Goal: Entertainment & Leisure: Consume media (video, audio)

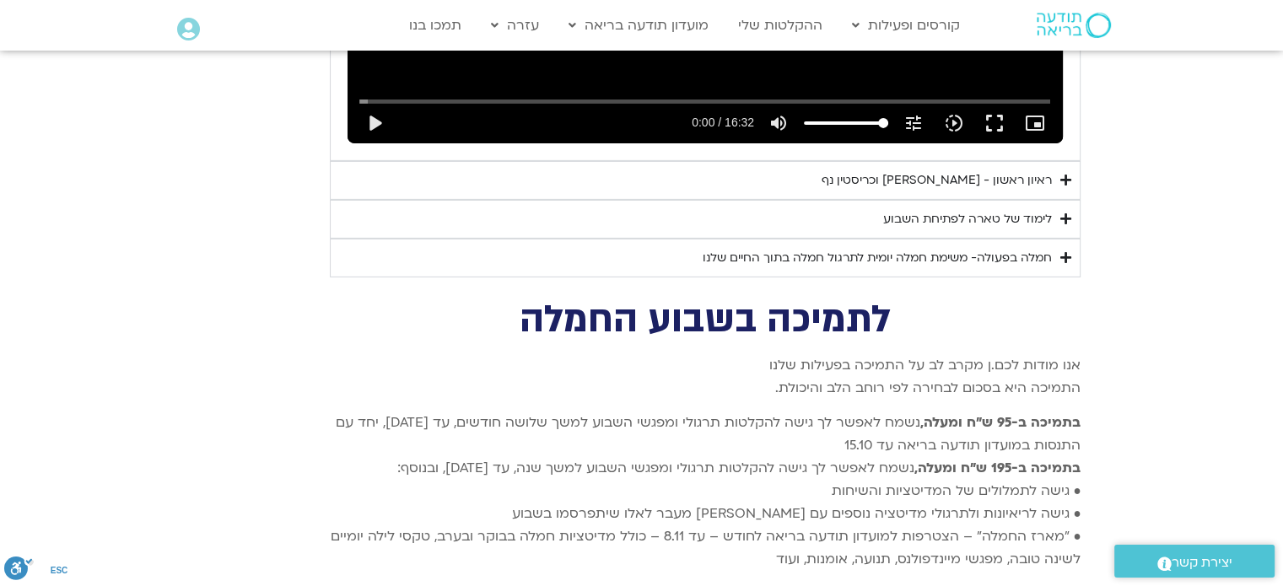
scroll to position [5484, 0]
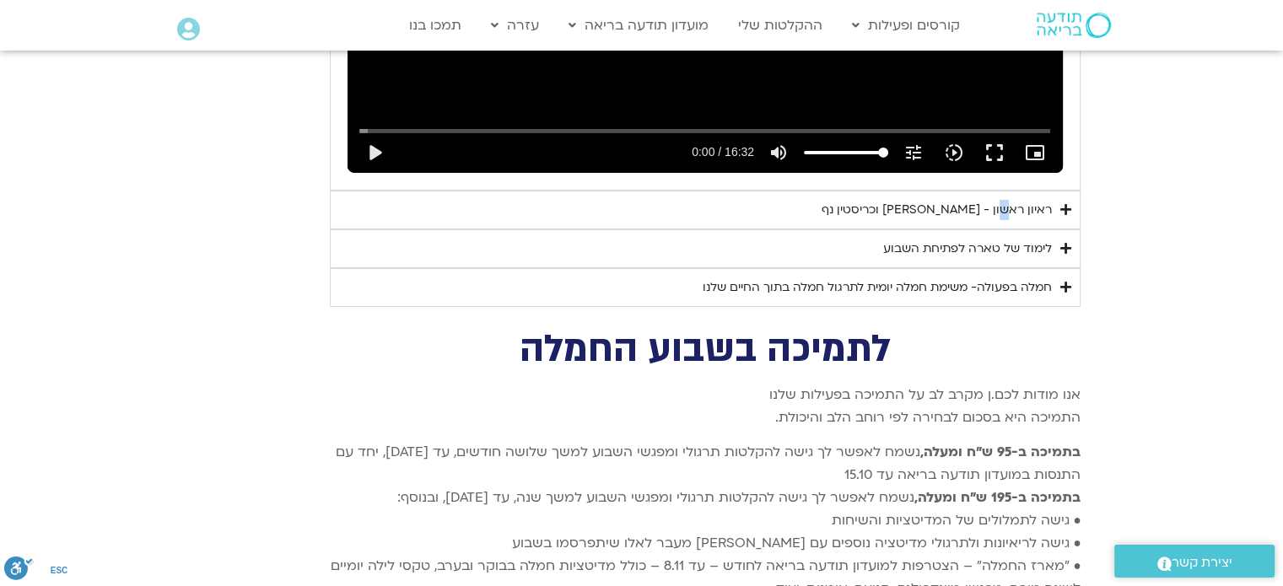
click at [1012, 200] on div "ראיון ראשון - [PERSON_NAME] וכריסטין נף" at bounding box center [937, 210] width 230 height 20
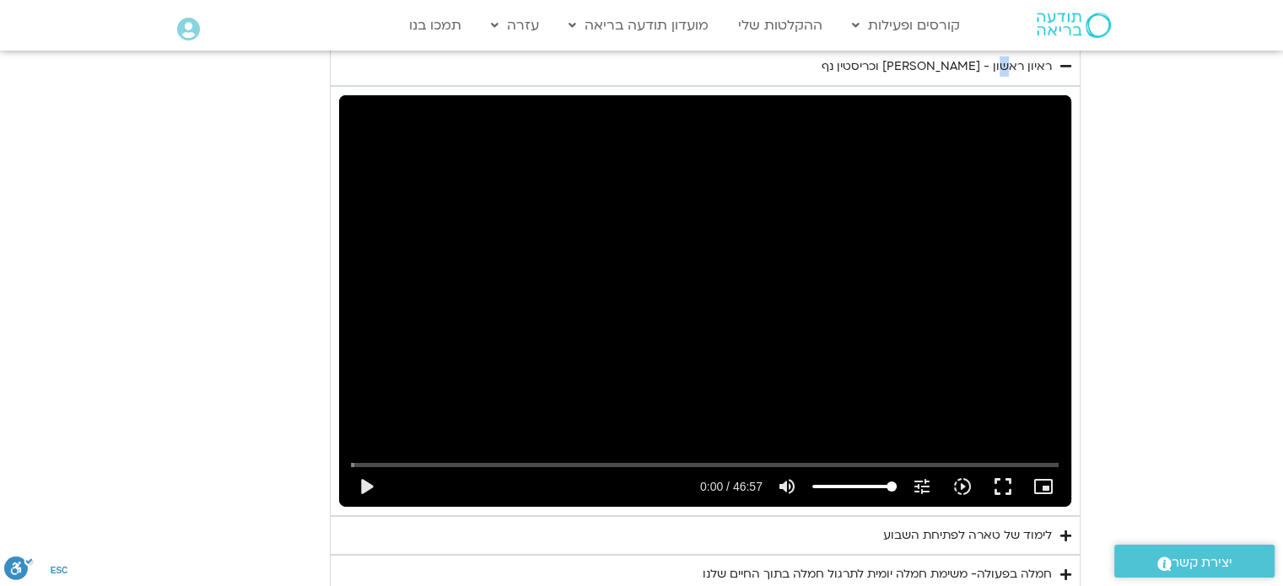
scroll to position [5652, 0]
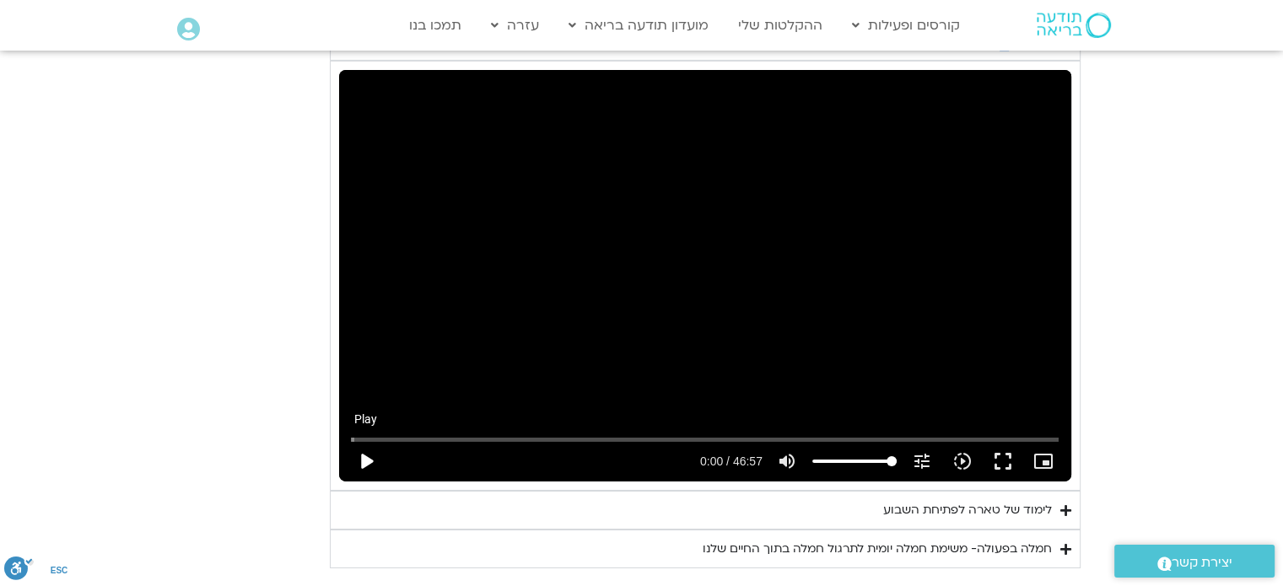
click at [366, 441] on button "play_arrow" at bounding box center [366, 461] width 40 height 40
click at [998, 441] on button "fullscreen" at bounding box center [1003, 461] width 40 height 40
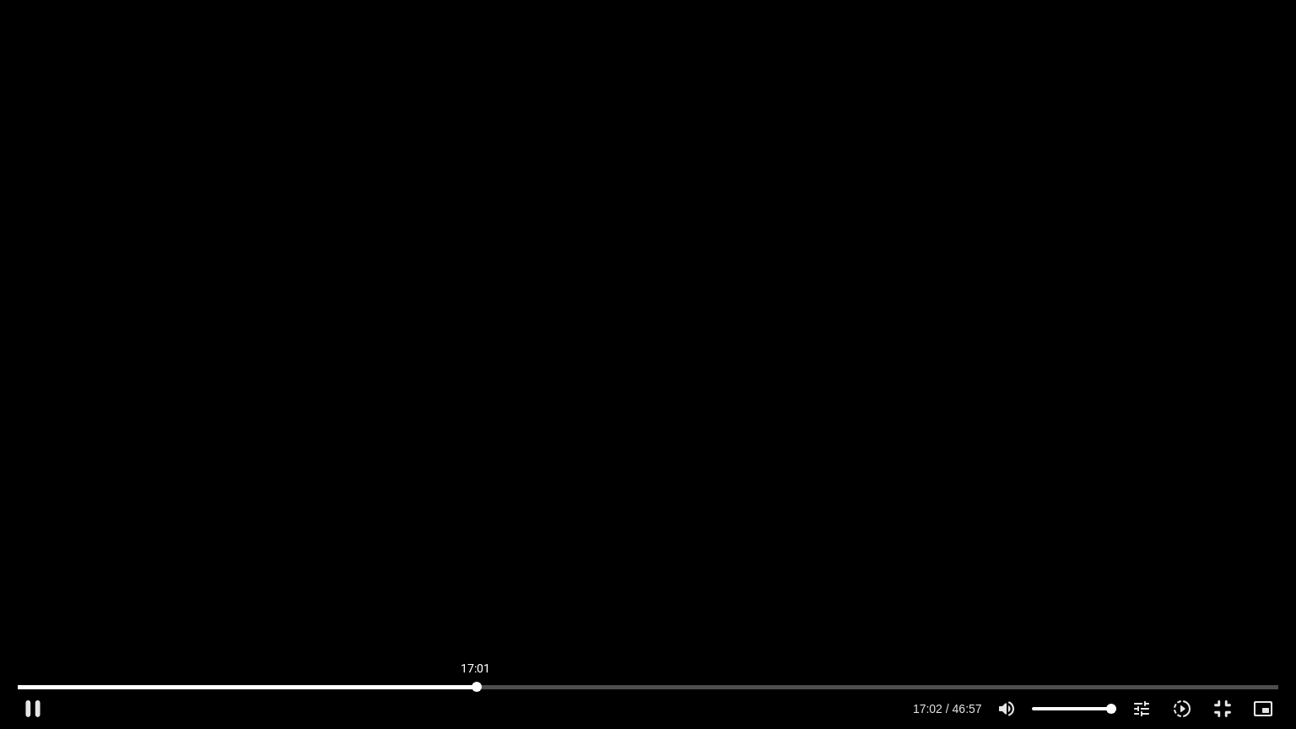
click at [476, 585] on input "Seek" at bounding box center [648, 687] width 1260 height 10
click at [558, 585] on input "Seek" at bounding box center [648, 687] width 1260 height 10
click at [34, 585] on button "pause" at bounding box center [33, 708] width 40 height 40
click at [30, 585] on button "play_arrow" at bounding box center [33, 708] width 40 height 40
click at [753, 585] on input "Seek" at bounding box center [648, 687] width 1260 height 10
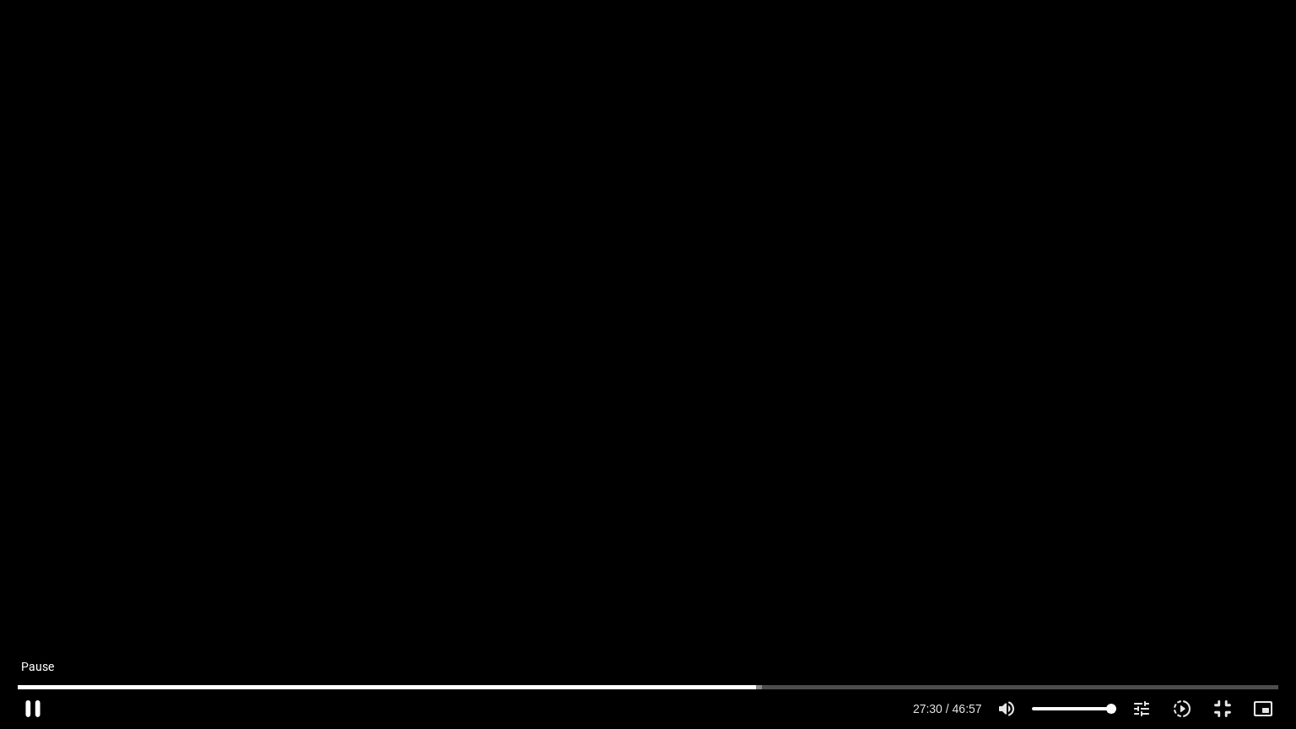
click at [36, 585] on button "pause" at bounding box center [33, 708] width 40 height 40
click at [38, 585] on button "play_arrow" at bounding box center [33, 708] width 40 height 40
click at [35, 585] on button "pause" at bounding box center [33, 708] width 40 height 40
click at [752, 585] on input "Seek" at bounding box center [648, 687] width 1260 height 10
click at [31, 585] on button "play_arrow" at bounding box center [33, 708] width 40 height 40
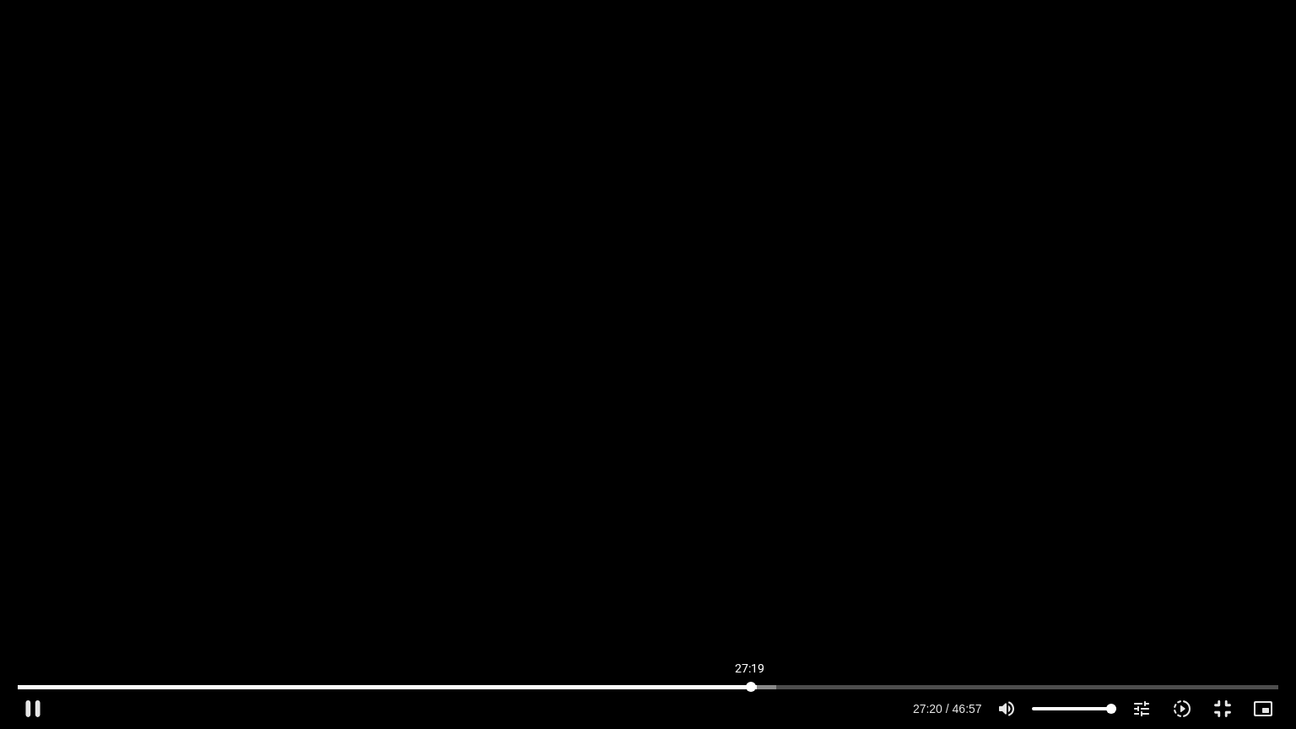
click at [750, 585] on input "Seek" at bounding box center [648, 687] width 1260 height 10
click at [34, 585] on button "pause" at bounding box center [33, 708] width 40 height 40
click at [37, 585] on button "play_arrow" at bounding box center [33, 708] width 40 height 40
click at [1001, 479] on div "Skip Ad 8:31 pause 29:07 / 46:57 volume_up Mute tune Resolution Auto 720p slow_…" at bounding box center [648, 364] width 1296 height 729
click at [1001, 479] on div "Skip Ad 8:31 play_arrow 29:07 / 46:57 volume_up Mute tune Resolution Auto 720p …" at bounding box center [648, 364] width 1296 height 729
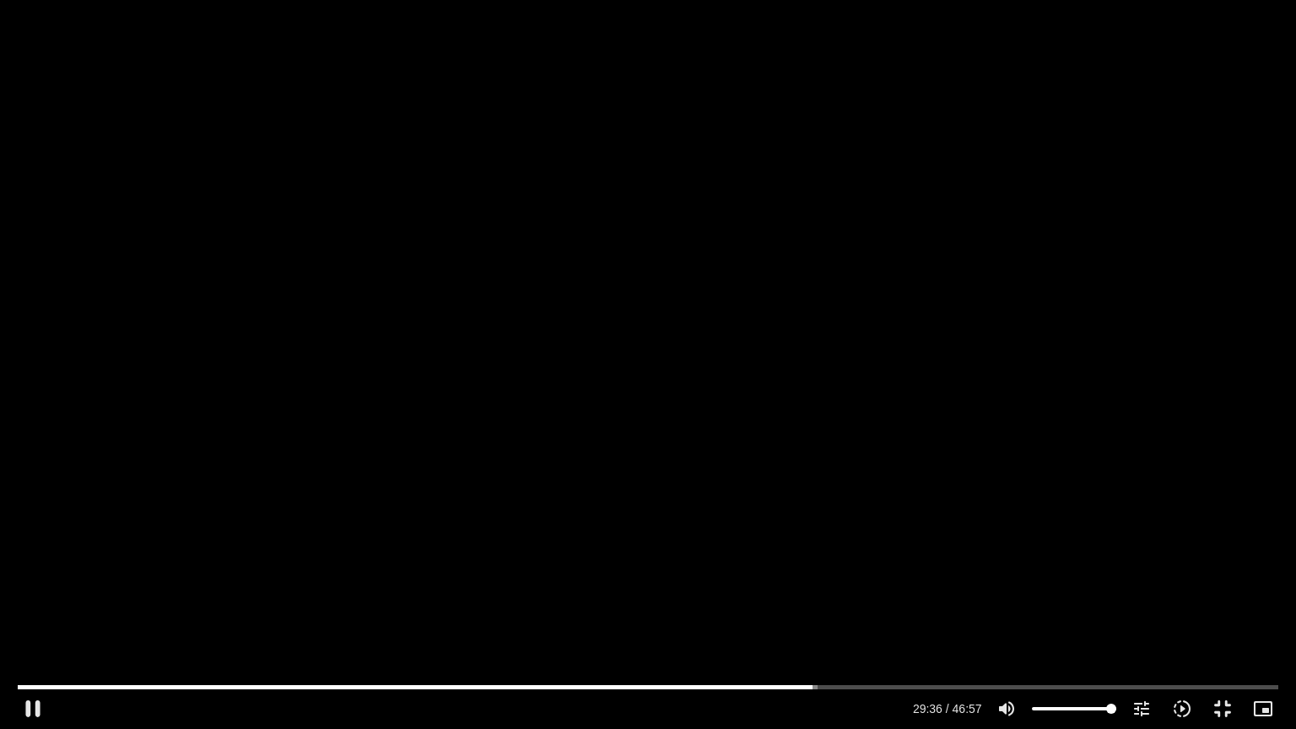
click at [1023, 428] on div "Skip Ad 8:31 pause 29:36 / 46:57 volume_up Mute tune Resolution Auto 720p slow_…" at bounding box center [648, 364] width 1296 height 729
click at [1028, 427] on div "Skip Ad 8:31 play_arrow 29:36 / 46:57 volume_up Mute tune Resolution Auto 720p …" at bounding box center [648, 364] width 1296 height 729
click at [1043, 442] on div "Skip Ad 8:31 pause 29:47 / 46:57 volume_up Mute tune Resolution Auto 720p slow_…" at bounding box center [648, 364] width 1296 height 729
click at [1044, 444] on div "Skip Ad 8:31 play_arrow 29:47 / 46:57 volume_up Mute tune Resolution Auto 720p …" at bounding box center [648, 364] width 1296 height 729
click at [1092, 388] on div "Skip Ad 8:31 pause 30:00 / 46:57 volume_up Mute tune Resolution Auto 720p slow_…" at bounding box center [648, 364] width 1296 height 729
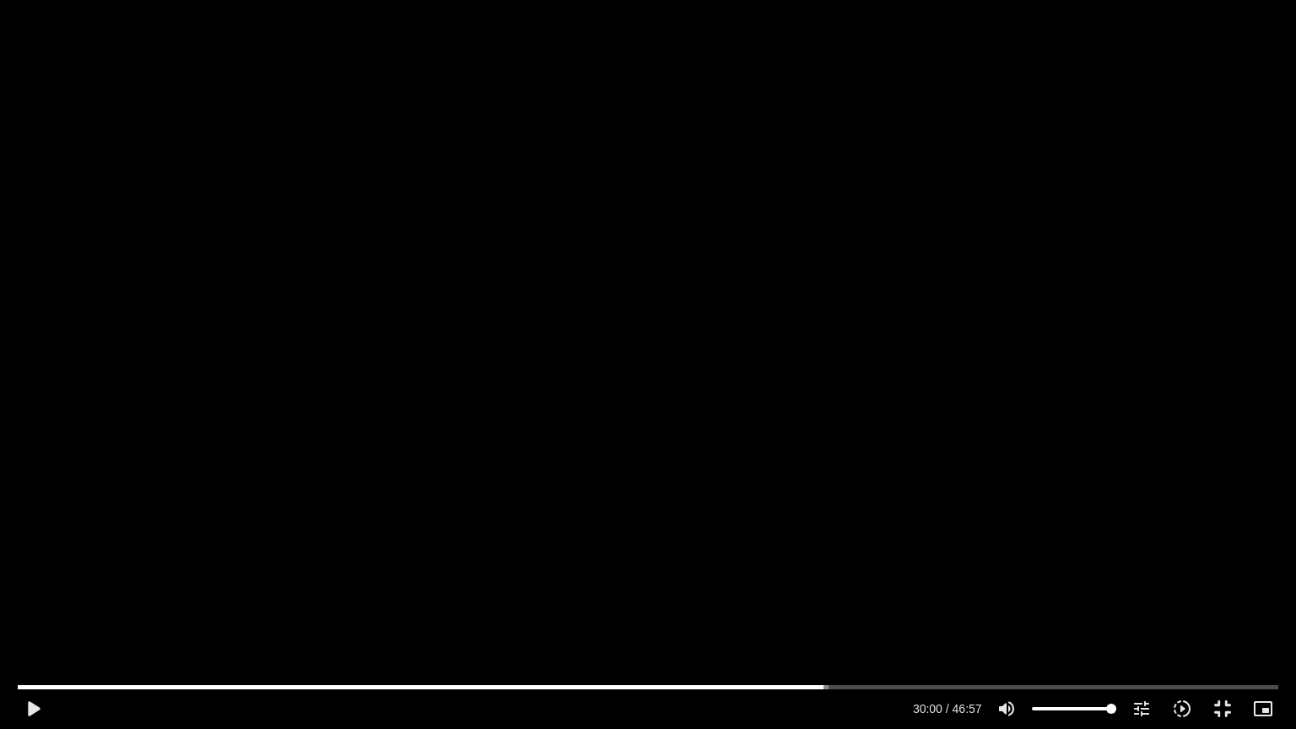
click at [1094, 398] on div "Skip Ad 8:31 play_arrow 30:00 / 46:57 volume_up Mute tune Resolution Auto 720p …" at bounding box center [648, 364] width 1296 height 729
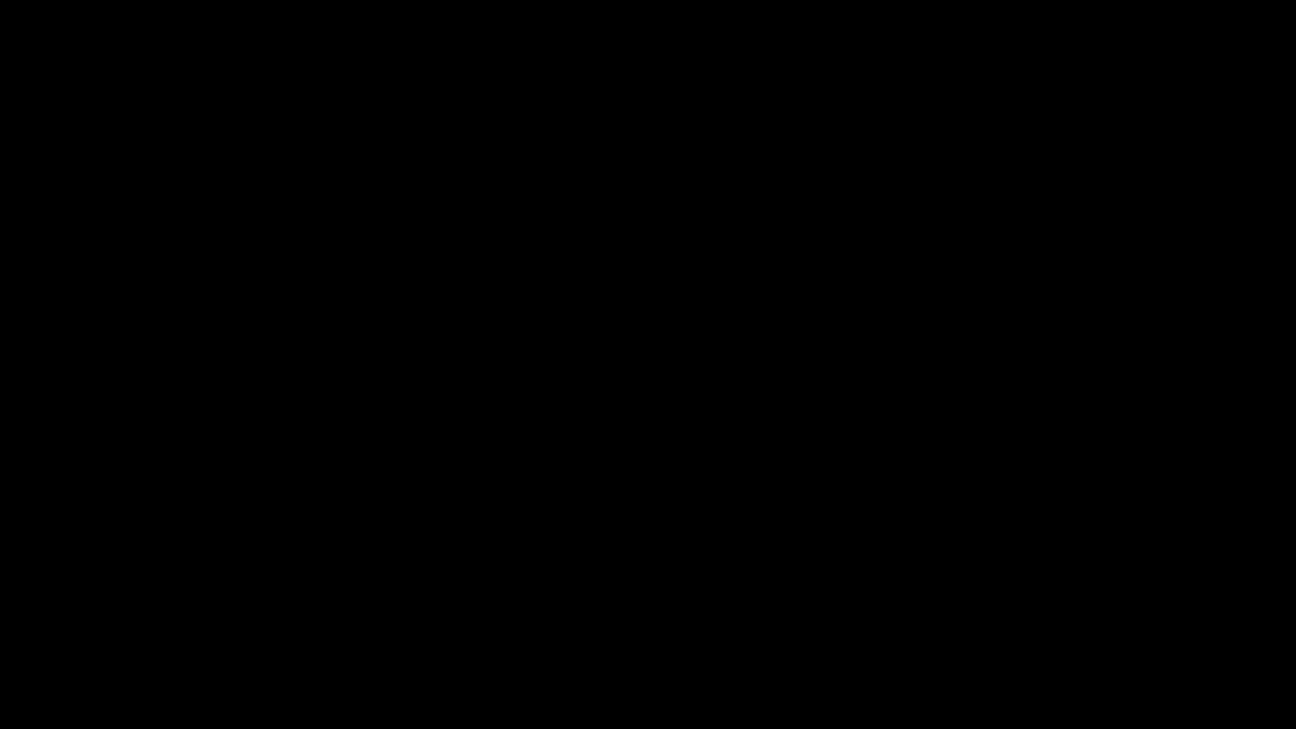
click at [1090, 405] on div "Skip Ad 8:31 pause 30:06 / 46:57 volume_up Mute tune Resolution Auto 720p slow_…" at bounding box center [648, 364] width 1296 height 729
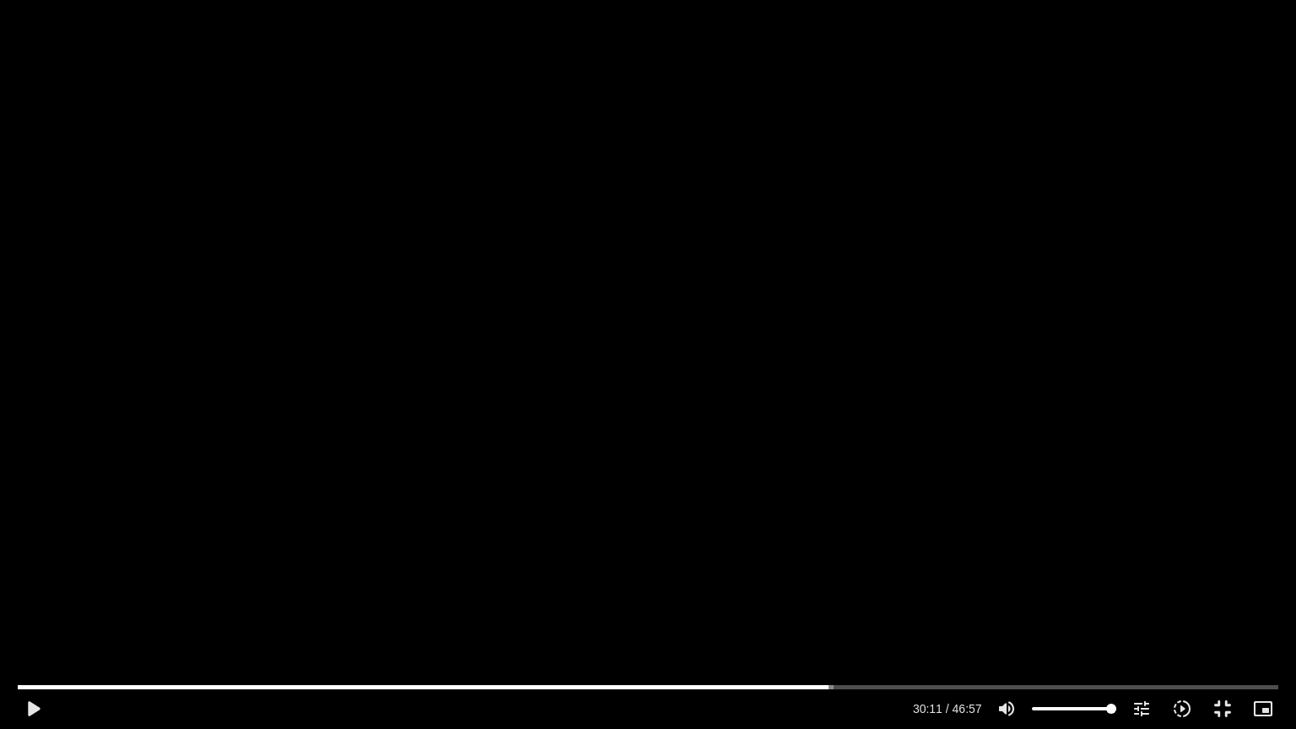
click at [1090, 405] on div "Skip Ad 8:31 play_arrow 30:11 / 46:57 volume_up Mute tune Resolution Auto 720p …" at bounding box center [648, 364] width 1296 height 729
click at [1098, 376] on div "Skip Ad 8:31 pause 30:26 / 46:57 volume_up Mute tune Resolution Auto 720p slow_…" at bounding box center [648, 364] width 1296 height 729
click at [1098, 376] on div "Skip Ad 8:31 play_arrow 30:26 / 46:57 volume_up Mute tune Resolution Auto 720p …" at bounding box center [648, 364] width 1296 height 729
click at [1071, 327] on div "Skip Ad 8:31 pause 30:38 / 46:57 volume_up Mute tune Resolution Auto 720p slow_…" at bounding box center [648, 364] width 1296 height 729
click at [1071, 327] on div "Skip Ad 8:31 play_arrow 30:38 / 46:57 volume_up Mute tune Resolution Auto 720p …" at bounding box center [648, 364] width 1296 height 729
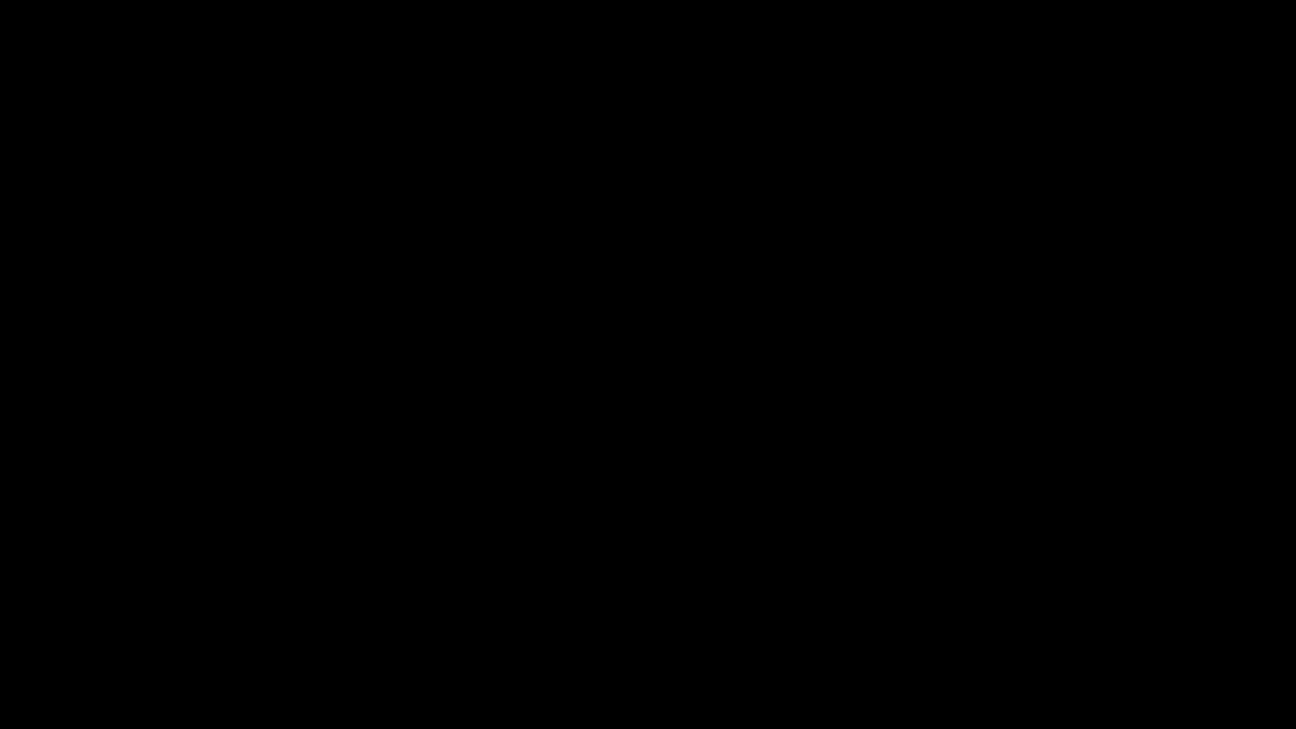
click at [991, 256] on div "Skip Ad 8:31 pause 30:46 / 46:57 volume_up Mute tune Resolution Auto 720p slow_…" at bounding box center [648, 364] width 1296 height 729
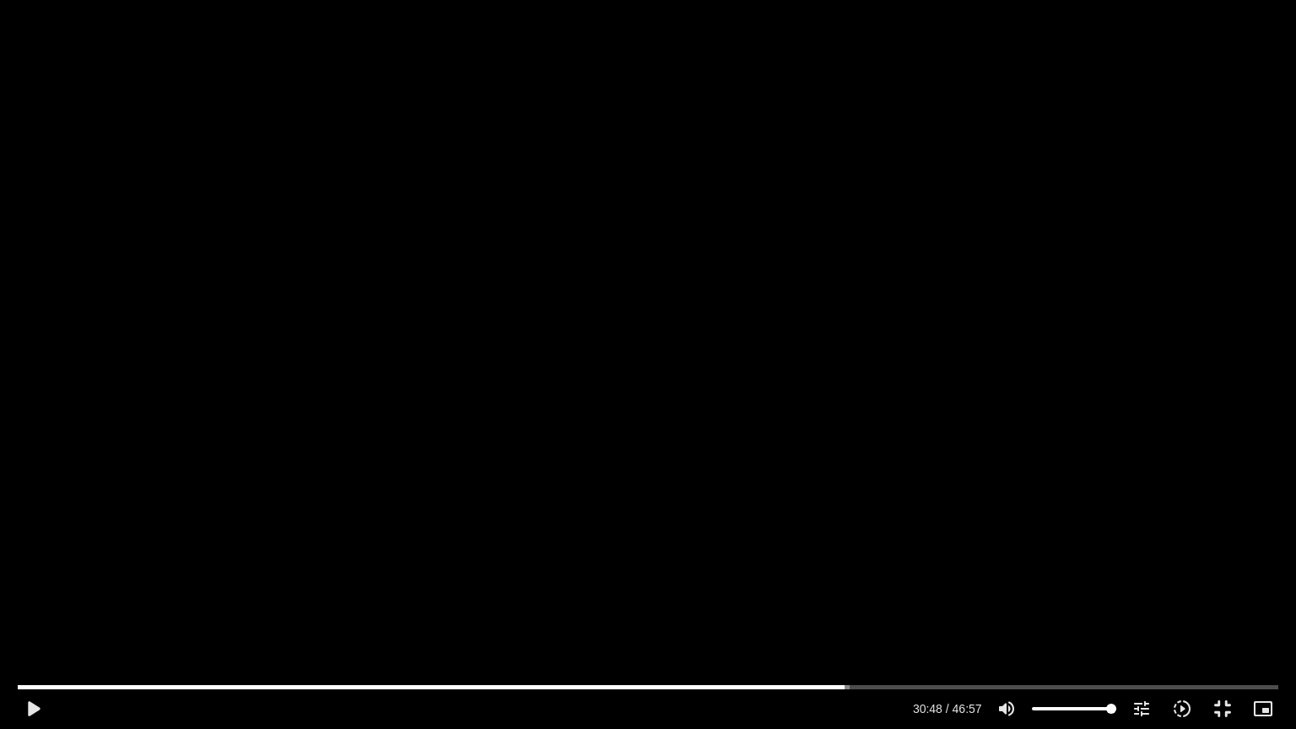
click at [991, 256] on div "Skip Ad 8:31 play_arrow 30:48 / 46:57 volume_up Mute tune Resolution Auto 720p …" at bounding box center [648, 364] width 1296 height 729
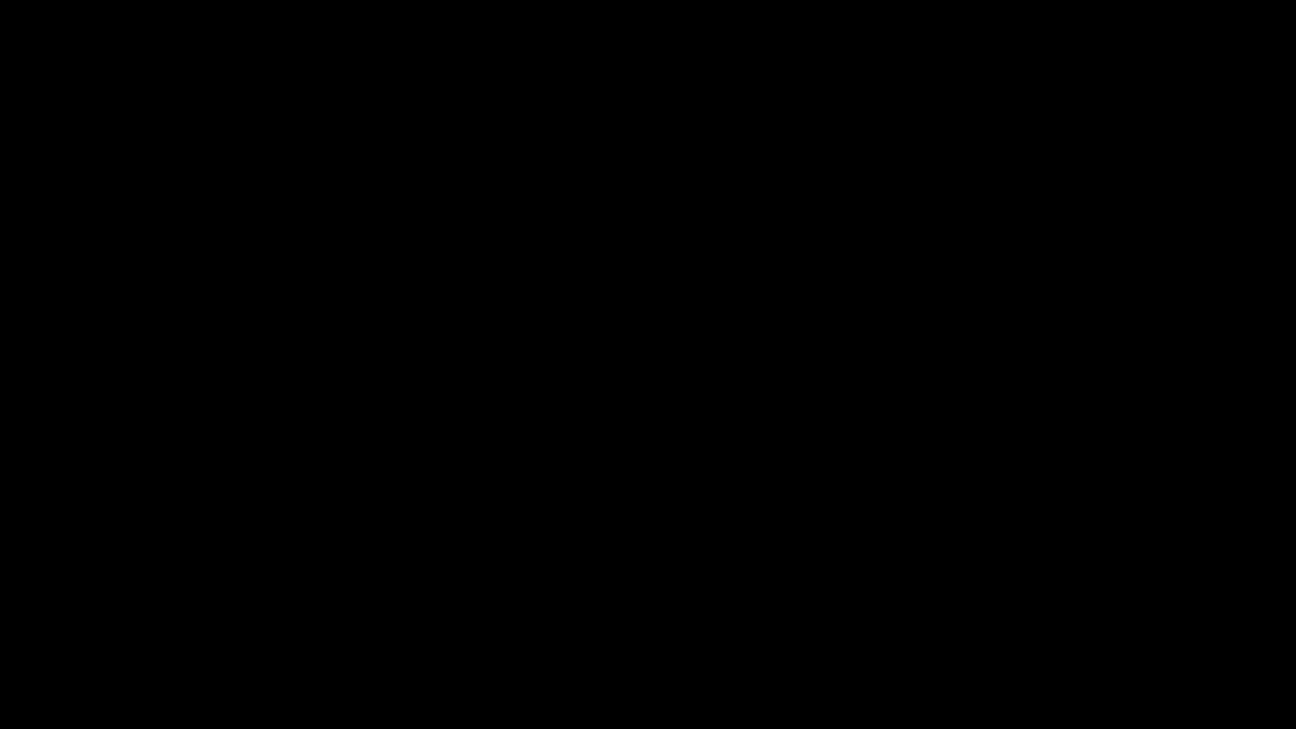
click at [991, 256] on div "Skip Ad 8:31 pause 30:48 / 46:57 volume_up Mute tune Resolution Auto 720p slow_…" at bounding box center [648, 364] width 1296 height 729
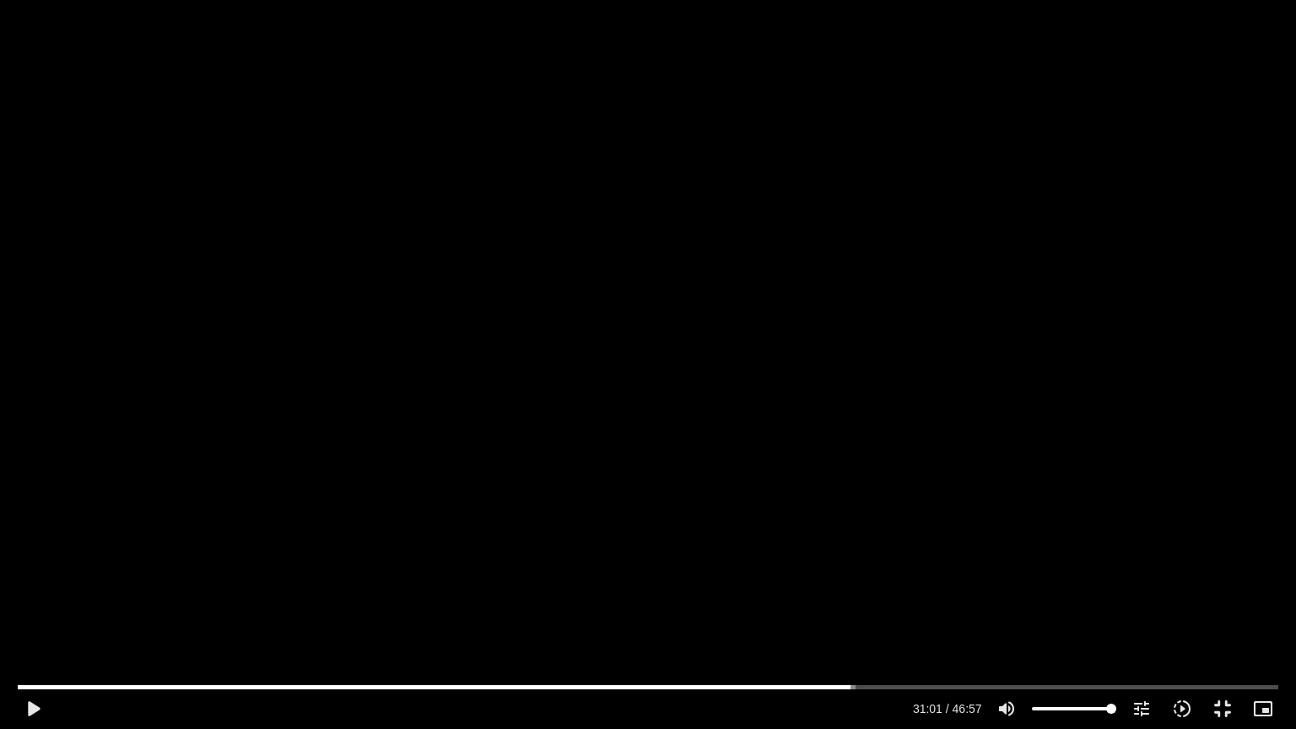
click at [991, 256] on div "Skip Ad 8:31 play_arrow 31:01 / 46:57 volume_up Mute tune Resolution Auto 720p …" at bounding box center [648, 364] width 1296 height 729
click at [1027, 382] on div "Skip Ad 8:31 pause 31:13 / 46:57 volume_up Mute tune Resolution Auto 720p slow_…" at bounding box center [648, 364] width 1296 height 729
click at [1027, 384] on div "Skip Ad 8:31 play_arrow 31:13 / 46:57 volume_up Mute tune Resolution Auto 720p …" at bounding box center [648, 364] width 1296 height 729
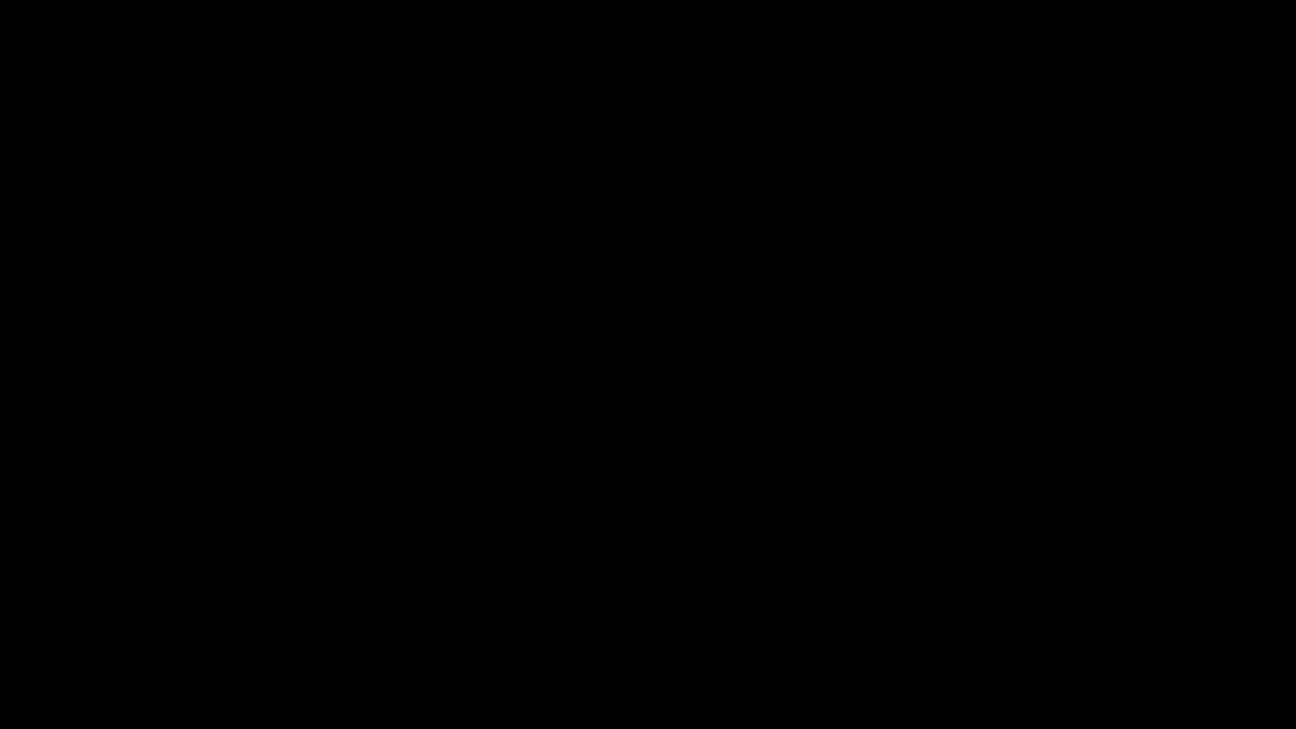
click at [1027, 384] on div "Skip Ad 8:31 pause 31:13 / 46:57 volume_up Mute tune Resolution Auto 720p slow_…" at bounding box center [648, 364] width 1296 height 729
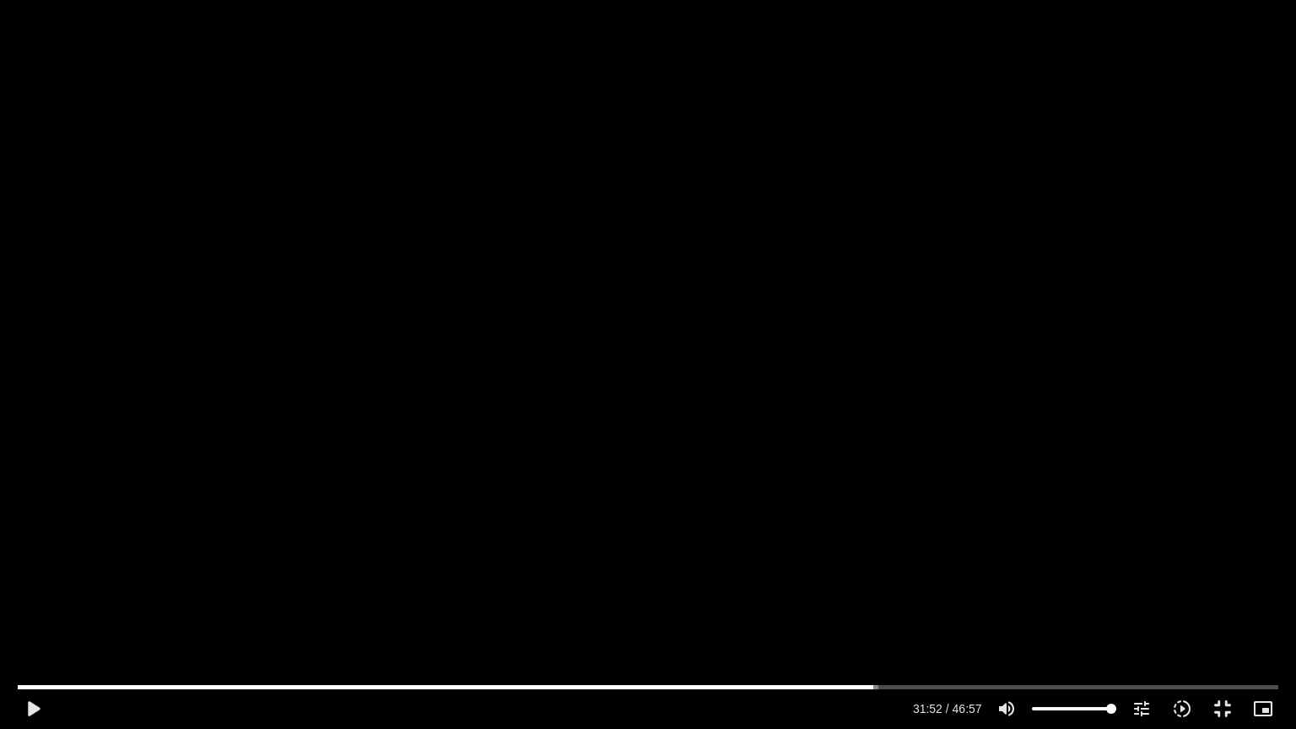
click at [1027, 384] on div "Skip Ad 8:31 play_arrow 31:52 / 46:57 volume_up Mute tune Resolution Auto 720p …" at bounding box center [648, 364] width 1296 height 729
click at [863, 585] on input "Seek" at bounding box center [648, 687] width 1260 height 10
click at [963, 441] on div "Skip Ad 31:34 pause 32:06 / 46:57 volume_up Mute tune Resolution Auto 720p slow…" at bounding box center [648, 364] width 1296 height 729
click at [963, 441] on div "Skip Ad 31:34 play_arrow 32:06 / 46:57 volume_up Mute tune Resolution Auto 720p…" at bounding box center [648, 364] width 1296 height 729
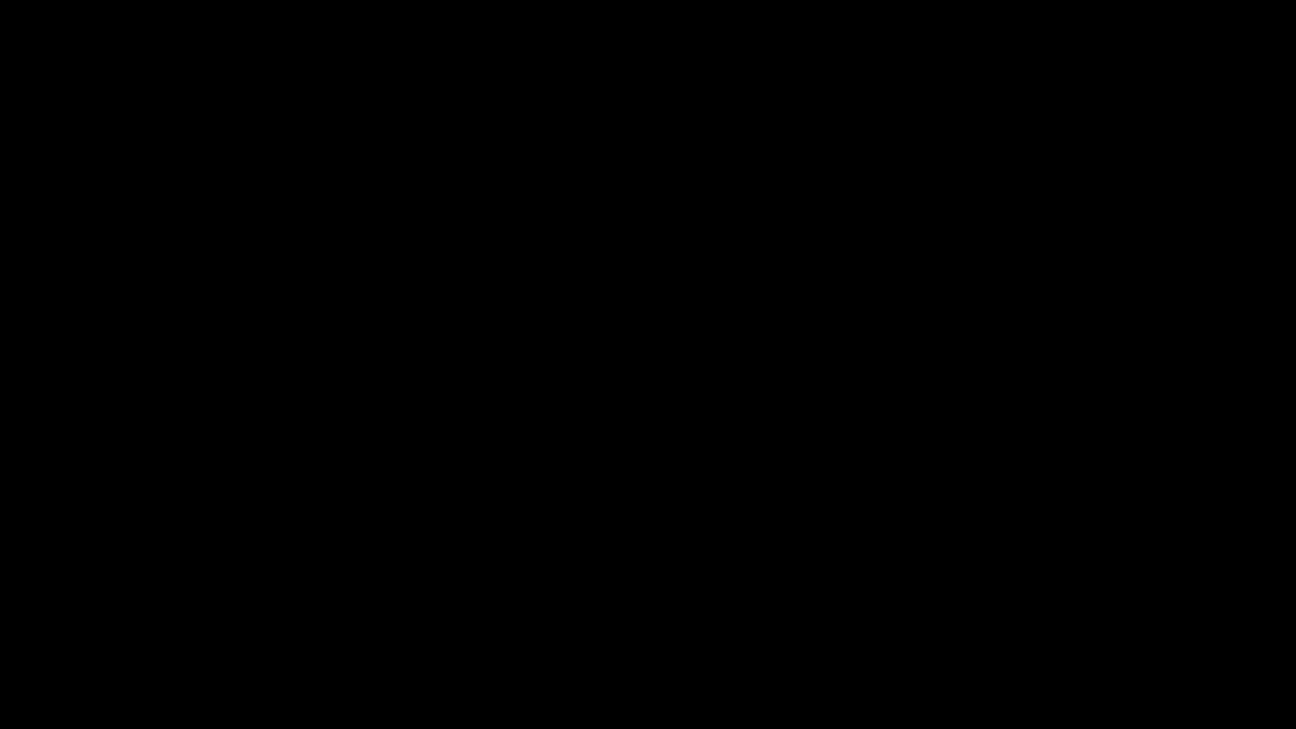
click at [1024, 390] on div "Skip Ad 31:34 pause 34:07 / 46:57 volume_up Mute tune Resolution Auto 720p slow…" at bounding box center [648, 364] width 1296 height 729
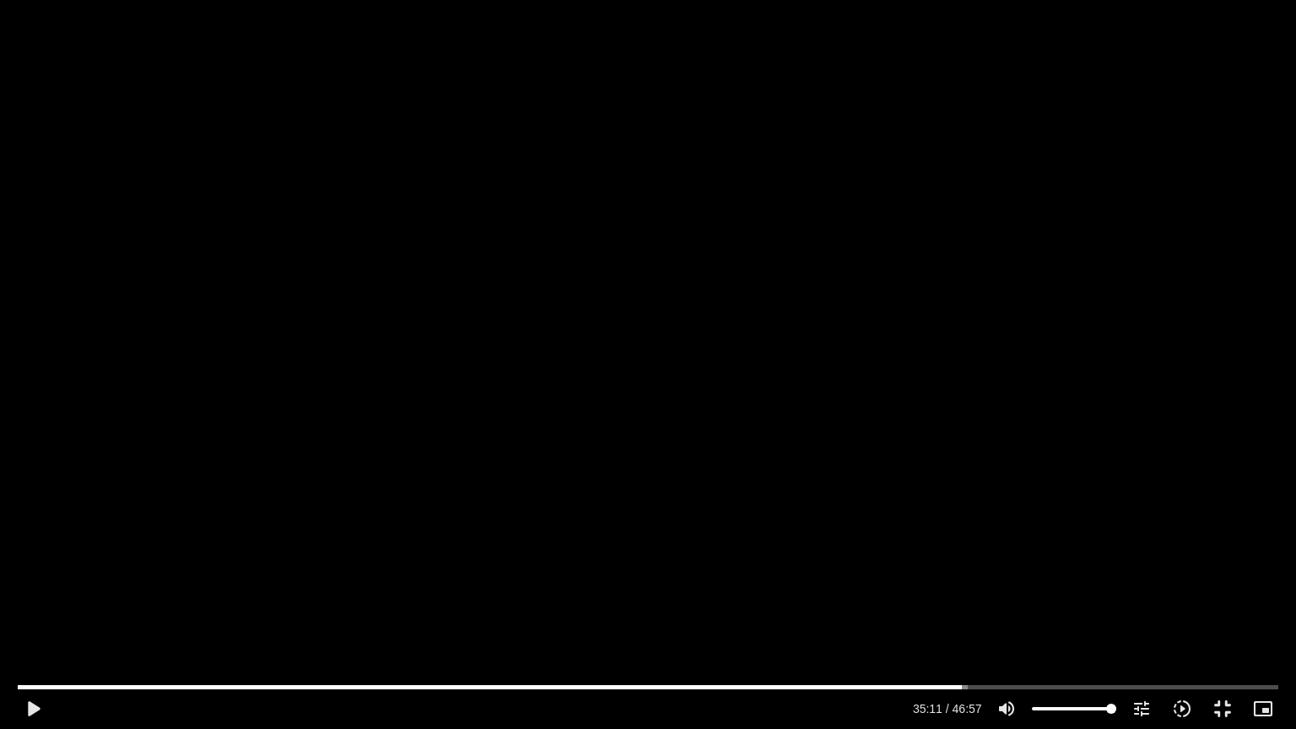
click at [1024, 390] on div "Skip Ad 31:34 play_arrow 35:11 / 46:57 volume_up Mute tune Resolution Auto 720p…" at bounding box center [648, 364] width 1296 height 729
click at [1006, 585] on input "Seek" at bounding box center [648, 687] width 1260 height 10
click at [1016, 585] on input "Seek" at bounding box center [648, 687] width 1260 height 10
click at [1025, 585] on input "Seek" at bounding box center [648, 687] width 1260 height 10
click at [1042, 585] on div "Skip Ad 37:26 pause 37:41 / 46:57 volume_up Mute tune Resolution Auto 720p slow…" at bounding box center [648, 364] width 1296 height 729
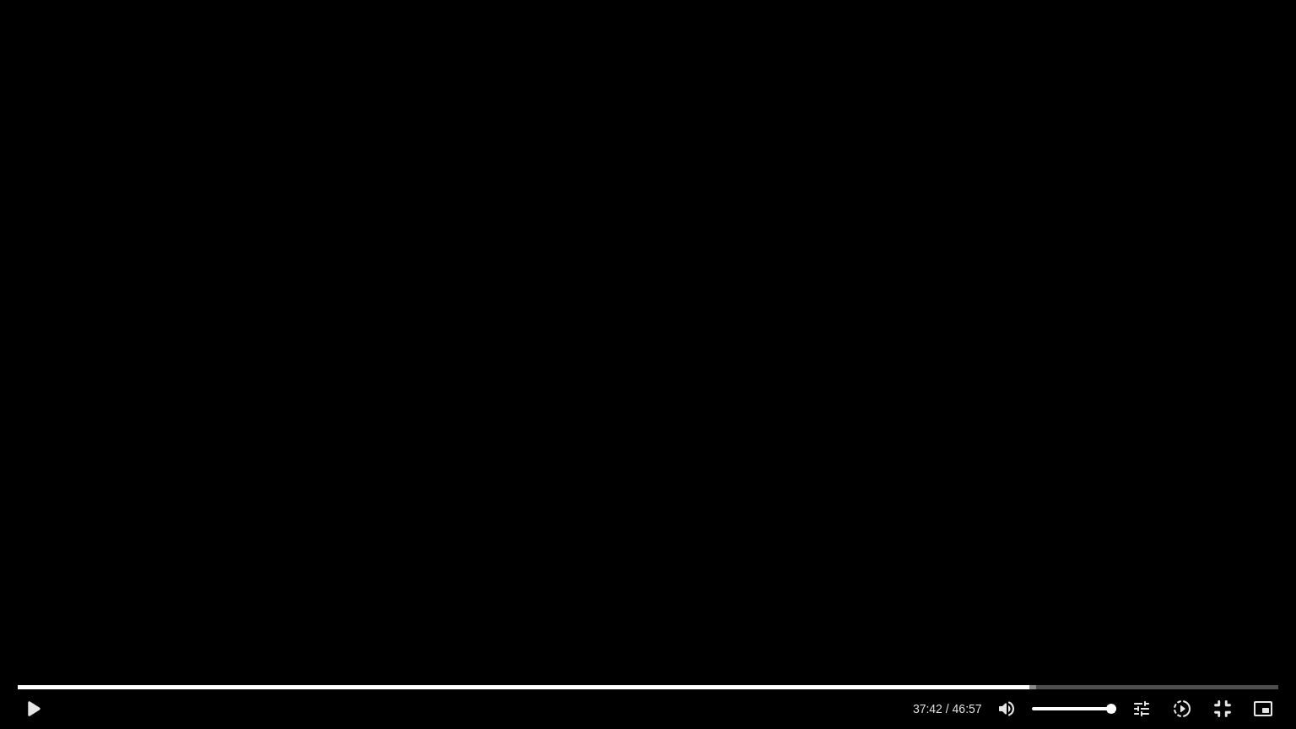
click at [1090, 506] on div "Skip Ad 37:26 play_arrow 37:42 / 46:57 volume_up Mute tune Resolution Auto 720p…" at bounding box center [648, 364] width 1296 height 729
click at [1026, 585] on input "Seek" at bounding box center [648, 687] width 1260 height 10
click at [1023, 585] on input "Seek" at bounding box center [648, 687] width 1260 height 10
click at [1019, 585] on input "Seek" at bounding box center [648, 687] width 1260 height 10
click at [1015, 585] on input "Seek" at bounding box center [648, 687] width 1260 height 10
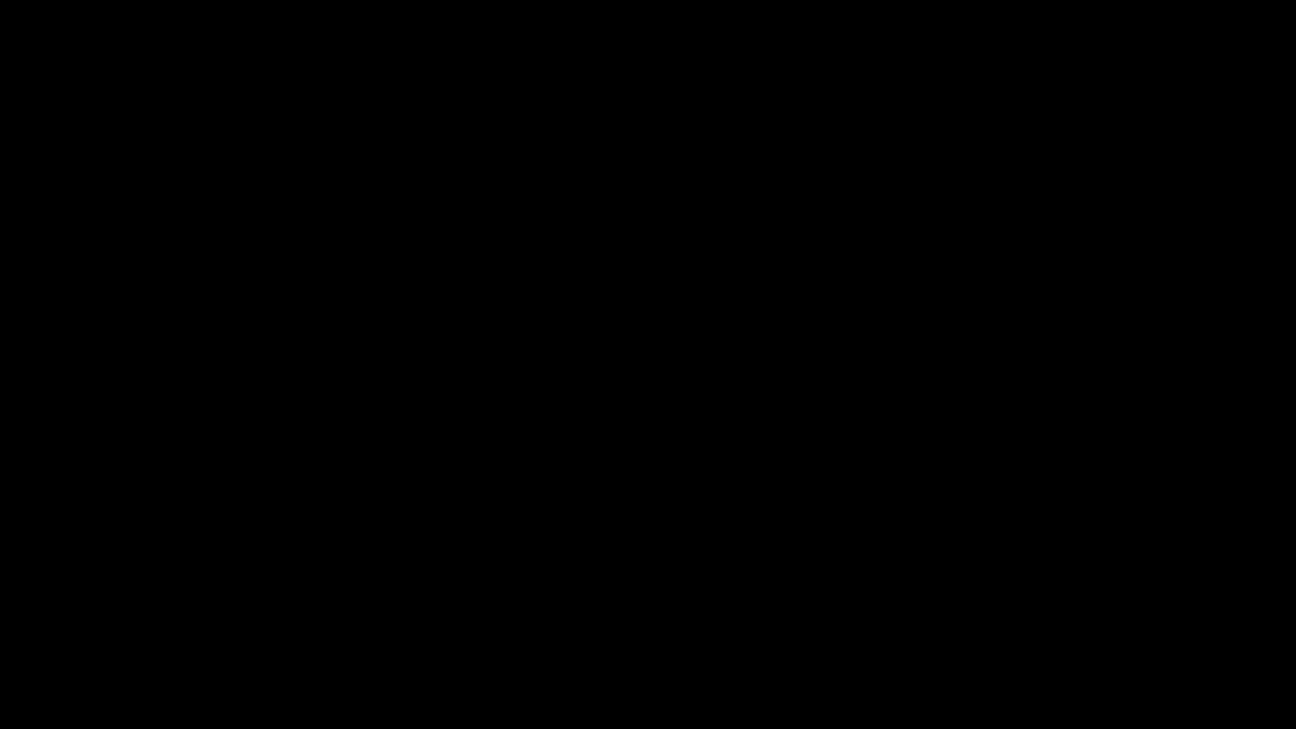
click at [1093, 505] on div "Skip Ad 37:28 pause 37:29 / 46:57 volume_up Mute tune Resolution Auto 720p slow…" at bounding box center [648, 364] width 1296 height 729
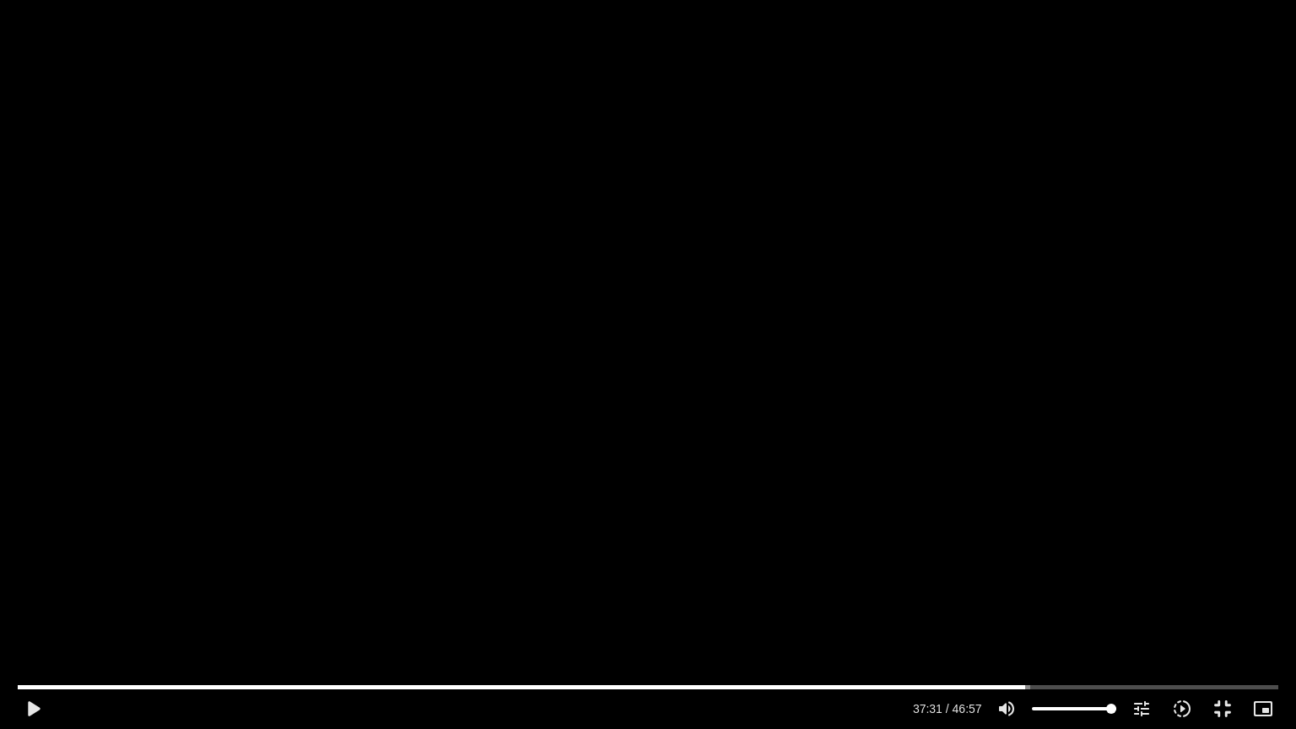
click at [1093, 505] on div "Skip Ad 37:28 play_arrow 37:31 / 46:57 volume_up Mute tune Resolution Auto 720p…" at bounding box center [648, 364] width 1296 height 729
click at [1136, 407] on div "Skip Ad 37:28 pause 37:39 / 46:57 volume_up Mute tune Resolution Auto 720p slow…" at bounding box center [648, 364] width 1296 height 729
click at [1136, 407] on div "Skip Ad 37:28 play_arrow 37:39 / 46:57 volume_up Mute tune Resolution Auto 720p…" at bounding box center [648, 364] width 1296 height 729
click at [1144, 403] on div "Skip Ad 37:28 pause 37:45 / 46:57 volume_up Mute tune Resolution Auto 720p slow…" at bounding box center [648, 364] width 1296 height 729
click at [1179, 361] on div "Skip Ad 37:28 play_arrow 37:45 / 46:57 volume_up Mute tune Resolution Auto 720p…" at bounding box center [648, 364] width 1296 height 729
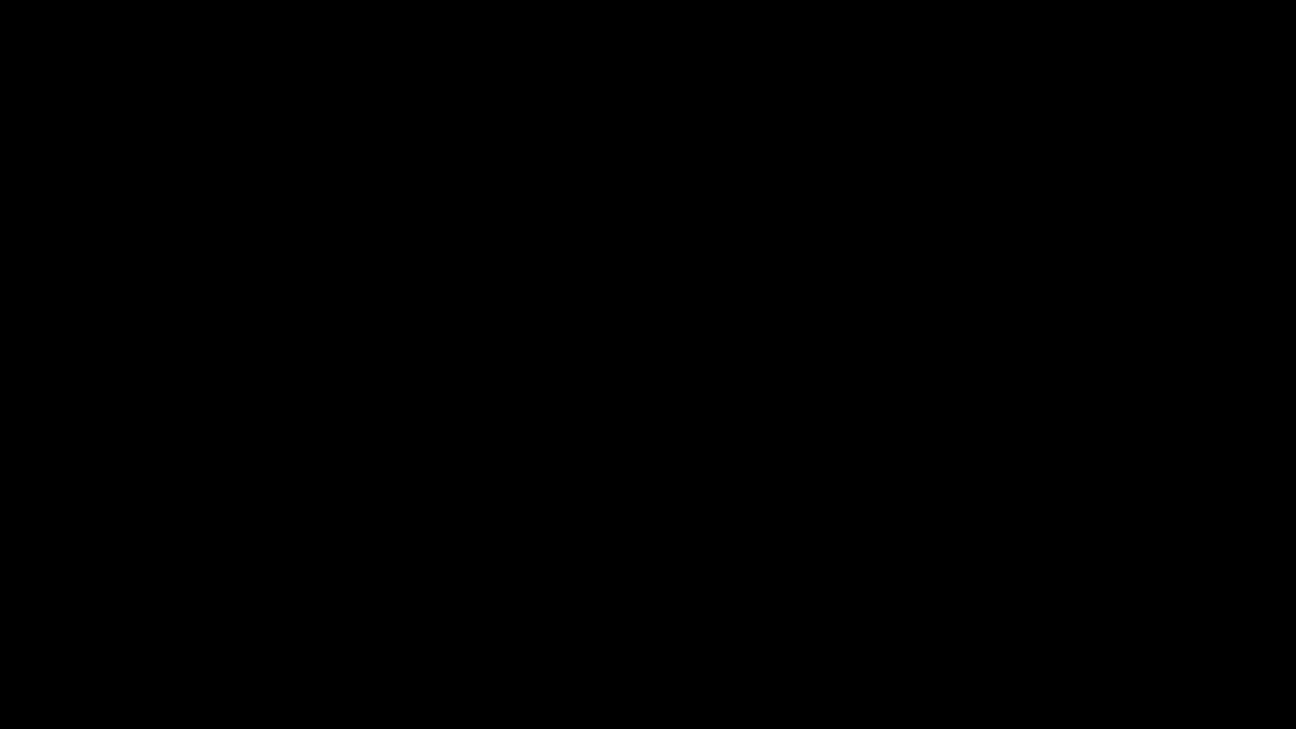
click at [1179, 361] on div "Skip Ad 37:28 pause 37:48 / 46:57 volume_up Mute tune Resolution Auto 720p slow…" at bounding box center [648, 364] width 1296 height 729
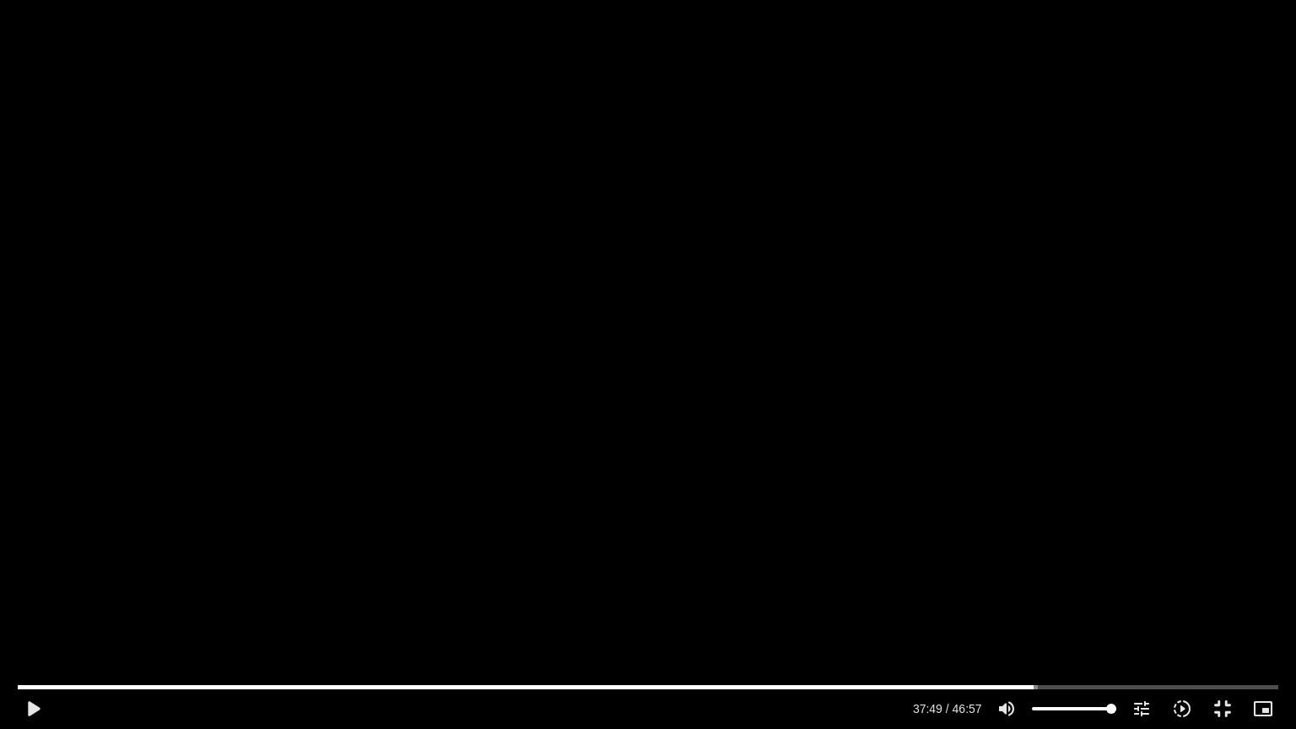
click at [1179, 361] on div "Skip Ad 37:28 play_arrow 37:49 / 46:57 volume_up Mute tune Resolution Auto 720p…" at bounding box center [648, 364] width 1296 height 729
click at [1092, 418] on div "Skip Ad 37:28 pause 37:59 / 46:57 volume_up Mute tune Resolution Auto 720p slow…" at bounding box center [648, 364] width 1296 height 729
click at [1144, 380] on div "Skip Ad 37:28 play_arrow 38:00 / 46:57 volume_up Mute tune Resolution Auto 720p…" at bounding box center [648, 364] width 1296 height 729
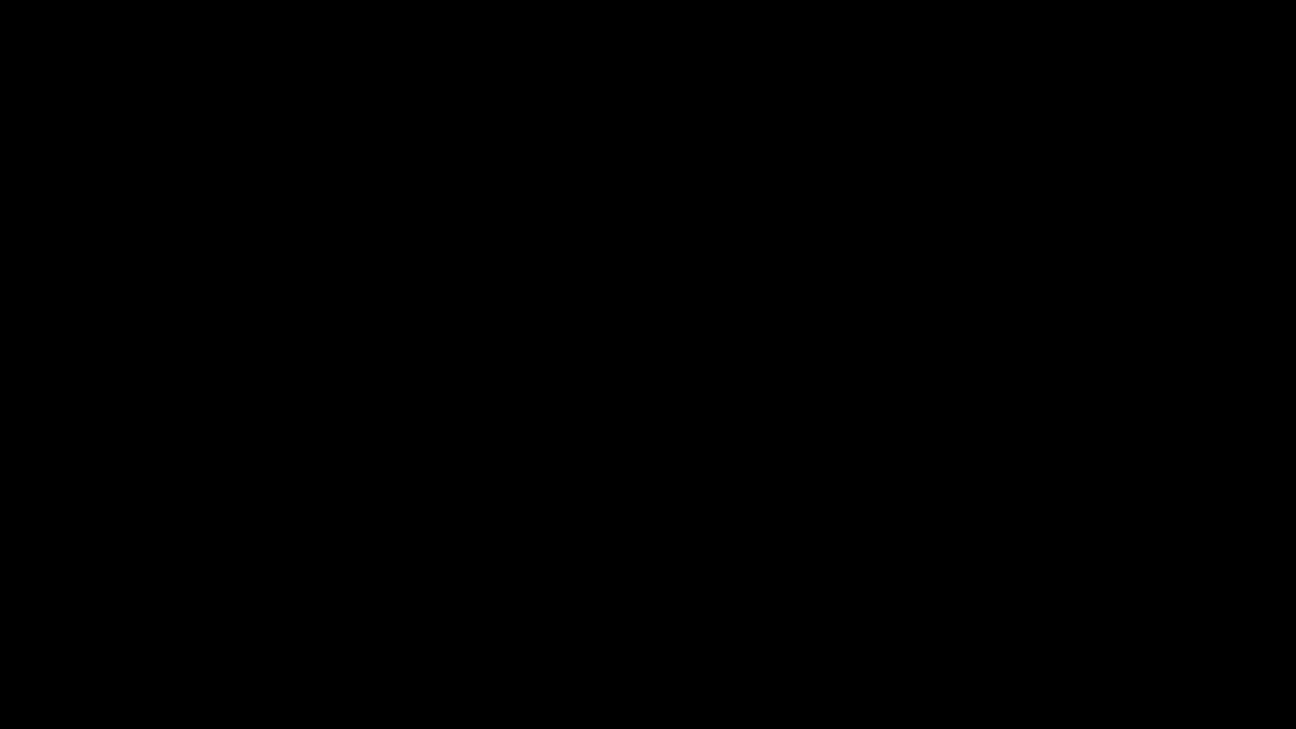
click at [1152, 358] on div "Skip Ad 37:28 pause 38:11 / 46:57 volume_up Mute tune Resolution Auto 720p slow…" at bounding box center [648, 364] width 1296 height 729
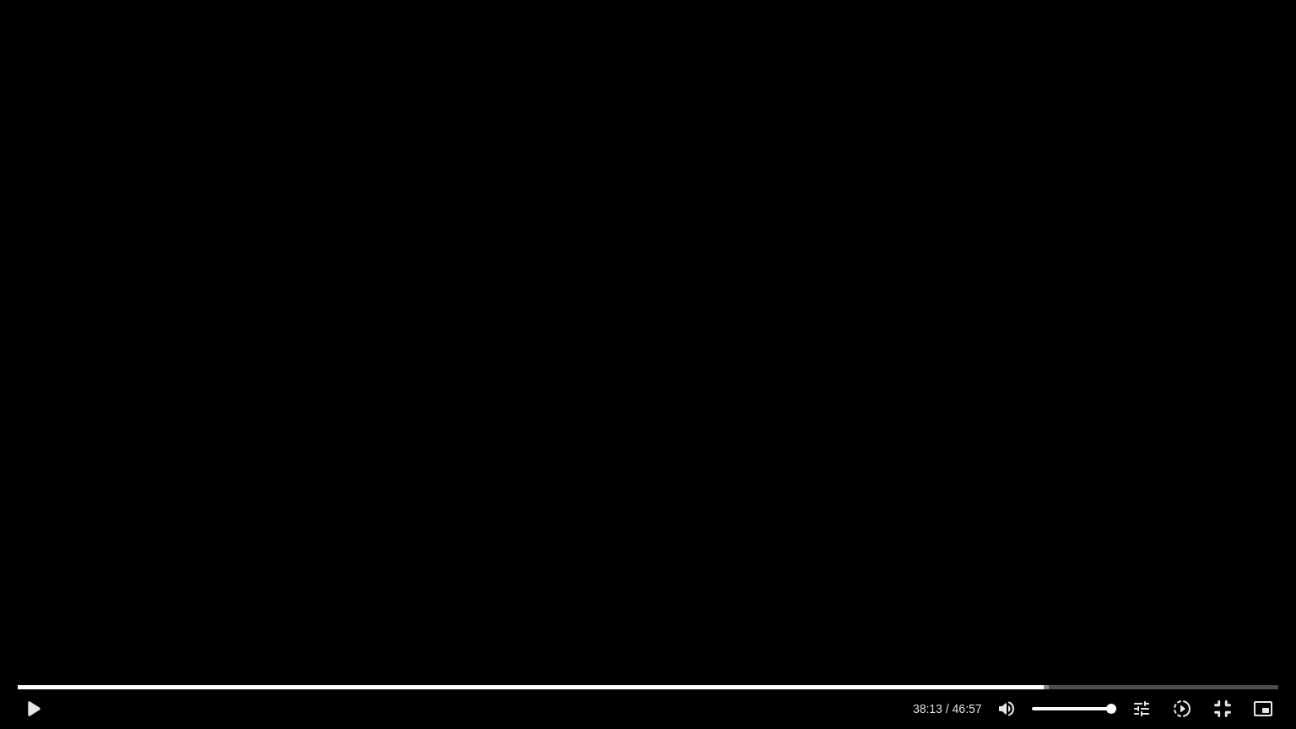
click at [1152, 359] on div "Skip Ad 37:28 play_arrow 38:13 / 46:57 volume_up Mute tune Resolution Auto 720p…" at bounding box center [648, 364] width 1296 height 729
click at [1163, 336] on div "Skip Ad 37:28 pause 38:24 / 46:57 volume_up Mute tune Resolution Auto 720p slow…" at bounding box center [648, 364] width 1296 height 729
click at [1174, 319] on div "Skip Ad 37:28 play_arrow 38:24 / 46:57 volume_up Mute tune Resolution Auto 720p…" at bounding box center [648, 364] width 1296 height 729
click at [1093, 402] on div "Skip Ad 37:28 pause 38:27 / 46:57 volume_up Mute tune Resolution Auto 720p slow…" at bounding box center [648, 364] width 1296 height 729
click at [1093, 403] on div "Skip Ad 37:28 play_arrow 38:27 / 46:57 volume_up Mute tune Resolution Auto 720p…" at bounding box center [648, 364] width 1296 height 729
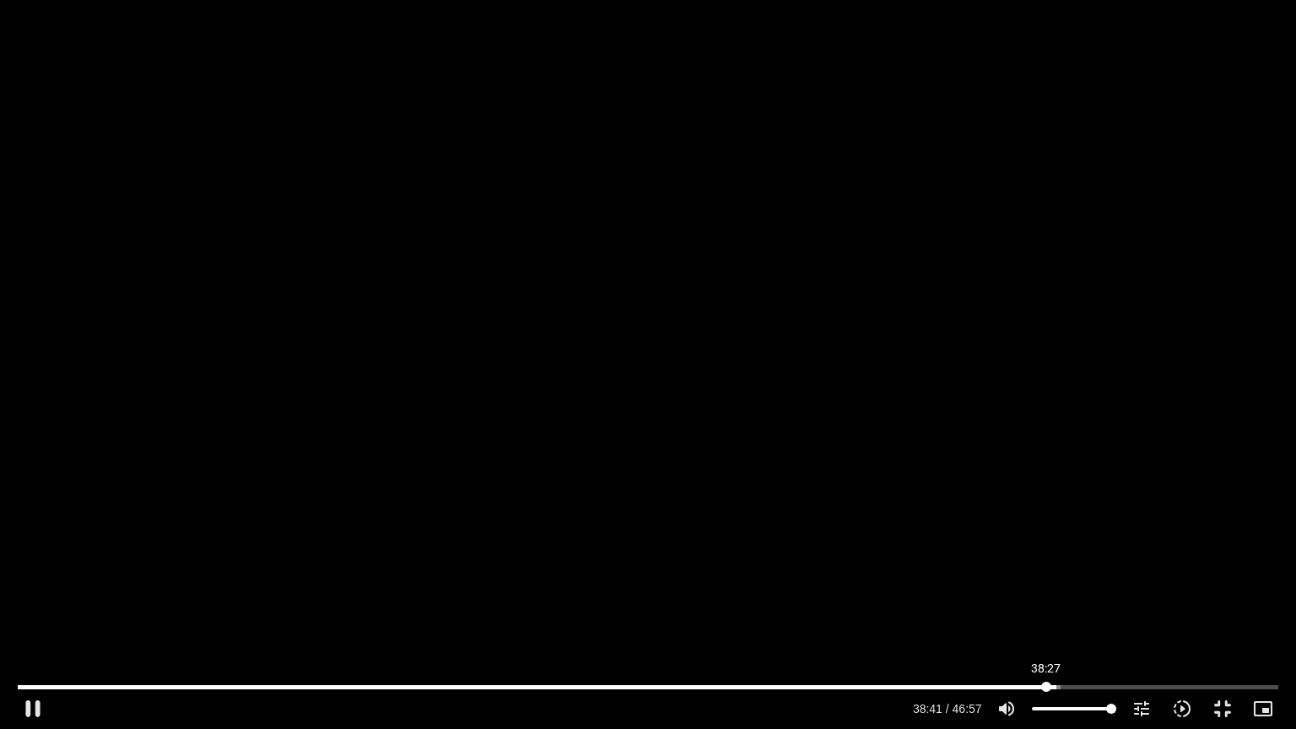
click at [1046, 585] on input "Seek" at bounding box center [648, 687] width 1260 height 10
click at [1066, 444] on div "Skip Ad 38:29 pause 38:35 / 46:57 volume_up Mute tune Resolution Auto 720p slow…" at bounding box center [648, 364] width 1296 height 729
click at [1097, 417] on div "Skip Ad 38:29 play_arrow 38:35 / 46:57 volume_up Mute tune Resolution Auto 720p…" at bounding box center [648, 364] width 1296 height 729
click at [1125, 383] on div "Skip Ad 38:29 pause 38:48 / 46:57 volume_up Mute tune Resolution Auto 720p slow…" at bounding box center [648, 364] width 1296 height 729
click at [1125, 384] on div "Skip Ad 38:29 play_arrow 38:48 / 46:57 volume_up Mute tune Resolution Auto 720p…" at bounding box center [648, 364] width 1296 height 729
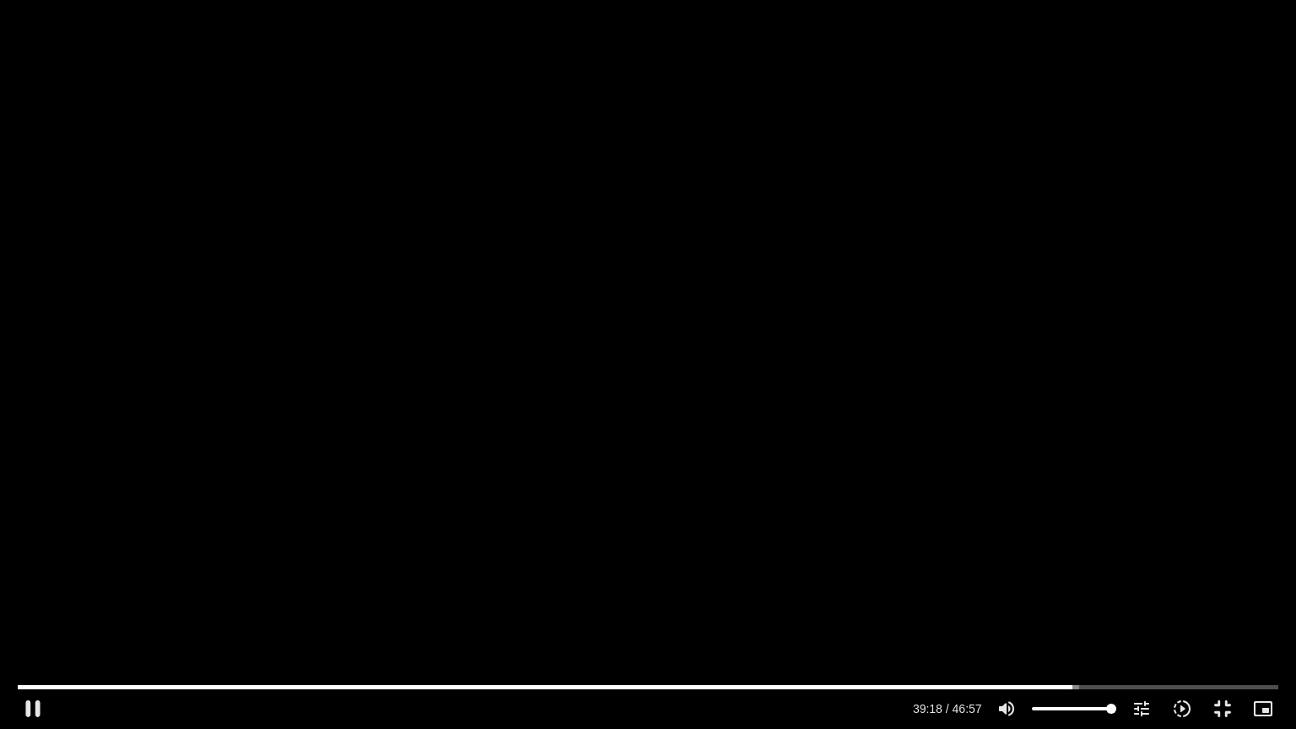
click at [1100, 389] on div "Skip Ad 38:29 pause 39:18 / 46:57 volume_up Mute tune Resolution Auto 720p slow…" at bounding box center [648, 364] width 1296 height 729
click at [999, 417] on div "Skip Ad 38:29 play_arrow 39:18 / 46:57 volume_up Mute tune Resolution Auto 720p…" at bounding box center [648, 364] width 1296 height 729
click at [1152, 585] on input "Seek" at bounding box center [648, 687] width 1260 height 10
click at [1144, 585] on input "Seek" at bounding box center [648, 687] width 1260 height 10
click at [1115, 388] on div "Skip Ad 42:15 pause 42:25 / 46:57 volume_up Mute tune Resolution Auto 720p slow…" at bounding box center [648, 364] width 1296 height 729
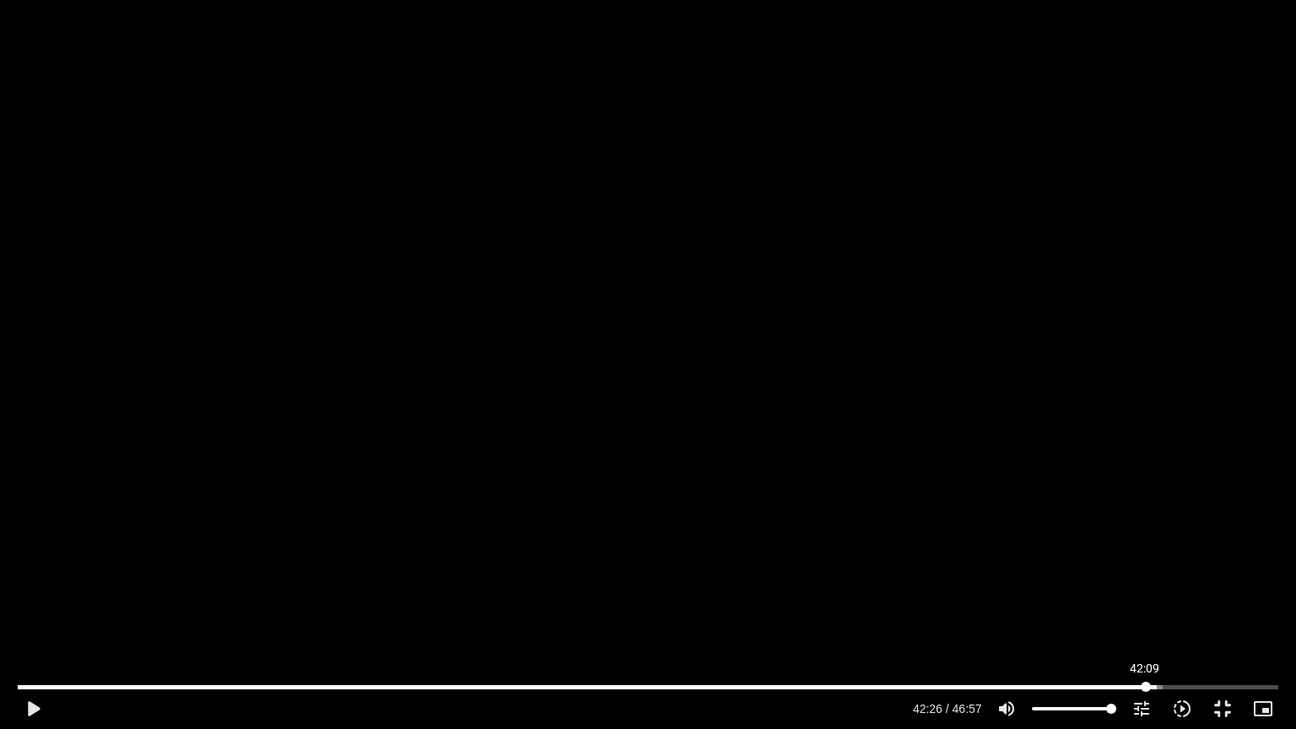
click at [1145, 585] on input "Seek" at bounding box center [648, 687] width 1260 height 10
click at [1128, 520] on div "Skip Ad 42:09 play_arrow 42:10 / 46:57 volume_up Mute tune Resolution Auto 720p…" at bounding box center [648, 364] width 1296 height 729
click at [1109, 531] on div "Skip Ad 42:09 pause 42:26 / 46:57 volume_up Mute tune Resolution Auto 720p slow…" at bounding box center [648, 364] width 1296 height 729
click at [1109, 531] on div "Skip Ad 42:09 play_arrow 42:26 / 46:57 volume_up Mute tune Resolution Auto 720p…" at bounding box center [648, 364] width 1296 height 729
click at [1119, 527] on div "Skip Ad 42:09 pause 42:33 / 46:57 volume_up Mute tune Resolution Auto 720p slow…" at bounding box center [648, 364] width 1296 height 729
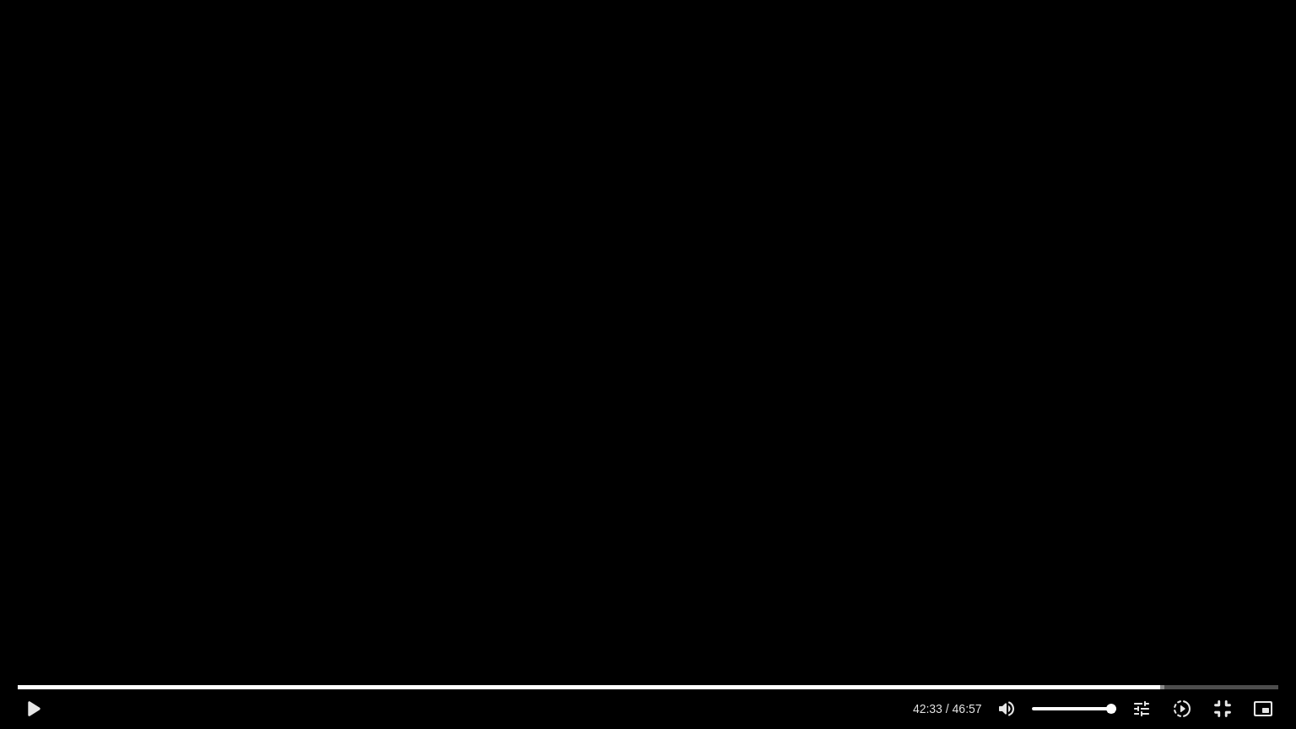
click at [1119, 527] on div "Skip Ad 42:09 play_arrow 42:33 / 46:57 volume_up Mute tune Resolution Auto 720p…" at bounding box center [648, 364] width 1296 height 729
click at [1179, 585] on input "Seek" at bounding box center [648, 687] width 1260 height 10
click at [1168, 585] on input "Seek" at bounding box center [648, 687] width 1260 height 10
click at [1157, 585] on input "Seek" at bounding box center [648, 687] width 1260 height 10
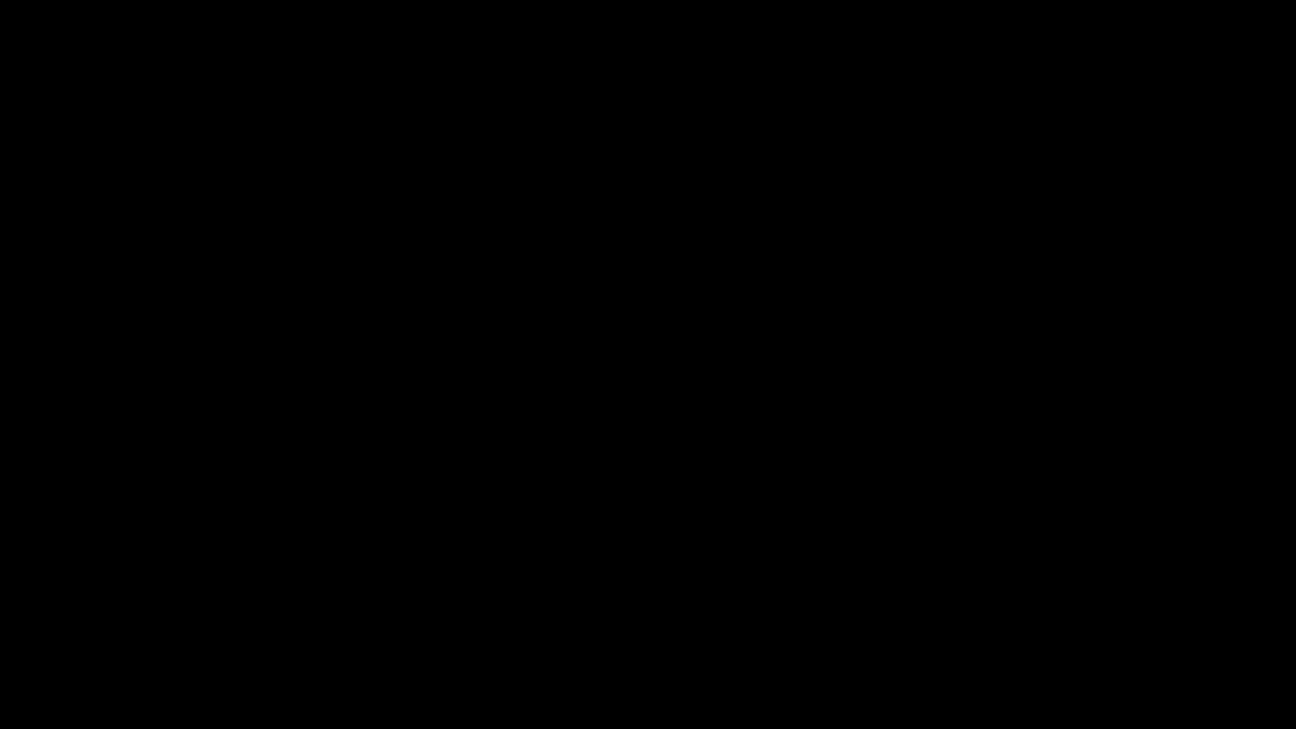
click at [1127, 580] on div "Skip Ad 42:21 pause 42:53 / 46:57 volume_up Mute tune Resolution Auto 720p slow…" at bounding box center [648, 364] width 1296 height 729
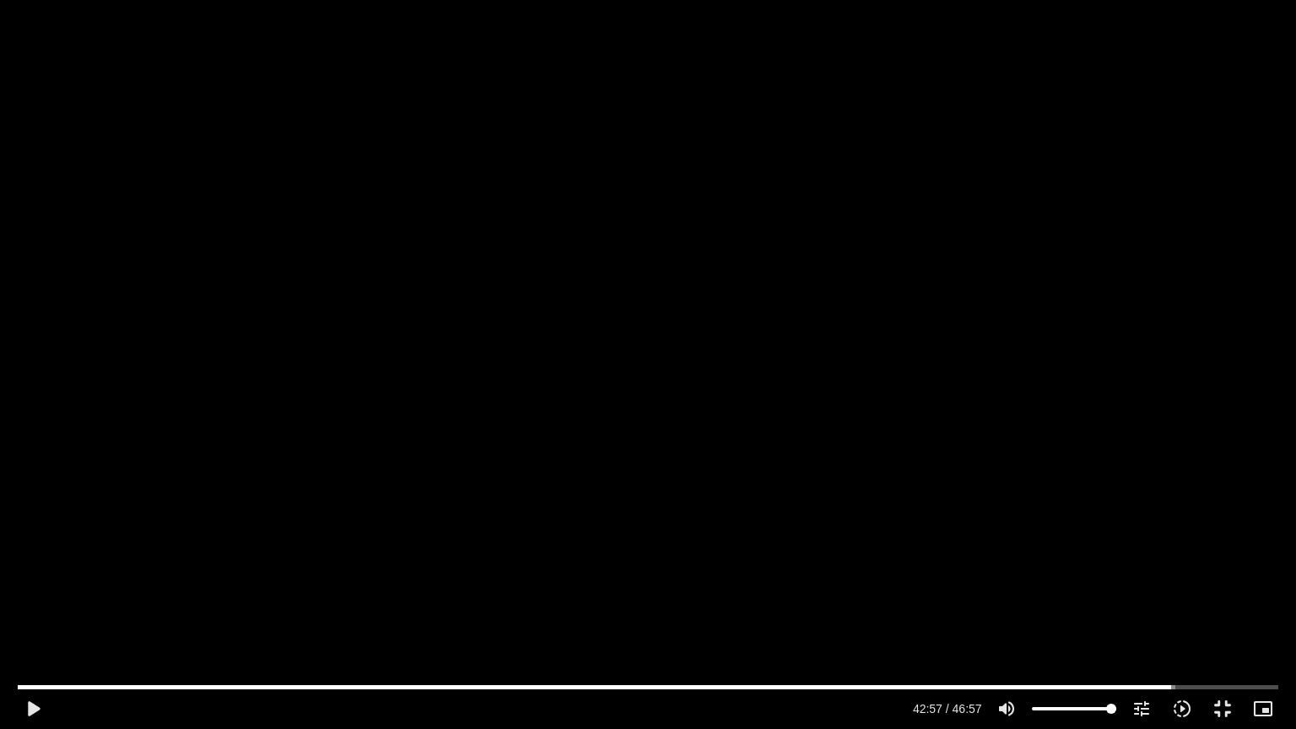
click at [1127, 540] on div "Skip Ad 42:21 play_arrow 42:57 / 46:57 volume_up Mute tune Resolution Auto 720p…" at bounding box center [648, 364] width 1296 height 729
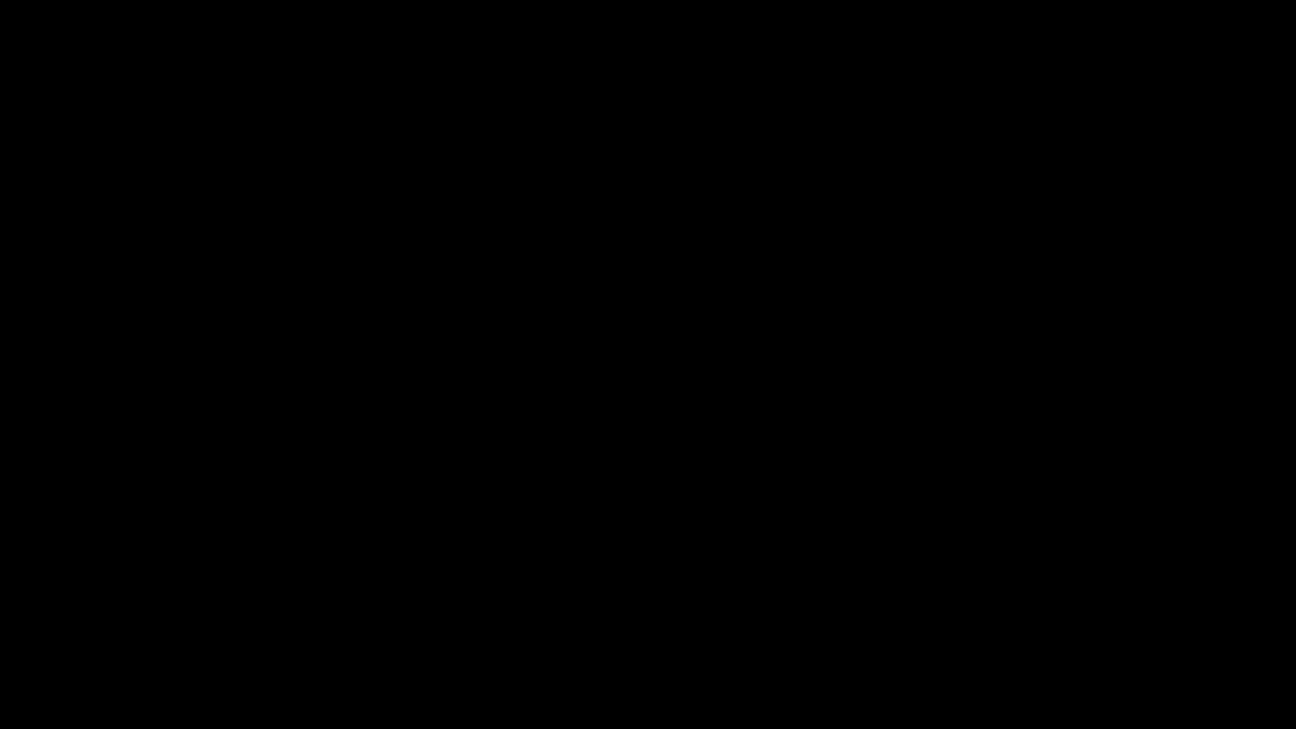
click at [1127, 540] on div "Skip Ad 42:21 pause 42:59 / 46:57 volume_up Mute tune Resolution Auto 720p slow…" at bounding box center [648, 364] width 1296 height 729
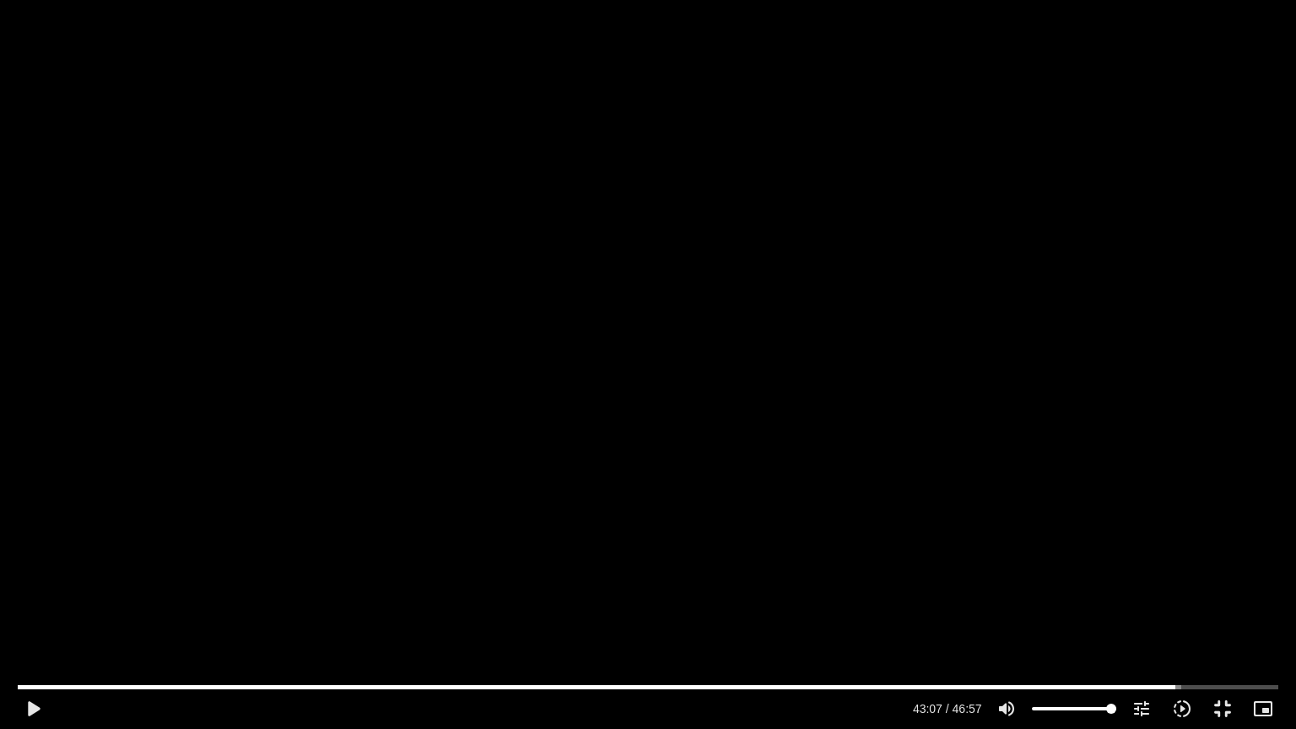
click at [1136, 475] on div "Skip Ad 42:21 play_arrow 43:07 / 46:57 volume_up Mute tune Resolution Auto 720p…" at bounding box center [648, 364] width 1296 height 729
click at [1117, 491] on div "Skip Ad 42:21 pause 43:20 / 46:57 volume_up Mute tune Resolution Auto 720p slow…" at bounding box center [648, 364] width 1296 height 729
click at [1117, 491] on div "Skip Ad 42:21 play_arrow 43:20 / 46:57 volume_up Mute tune Resolution Auto 720p…" at bounding box center [648, 364] width 1296 height 729
click at [1090, 443] on div "Skip Ad 42:21 pause 43:31 / 46:57 volume_up Mute tune Resolution Auto 720p slow…" at bounding box center [648, 364] width 1296 height 729
click at [1090, 443] on div "Skip Ad 42:21 play_arrow 43:31 / 46:57 volume_up Mute tune Resolution Auto 720p…" at bounding box center [648, 364] width 1296 height 729
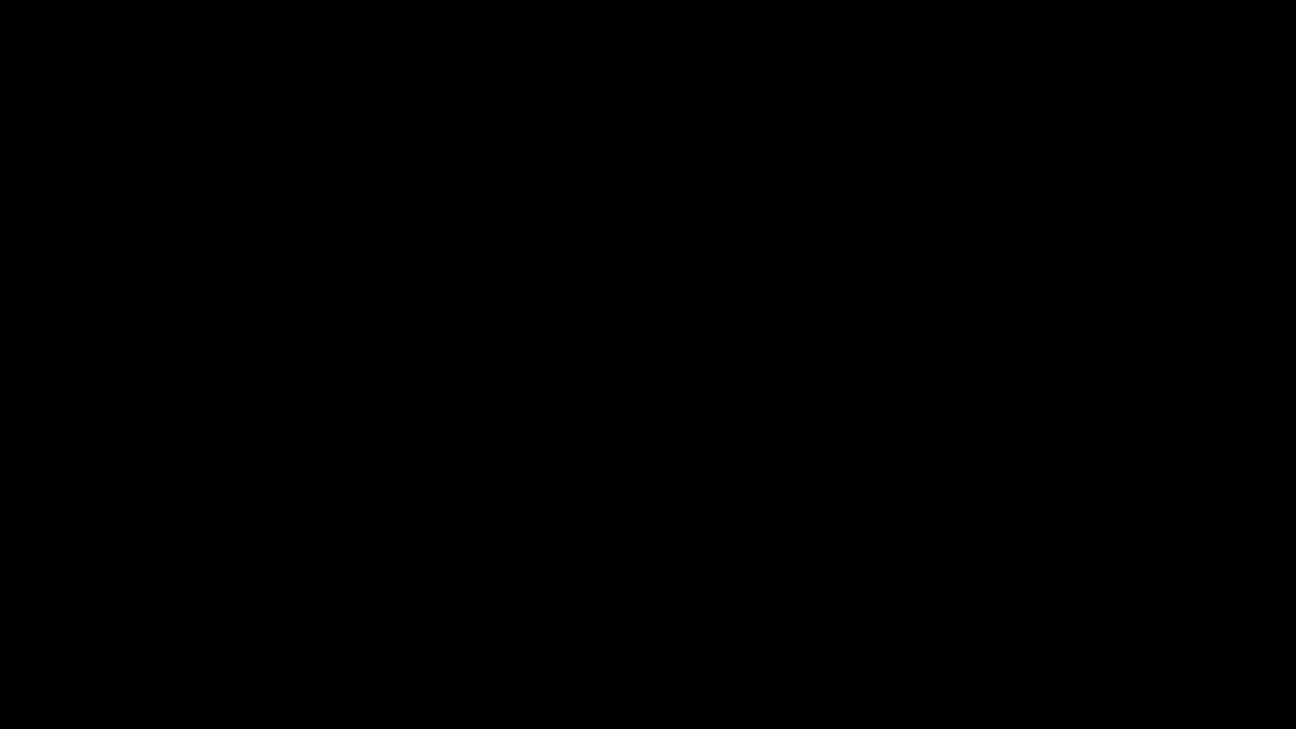
click at [1090, 443] on div "Skip Ad 42:21 pause 43:31 / 46:57 volume_up Mute tune Resolution Auto 720p slow…" at bounding box center [648, 364] width 1296 height 729
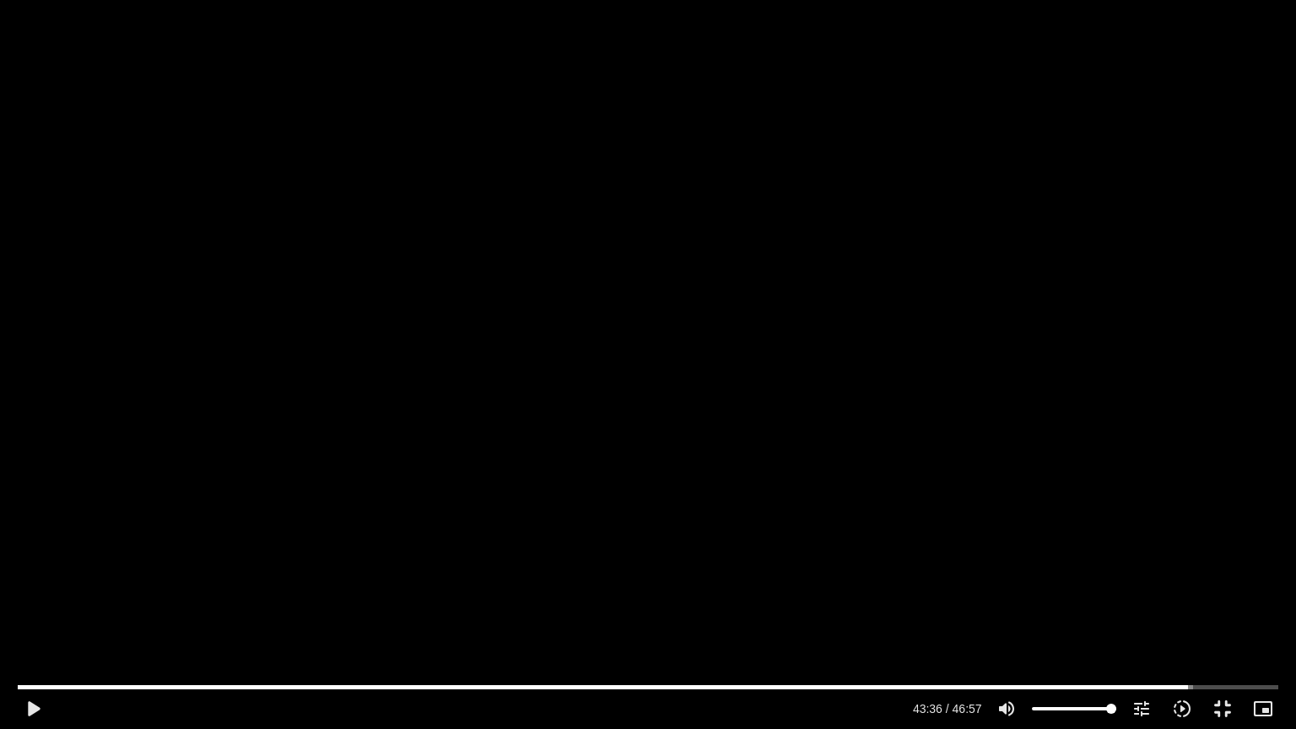
click at [1090, 443] on div "Skip Ad 42:21 play_arrow 43:36 / 46:57 volume_up Mute tune Resolution Auto 720p…" at bounding box center [648, 364] width 1296 height 729
click at [1071, 443] on div "Skip Ad 42:21 pause 43:41 / 46:57 volume_up Mute tune Resolution Auto 720p slow…" at bounding box center [648, 364] width 1296 height 729
click at [1071, 443] on div "Skip Ad 42:21 play_arrow 43:41 / 46:57 volume_up Mute tune Resolution Auto 720p…" at bounding box center [648, 364] width 1296 height 729
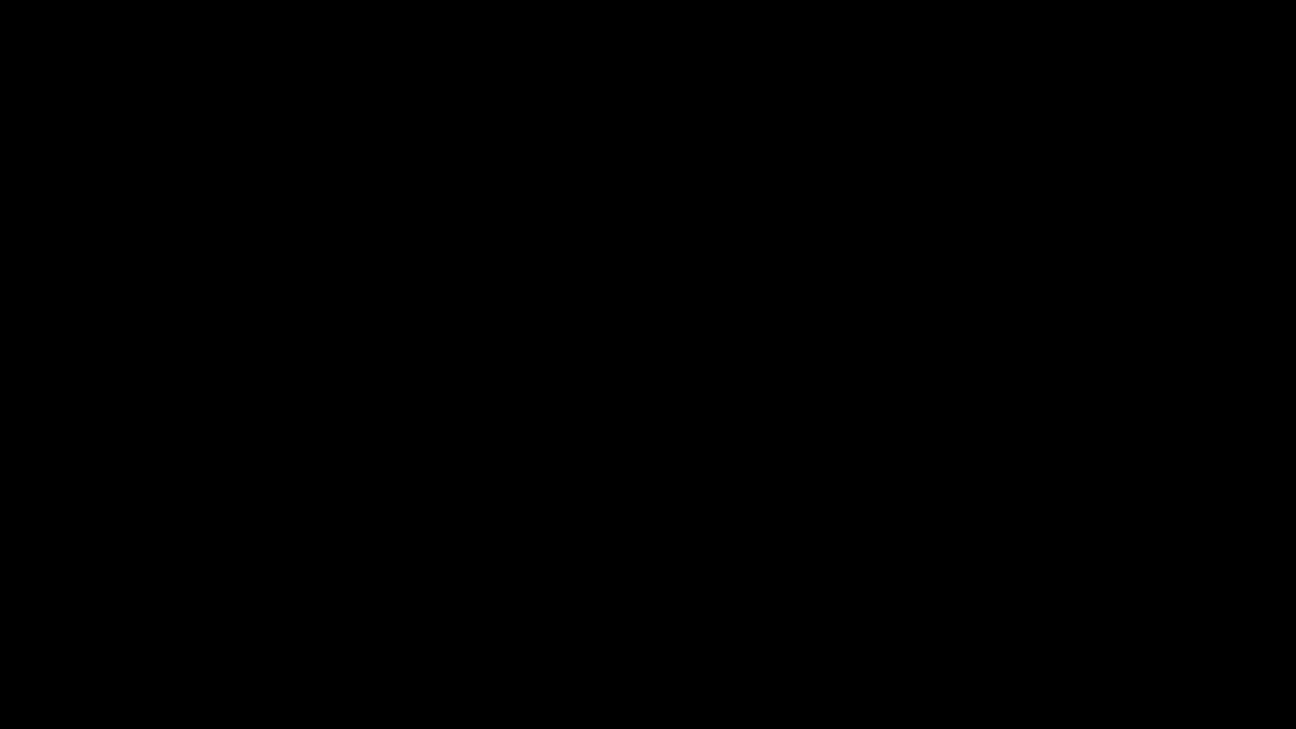
click at [1071, 443] on div "Skip Ad 42:21 pause 43:41 / 46:57 volume_up Mute tune Resolution Auto 720p slow…" at bounding box center [648, 364] width 1296 height 729
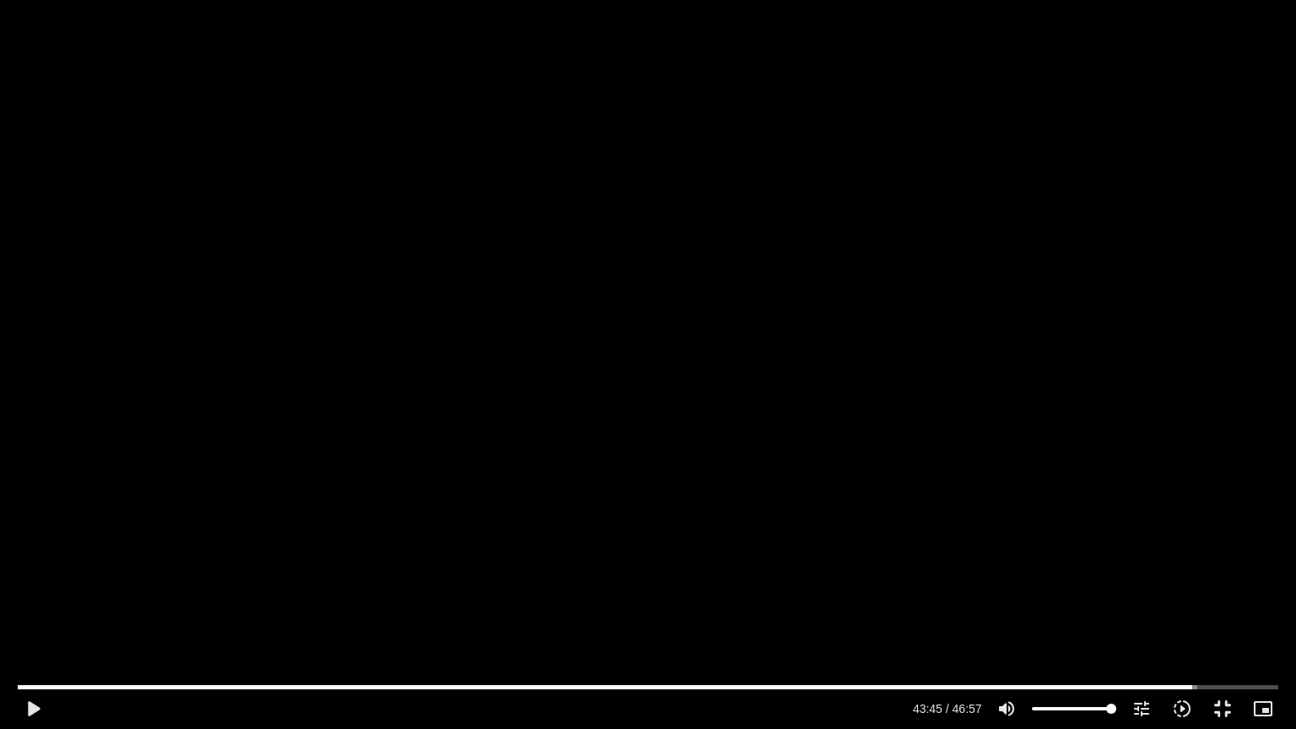
click at [1061, 449] on div "Skip Ad 42:21 play_arrow 43:45 / 46:57 volume_up Mute tune Resolution Auto 720p…" at bounding box center [648, 364] width 1296 height 729
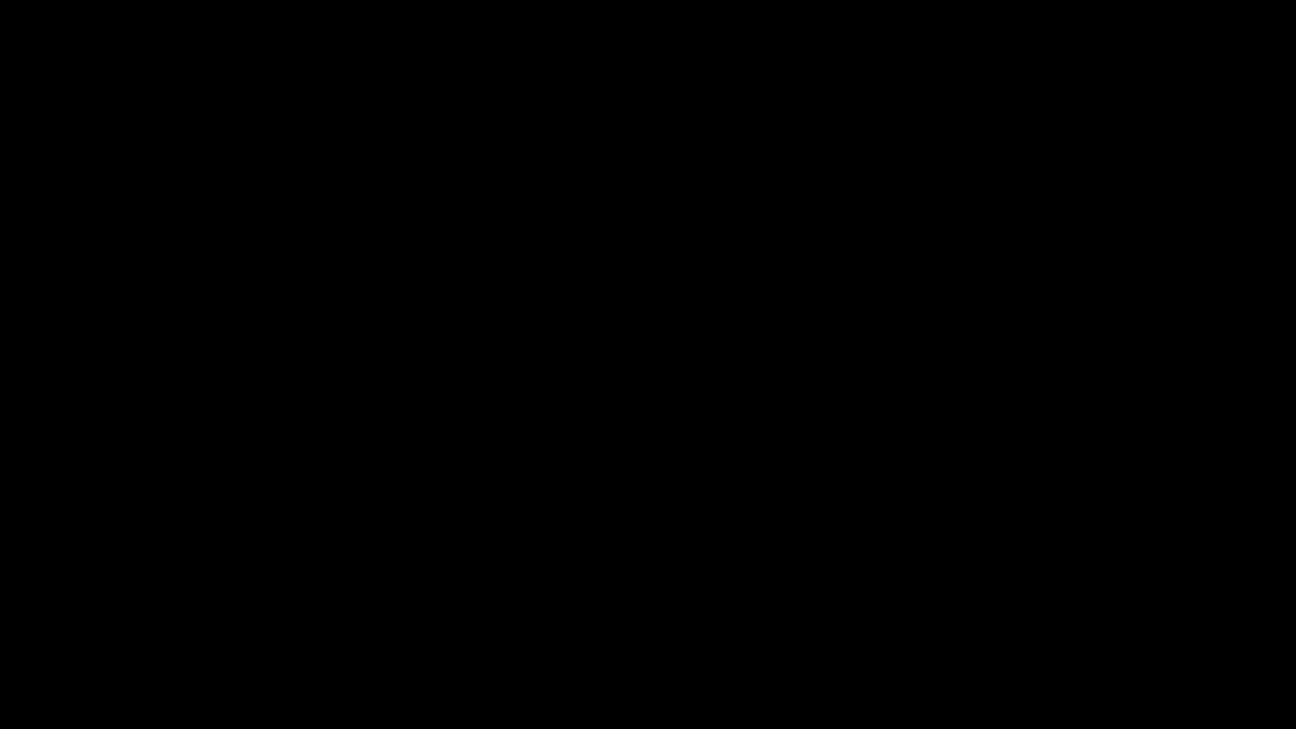
click at [1061, 451] on div "Skip Ad 42:21 pause 43:54 / 46:57 volume_up Mute tune Resolution Auto 720p slow…" at bounding box center [648, 364] width 1296 height 729
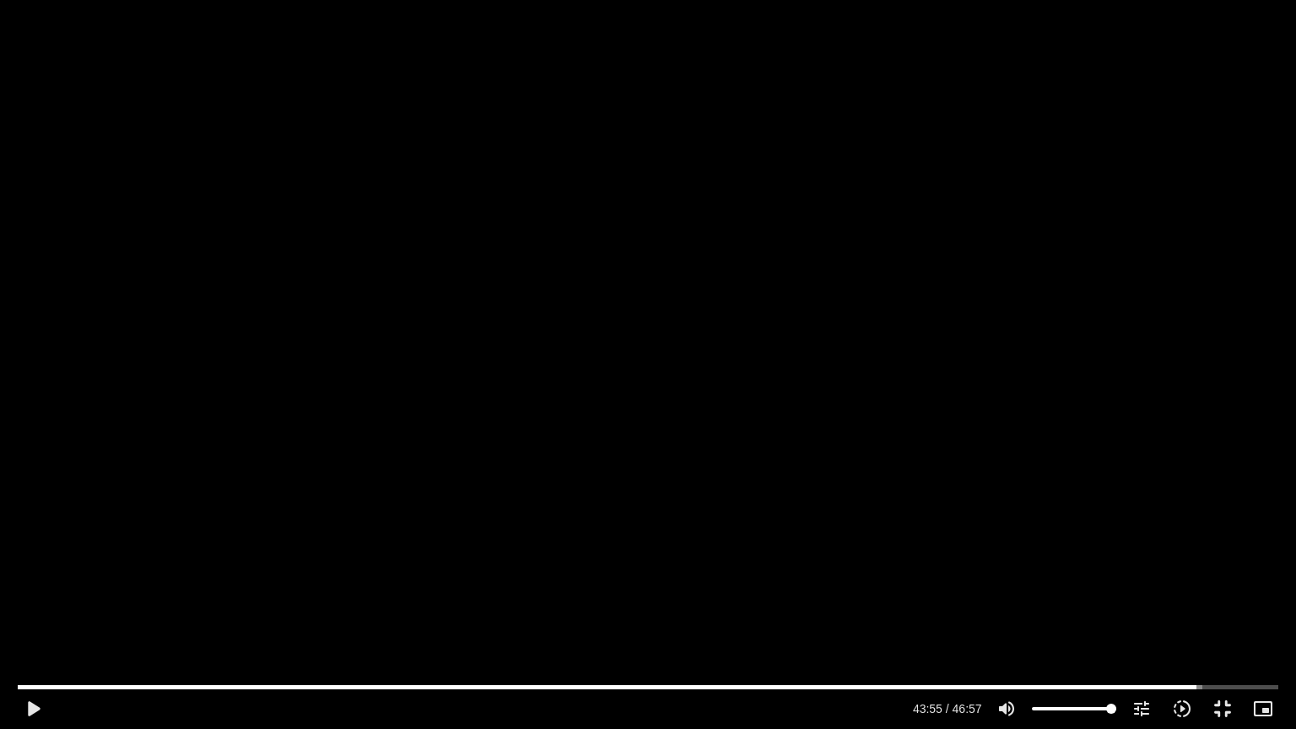
click at [1061, 453] on div "Skip Ad 42:21 play_arrow 43:55 / 46:57 volume_up Mute tune Resolution Auto 720p…" at bounding box center [648, 364] width 1296 height 729
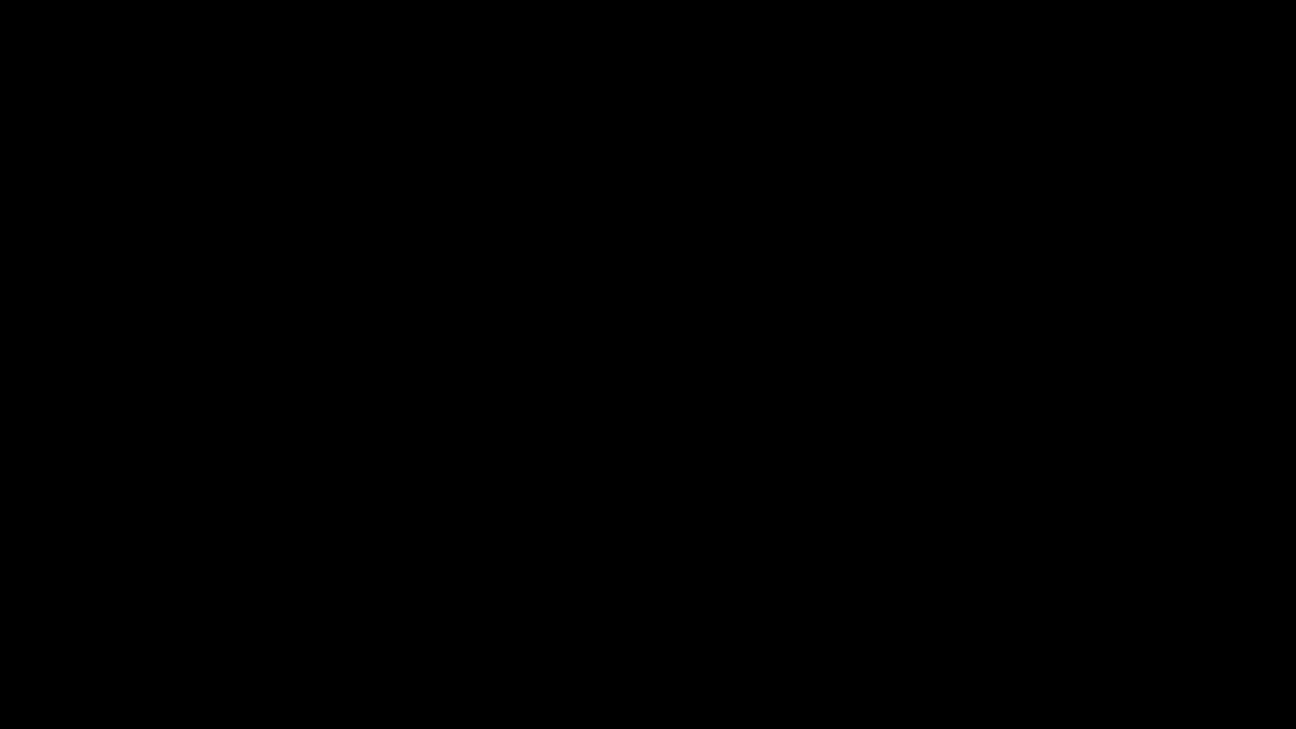
click at [1060, 472] on div "Skip Ad 42:21 pause 44:14 / 46:57 volume_up Mute tune Resolution Auto 720p slow…" at bounding box center [648, 364] width 1296 height 729
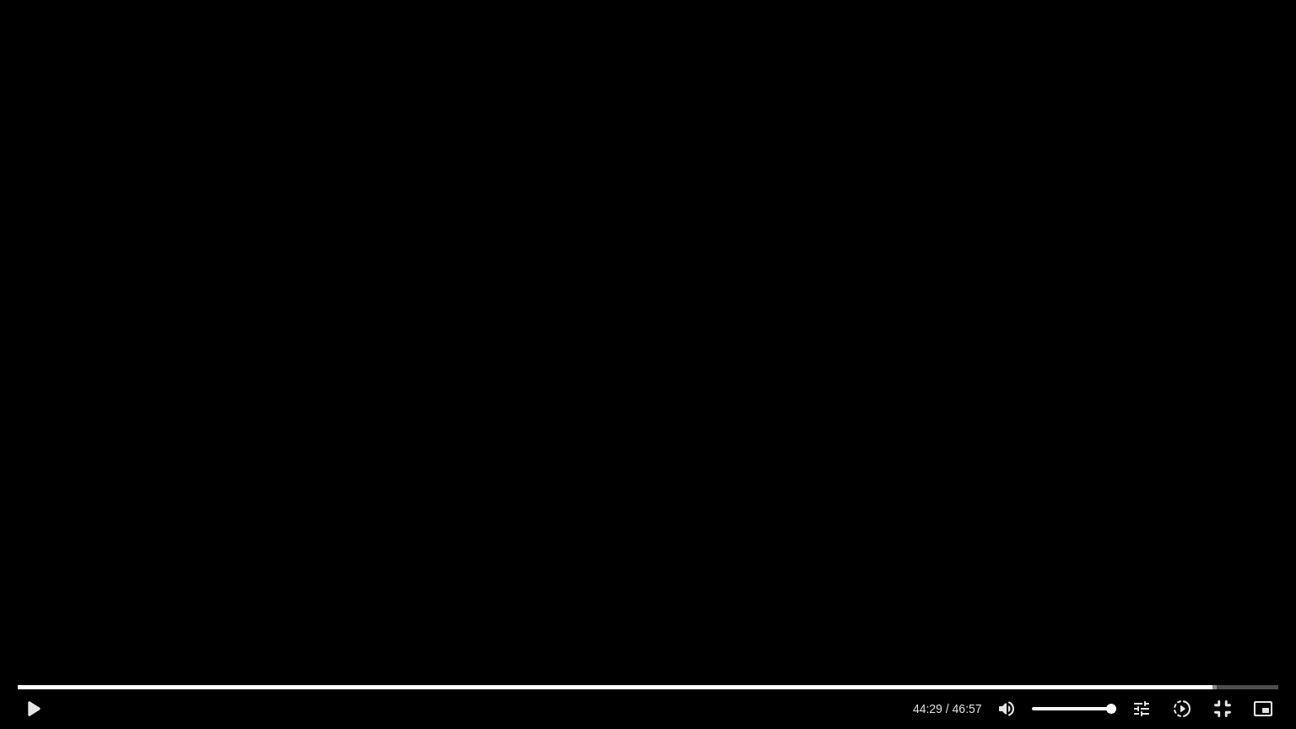
click at [1060, 472] on div "Skip Ad 42:21 play_arrow 44:29 / 46:57 volume_up Mute tune Resolution Auto 720p…" at bounding box center [648, 364] width 1296 height 729
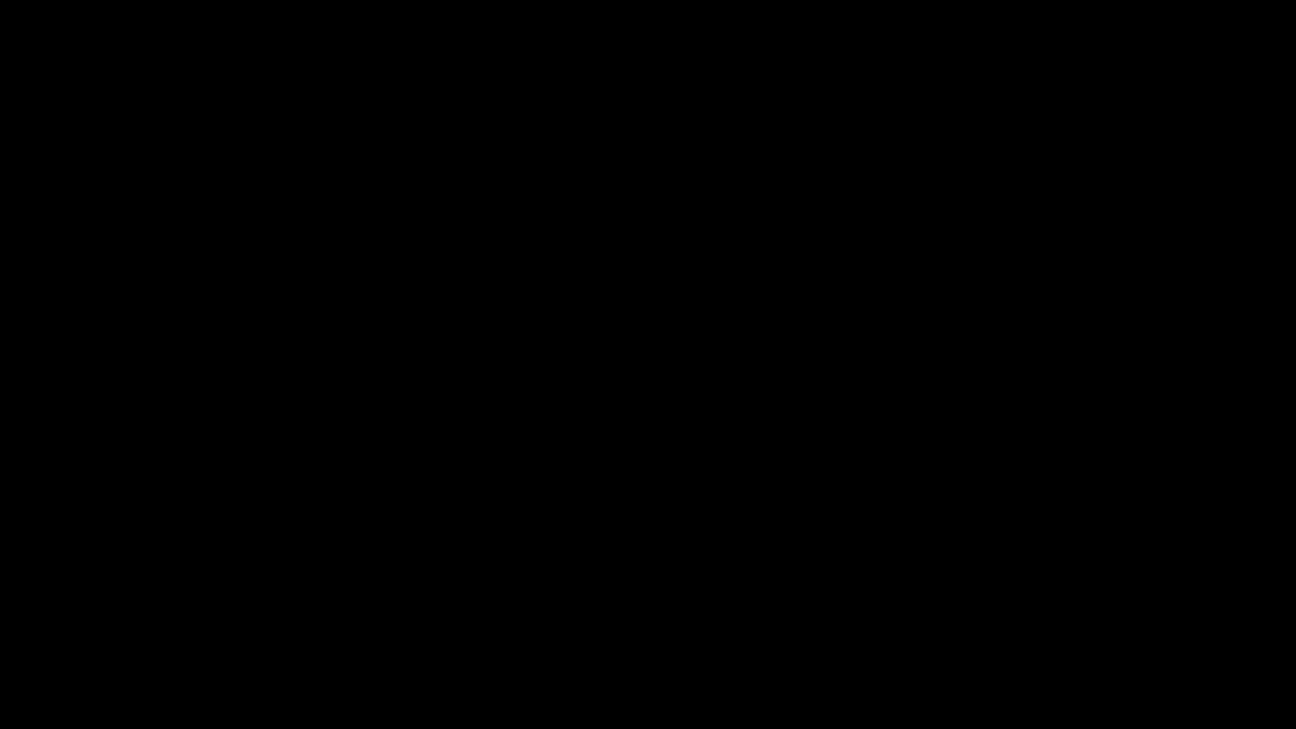
click at [1151, 496] on div "Skip Ad 42:21 pause 45:28 / 46:57 volume_up Mute tune Resolution Auto 720p slow…" at bounding box center [648, 364] width 1296 height 729
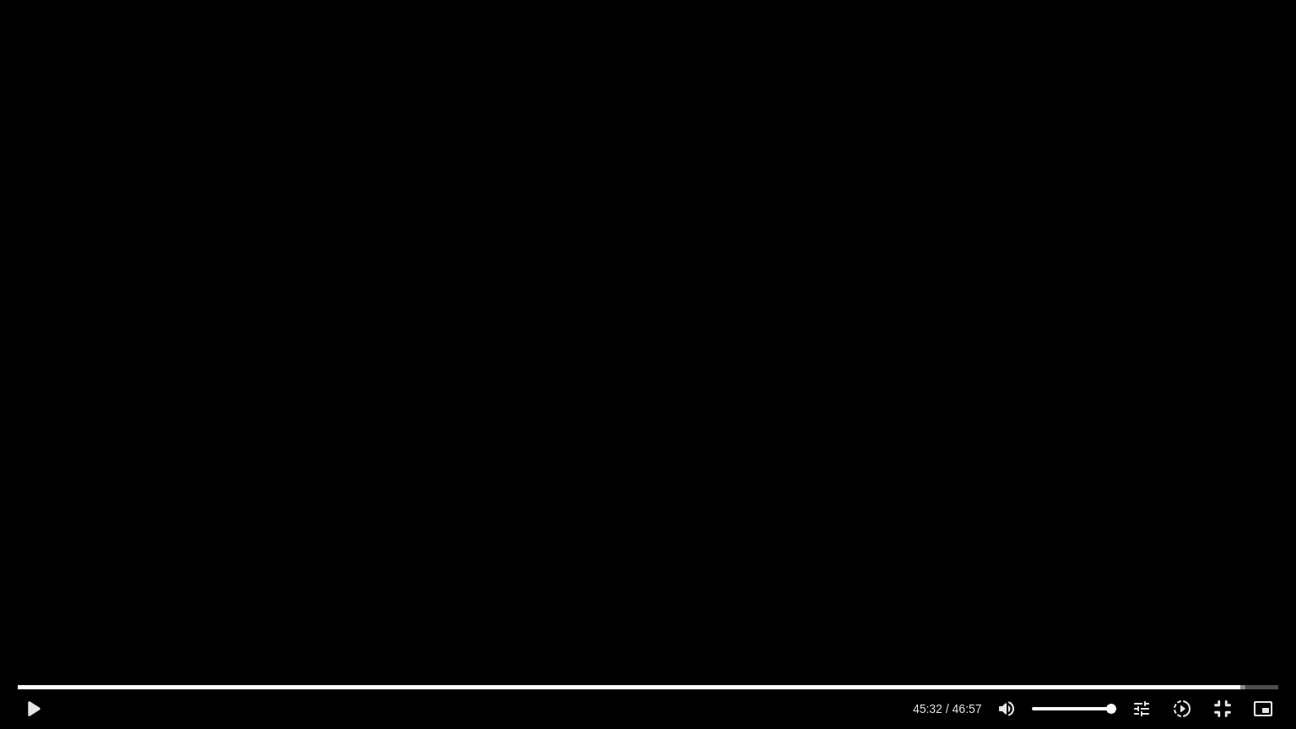
click at [1151, 496] on div "Skip Ad 42:21 play_arrow 45:32 / 46:57 volume_up Mute tune Resolution Auto 720p…" at bounding box center [648, 364] width 1296 height 729
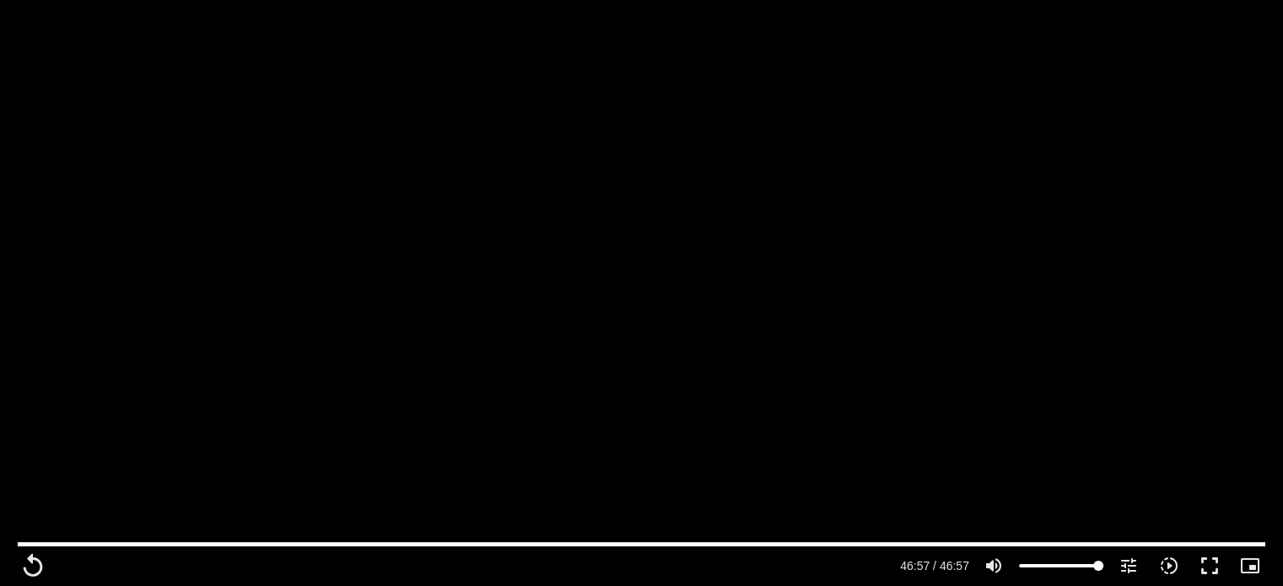
scroll to position [4387, 0]
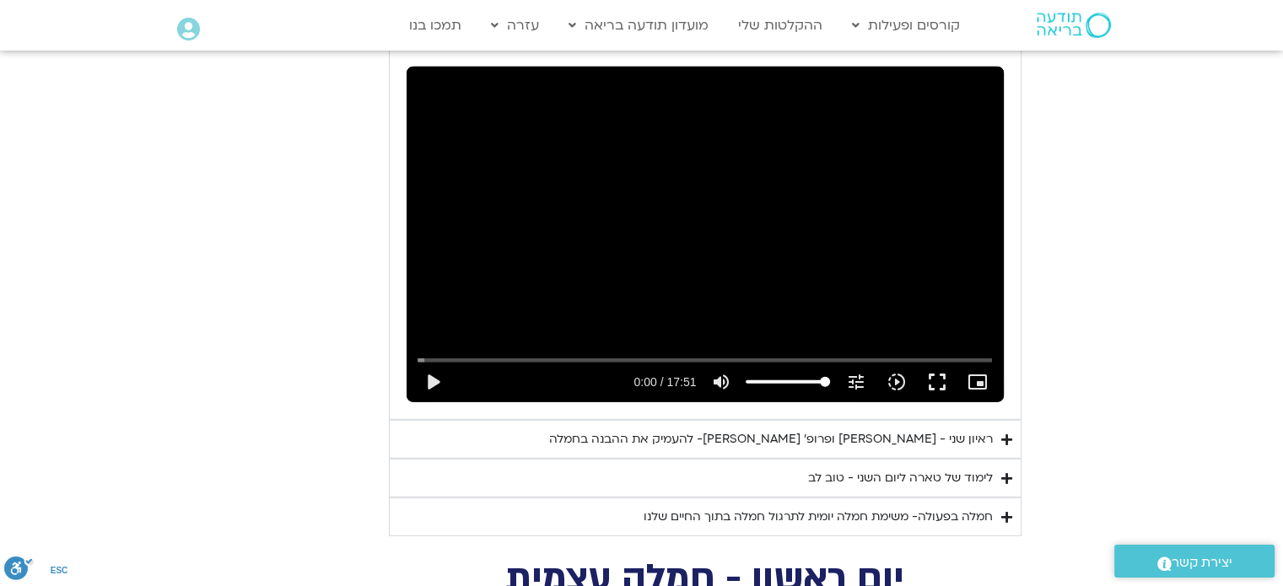
click at [921, 429] on div "ראיון שני - [PERSON_NAME] ופרופ׳ [PERSON_NAME]- להעמיק את ההבנה בחמלה" at bounding box center [771, 439] width 444 height 20
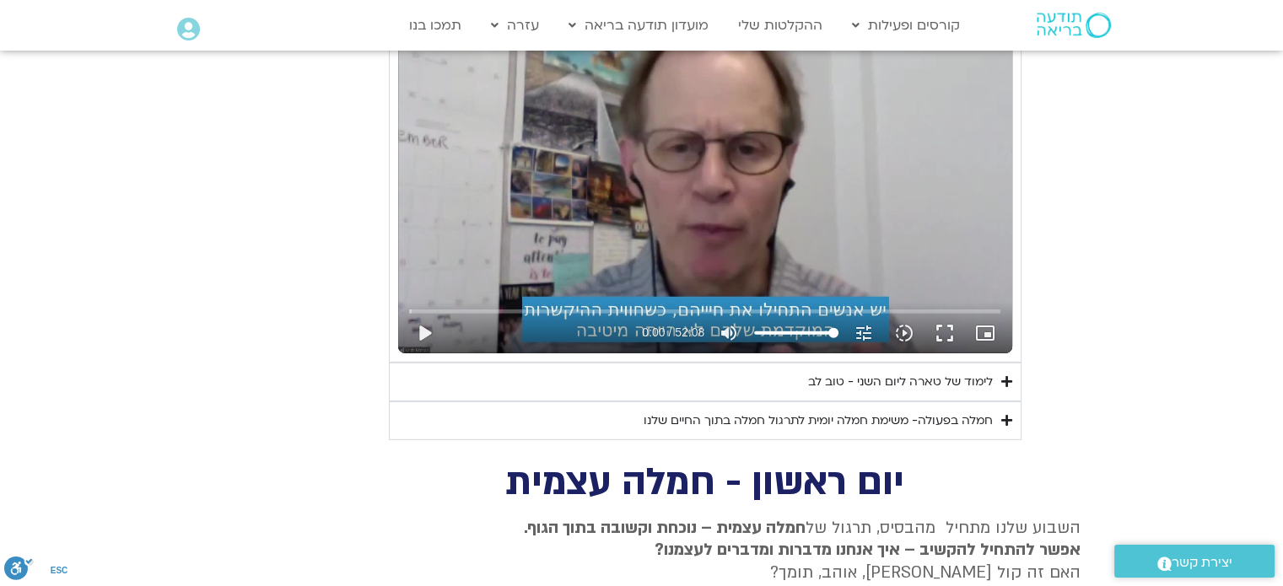
scroll to position [4893, 0]
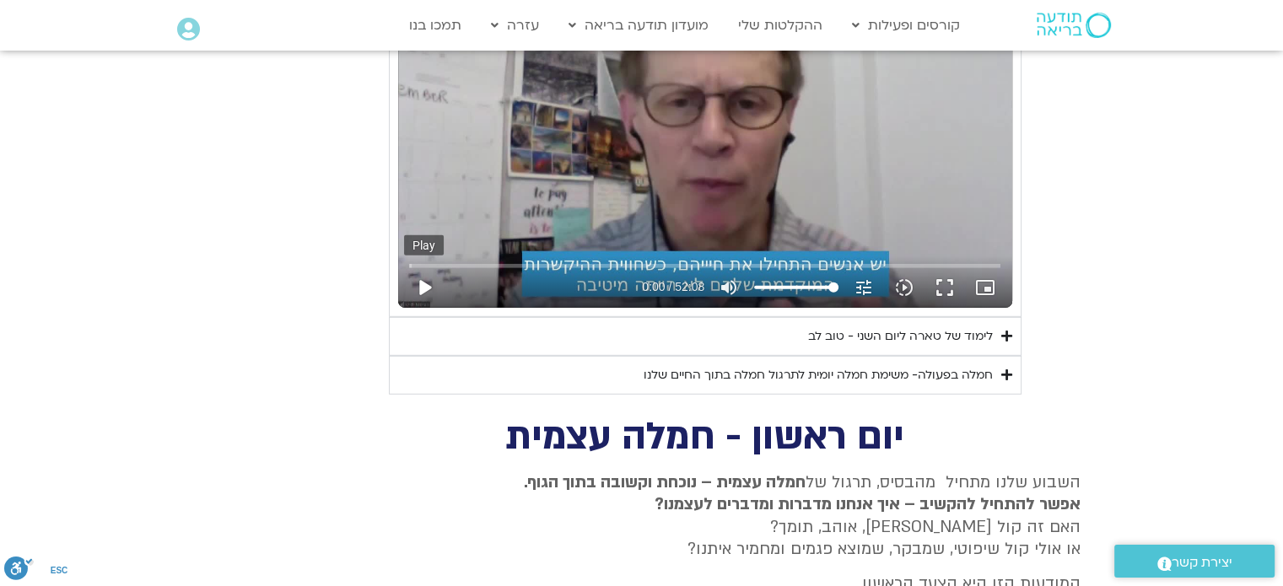
click at [425, 267] on button "play_arrow" at bounding box center [424, 287] width 40 height 40
type input "2817.733333"
type input "0.00757"
type input "2817.733333"
type input "0.105452"
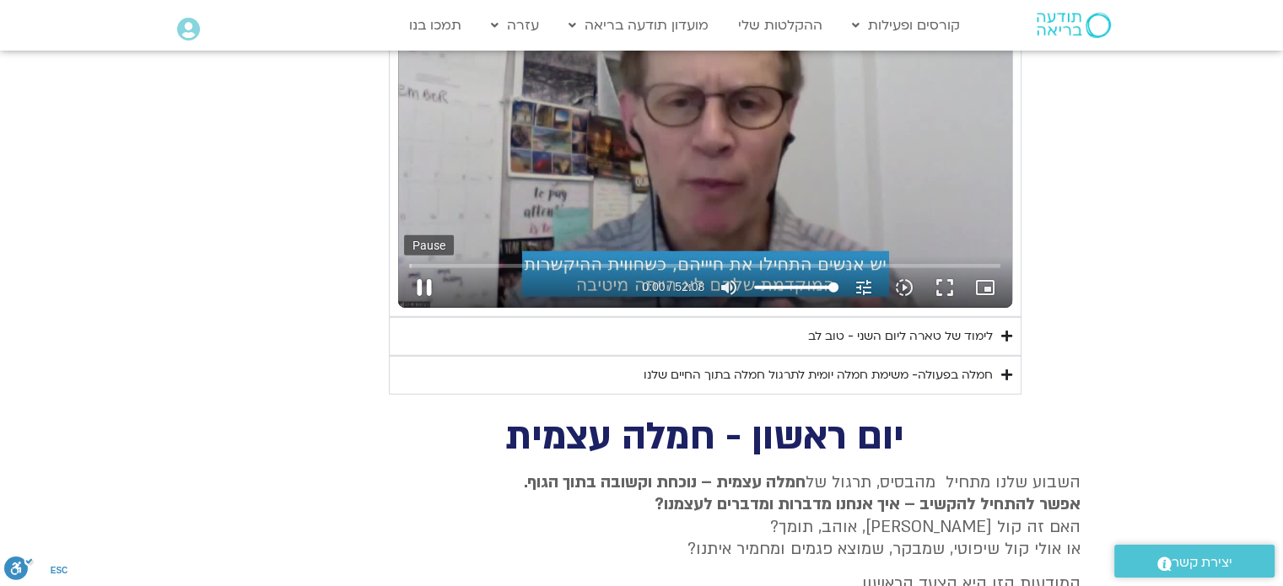
type input "2817.733333"
type input "0.239937"
type input "2817.733333"
type input "0.371394"
type input "2817.733333"
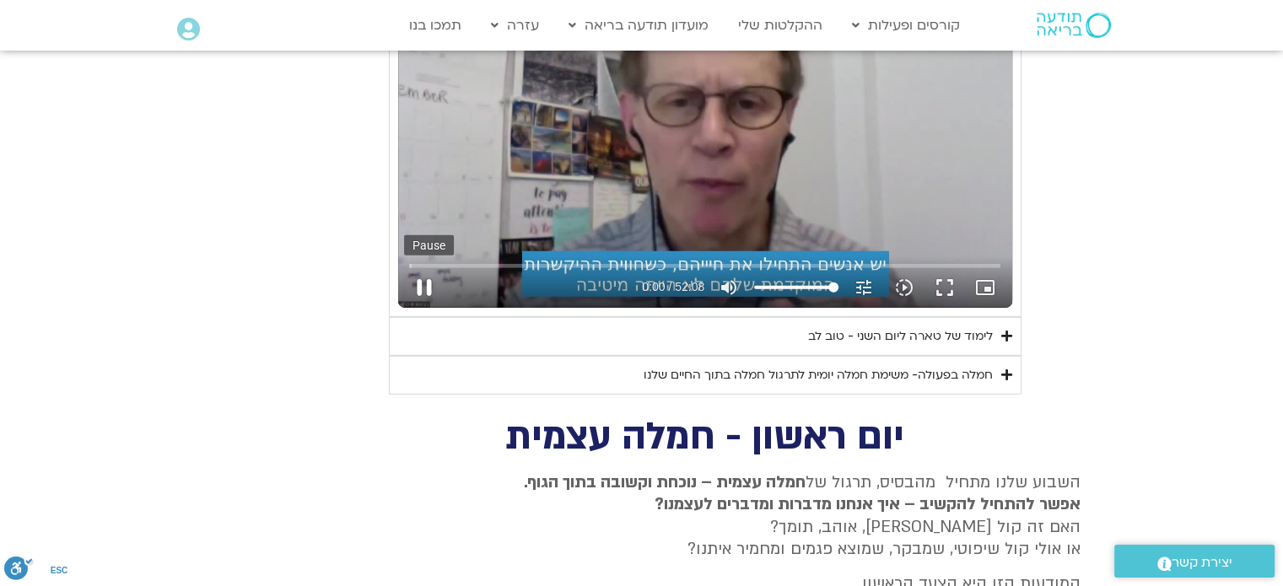
type input "0.52182"
type input "2817.733333"
type input "0.644907"
type input "2817.733333"
type input "0.785423"
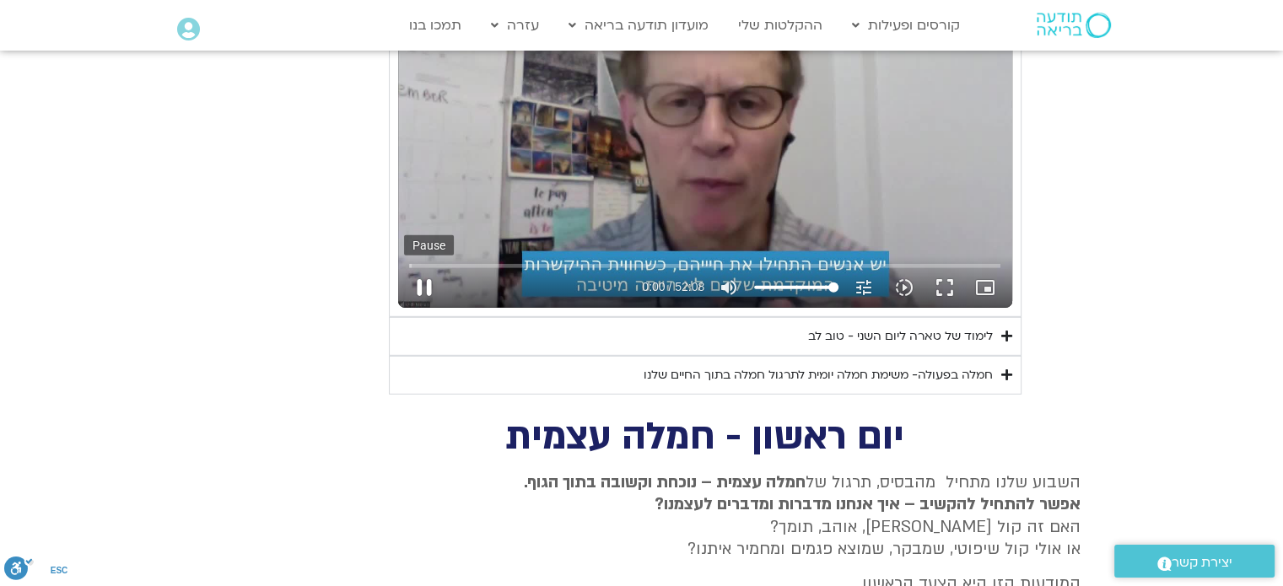
type input "2817.733333"
type input "0.918213"
type input "2817.733333"
type input "1.052972"
type input "2817.733333"
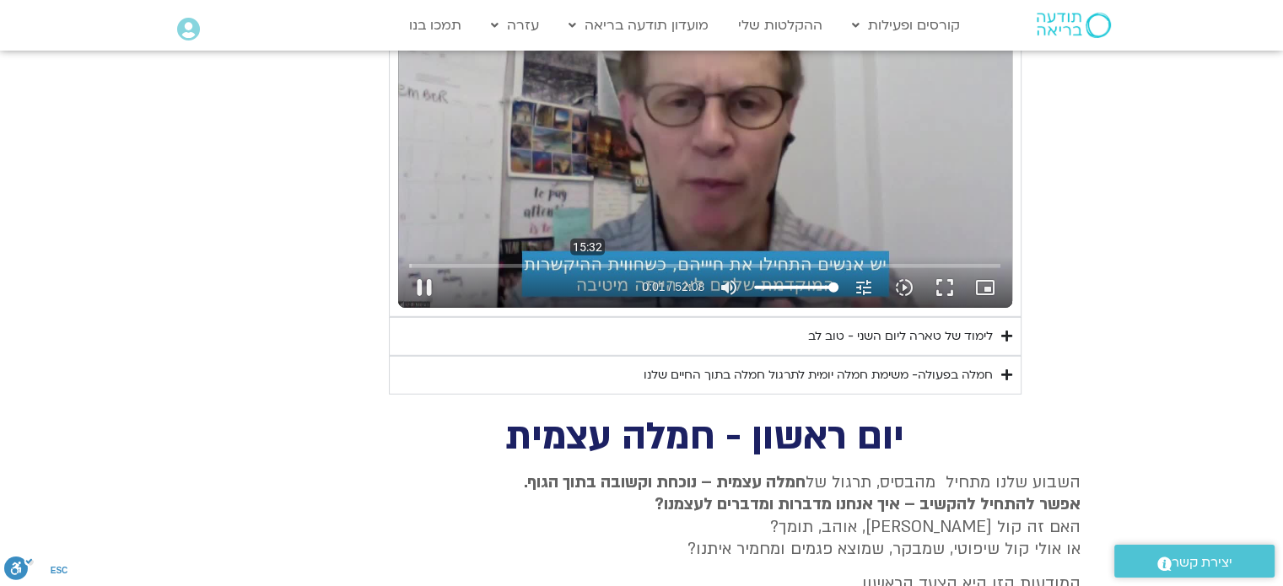
type input "1.185917"
type input "2817.733333"
type input "1.315584"
type input "2817.733333"
type input "1.451496"
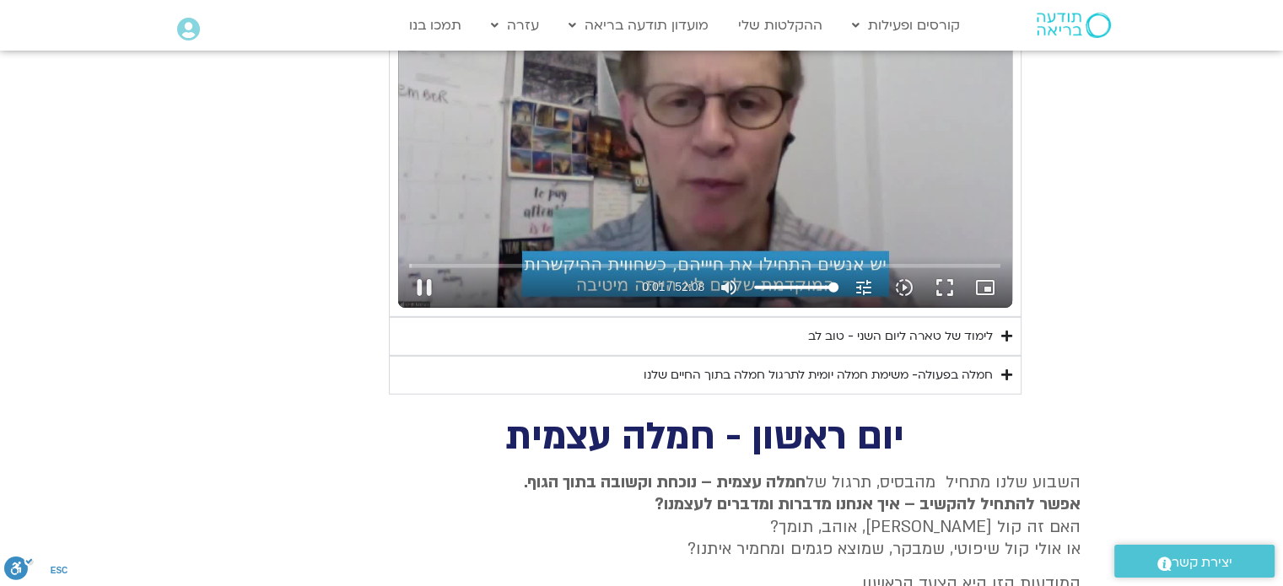
type input "2817.733333"
type input "1.583928"
type input "2817.733333"
type input "1.708492"
type input "2817.733333"
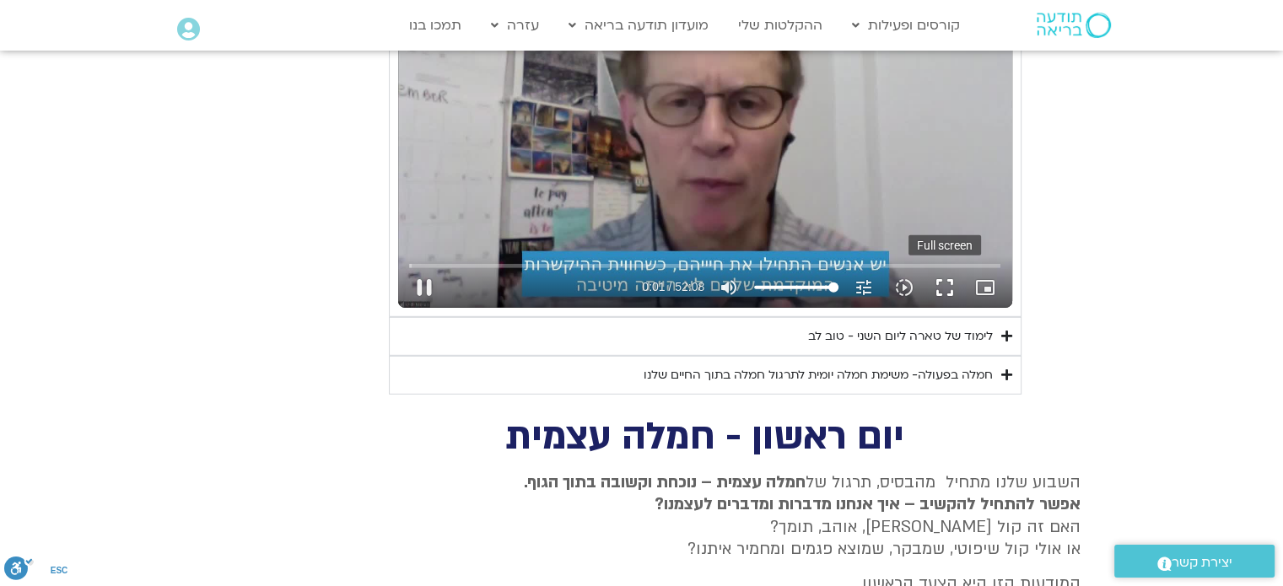
type input "1.837112"
type input "2817.733333"
type input "1.932536"
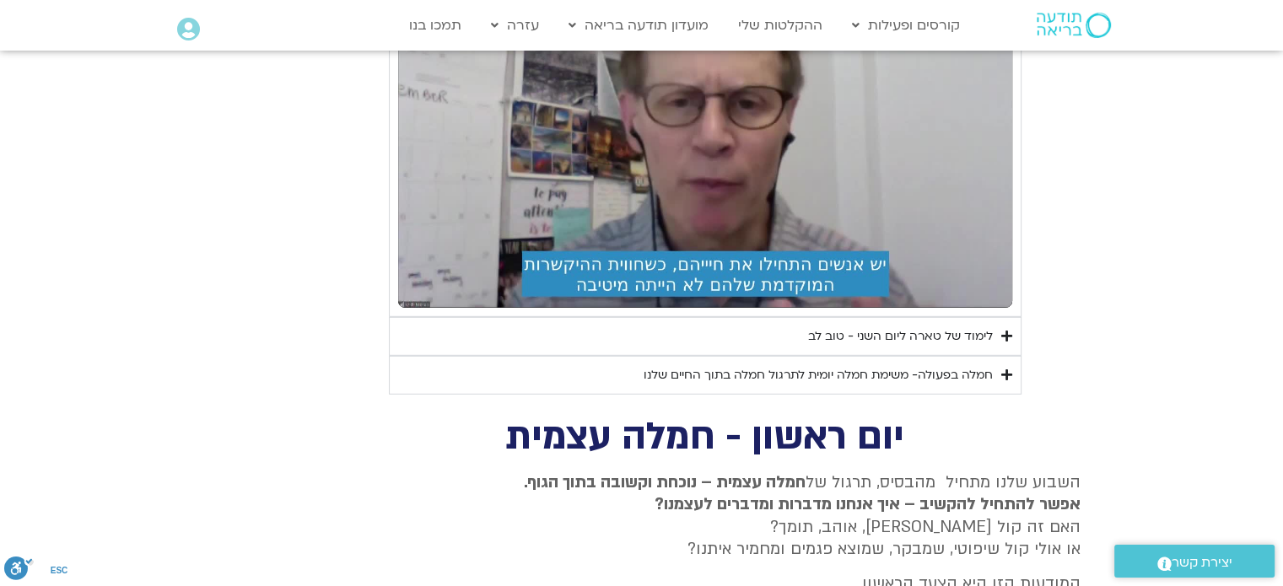
type input "2817.733333"
type input "2.50791"
type input "2817.733333"
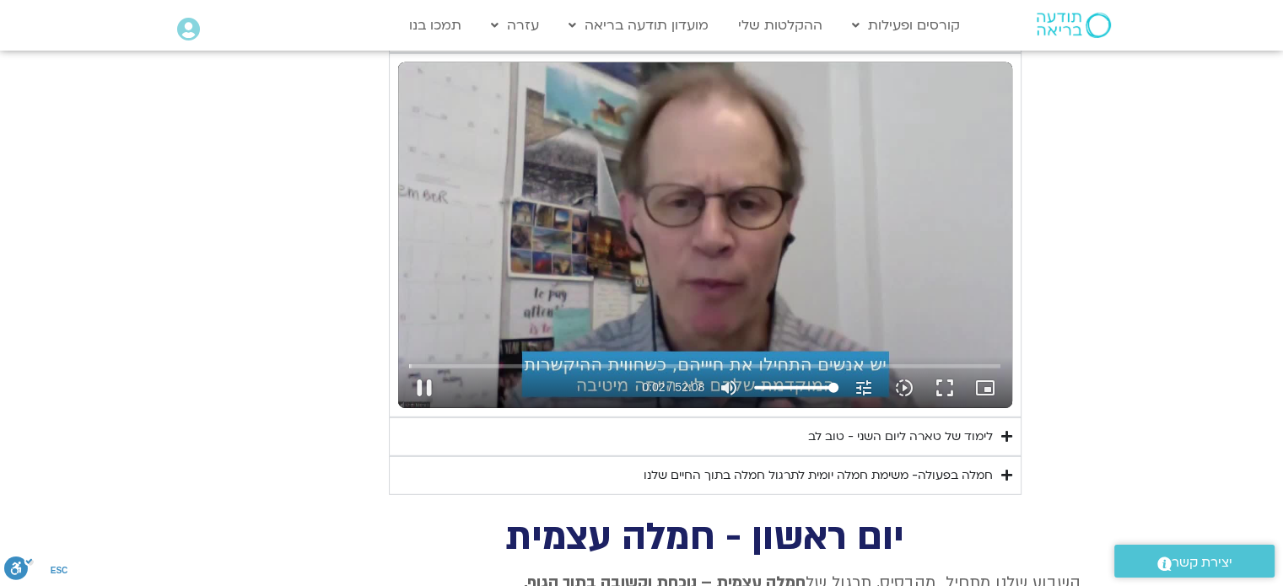
type input "2.638367"
type input "2817.733333"
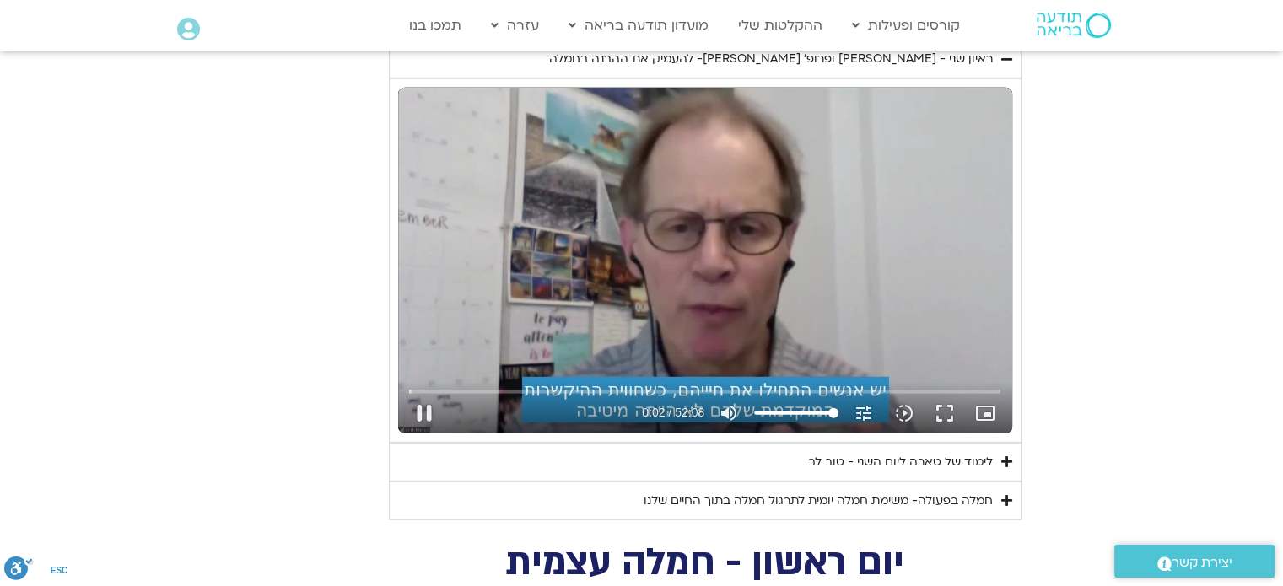
type input "2.773811"
type input "2817.733333"
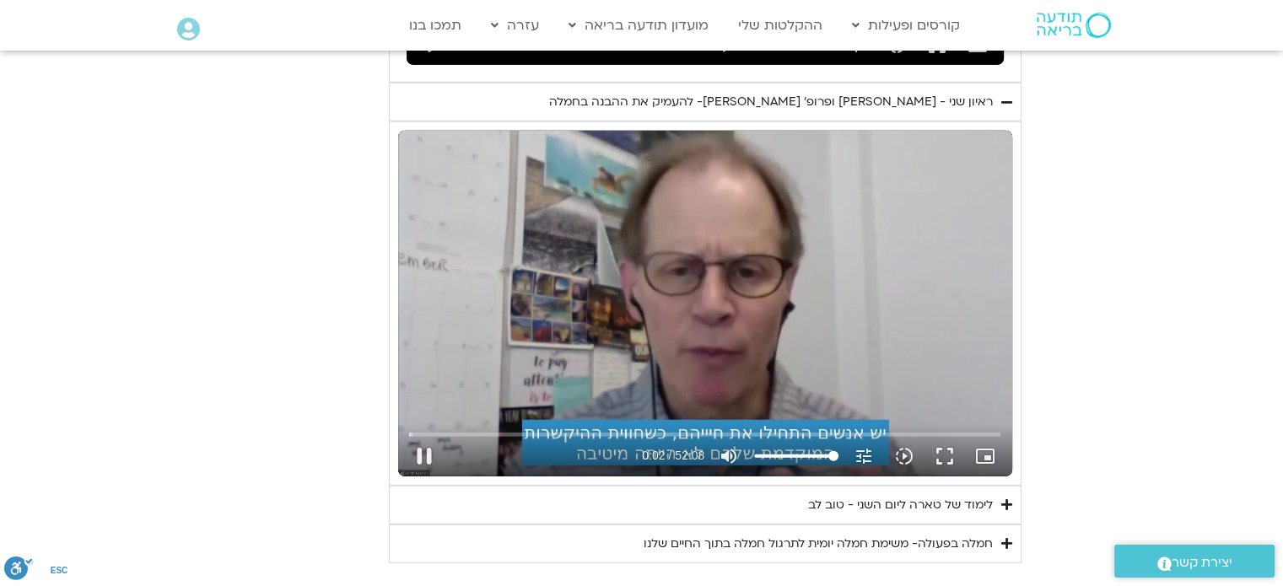
type input "2.894261"
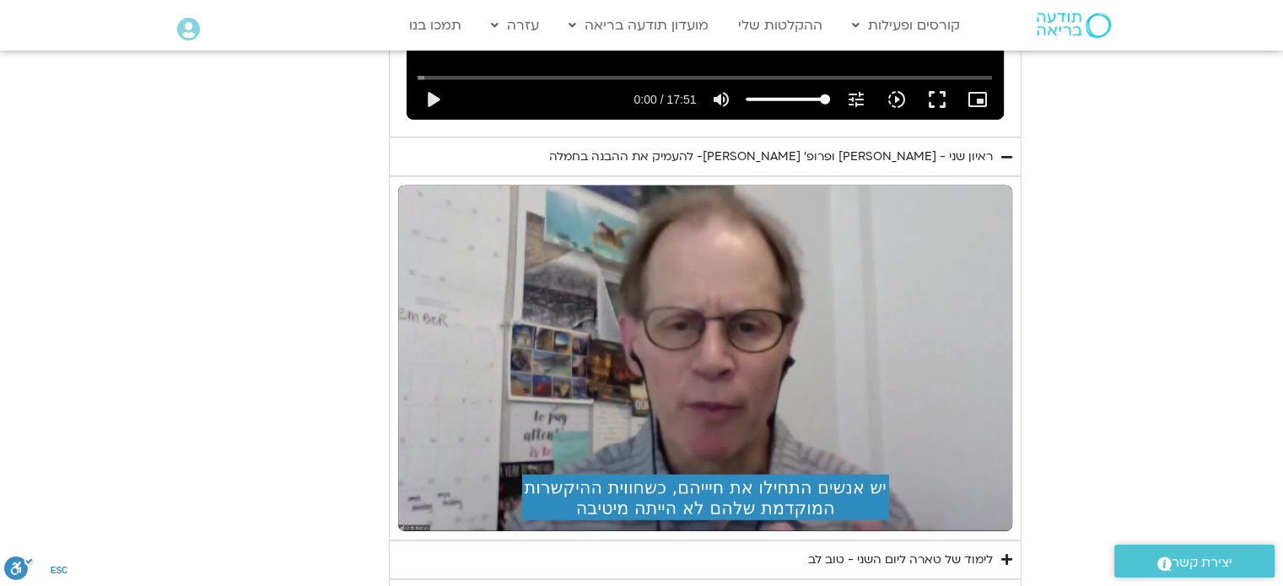
scroll to position [4640, 0]
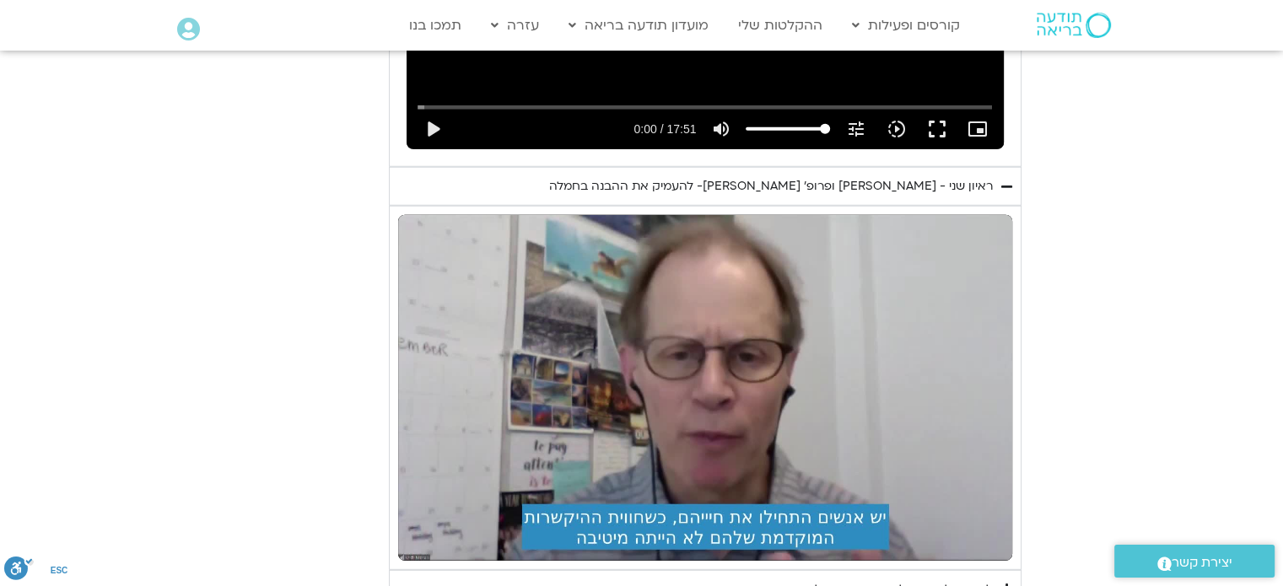
type input "2817.733333"
type input "4.085929"
type input "2817.733333"
type input "4.748722"
type input "2817.733333"
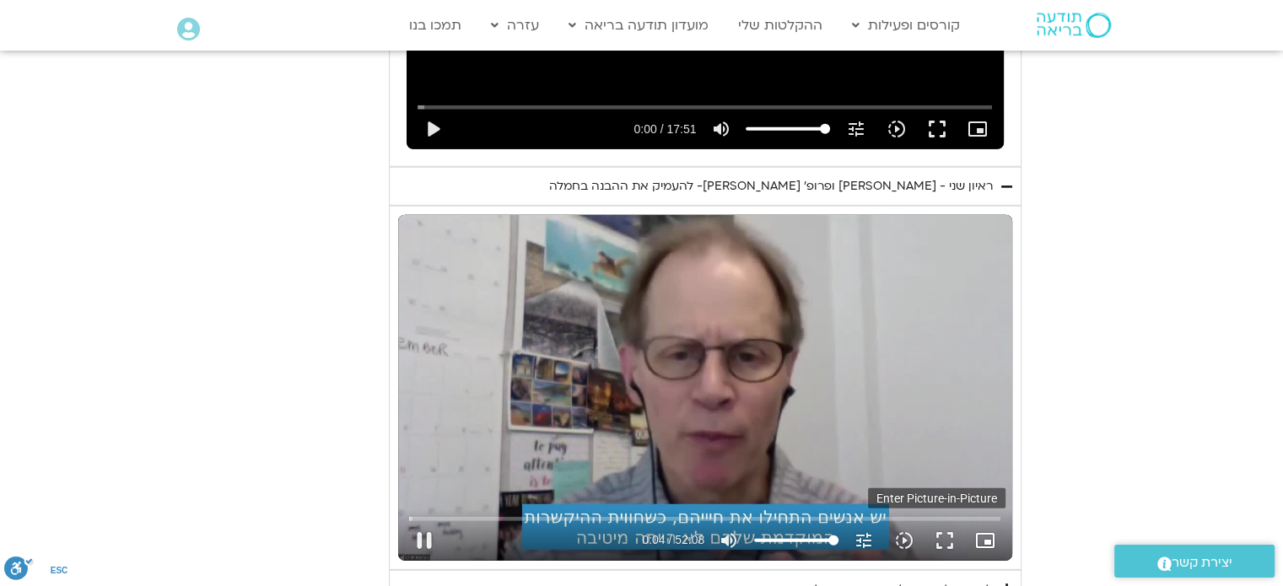
type input "4.882465"
type input "2817.733333"
type input "5.017792"
type input "2817.733333"
type input "5.03342"
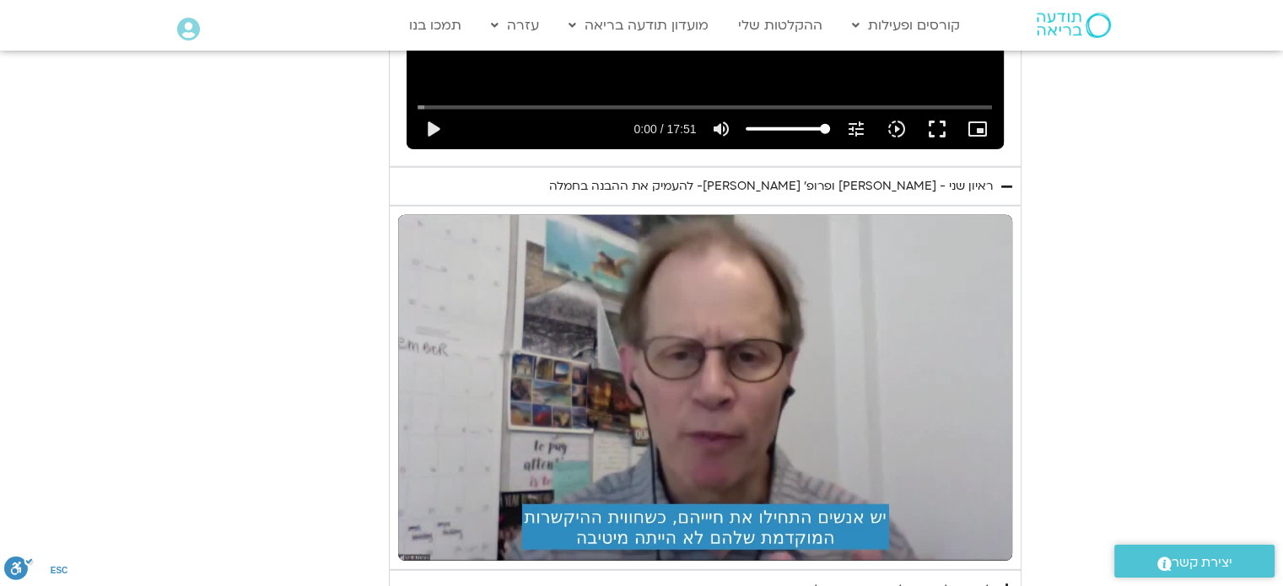
type input "2817.733333"
type input "6.336369"
type input "2817.733333"
type input "6.458793"
type input "2817.733333"
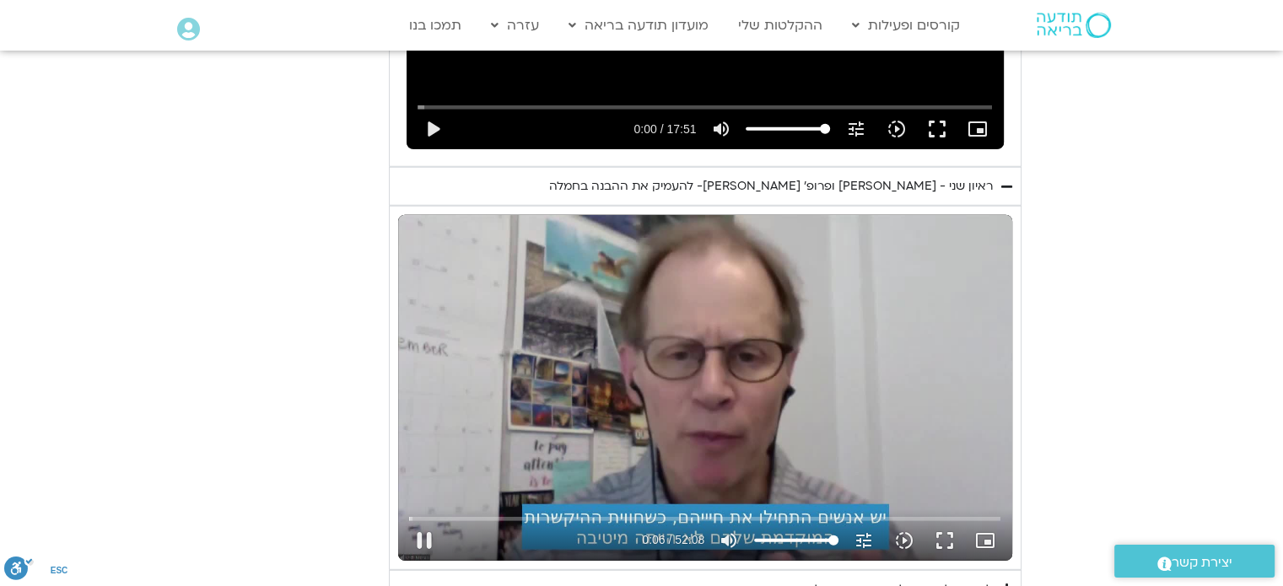
type input "6.600631"
type input "2817.733333"
type input "6.665762"
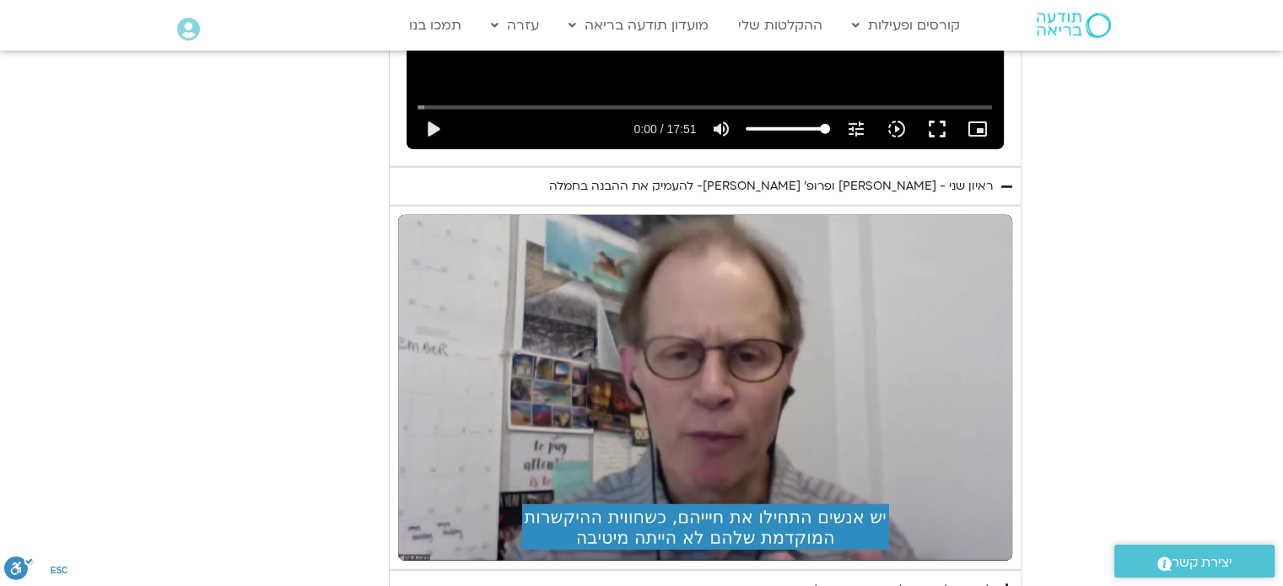
type input "2817.733333"
type input "6.98398"
type input "2817.733333"
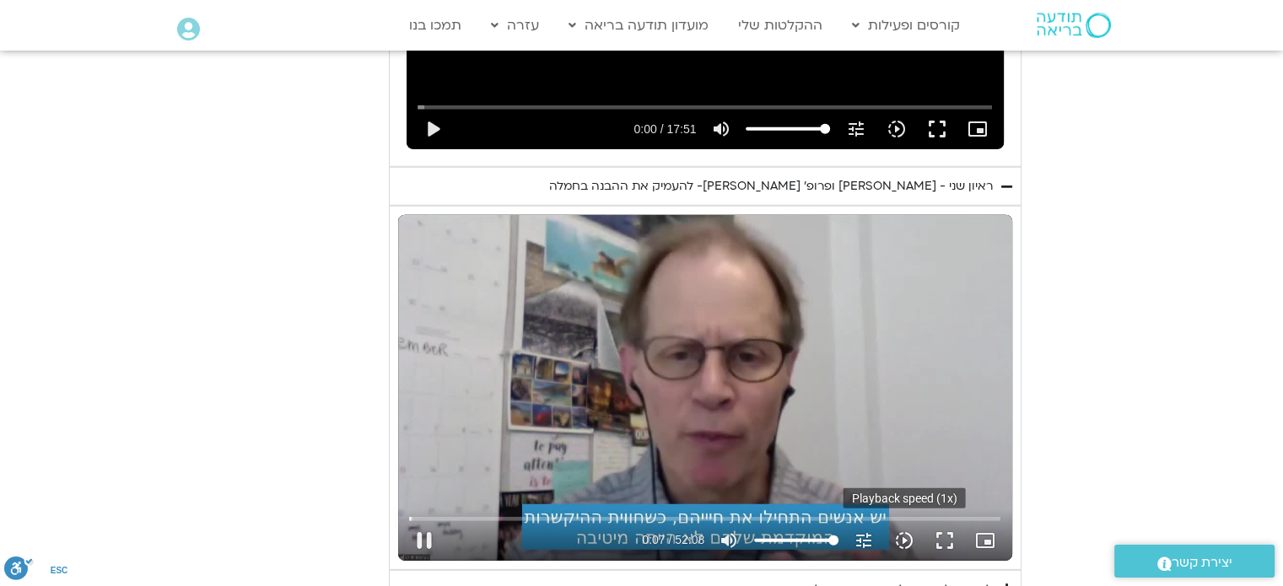
type input "7.114208"
type input "2817.733333"
type input "7.244678"
type input "2817.733333"
type input "7.373241"
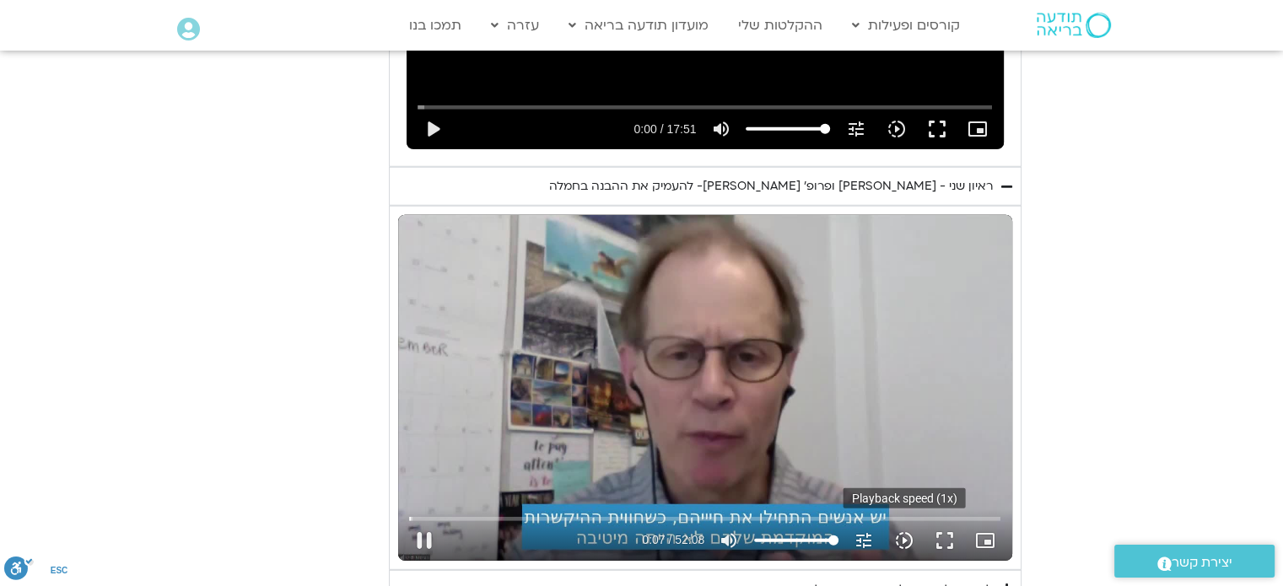
type input "2817.733333"
type input "7.503748"
type input "2817.733333"
type input "7.635619"
type input "2817.733333"
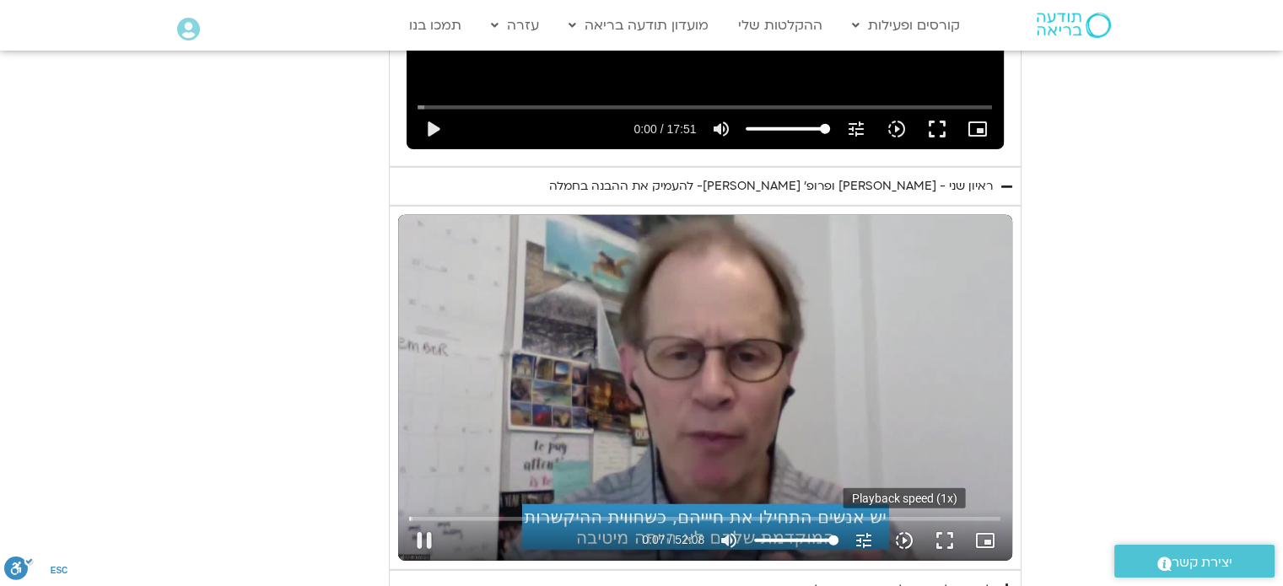
type input "7.769347"
type input "2817.733333"
type input "7.900058"
type input "2817.733333"
type input "8.036012"
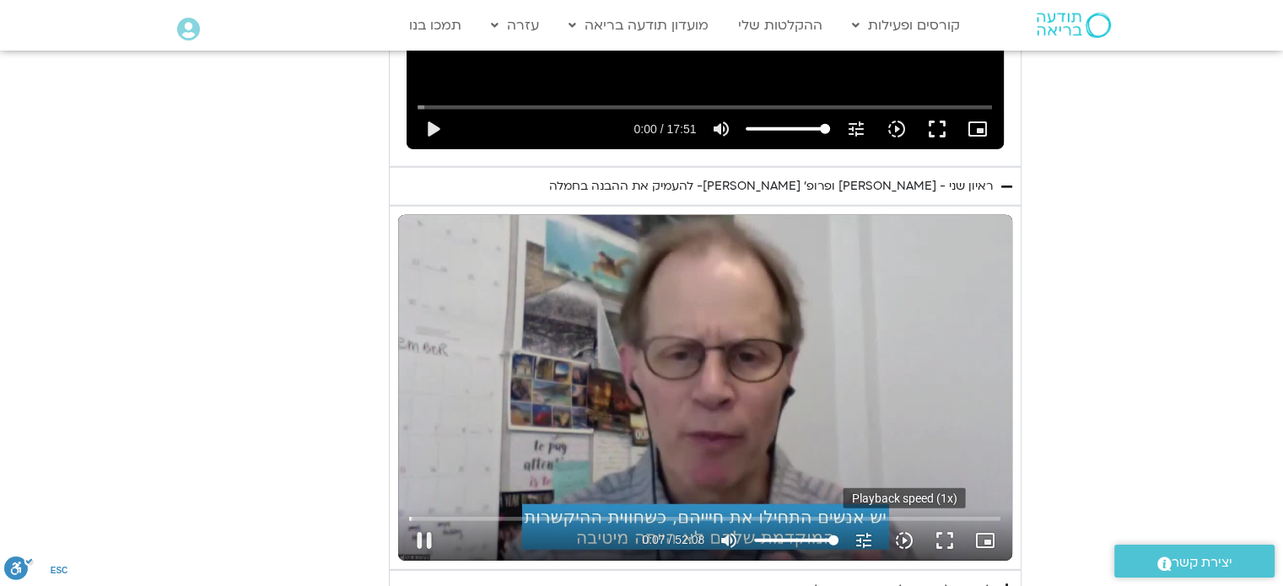
type input "2817.733333"
type input "8.169028"
type input "2817.733333"
type input "8.302738"
type input "2817.733333"
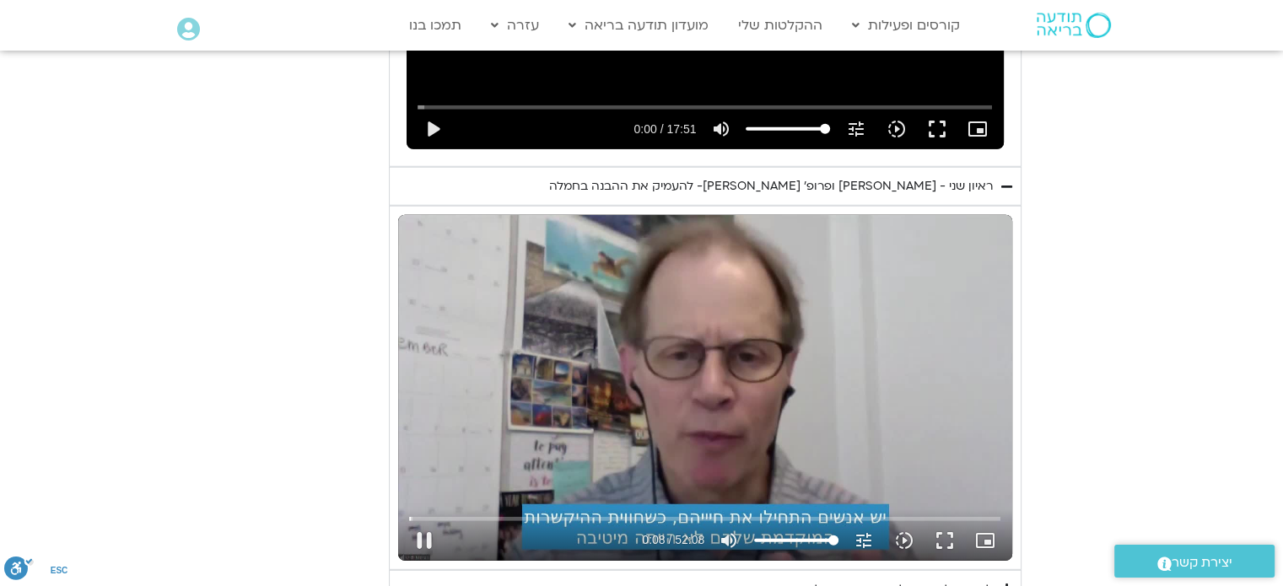
type input "8.435022"
type input "2817.733333"
type input "8.568555"
type input "2817.733333"
type input "8.702117"
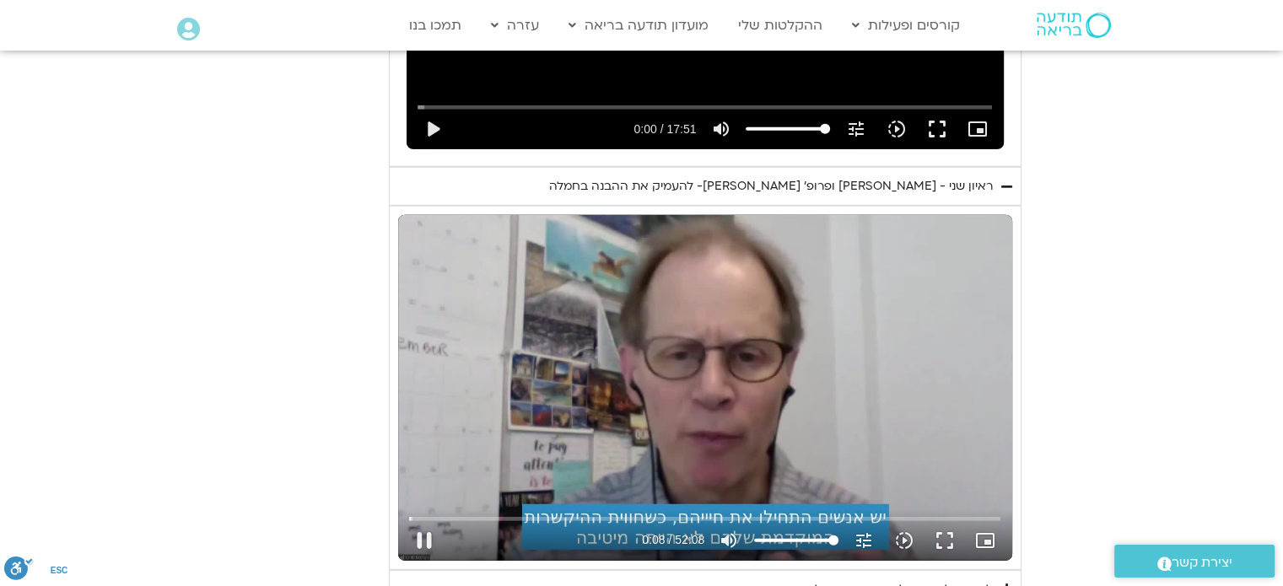
type input "2817.733333"
type input "8.826088"
type input "2817.733333"
type input "8.96103"
type input "2817.733333"
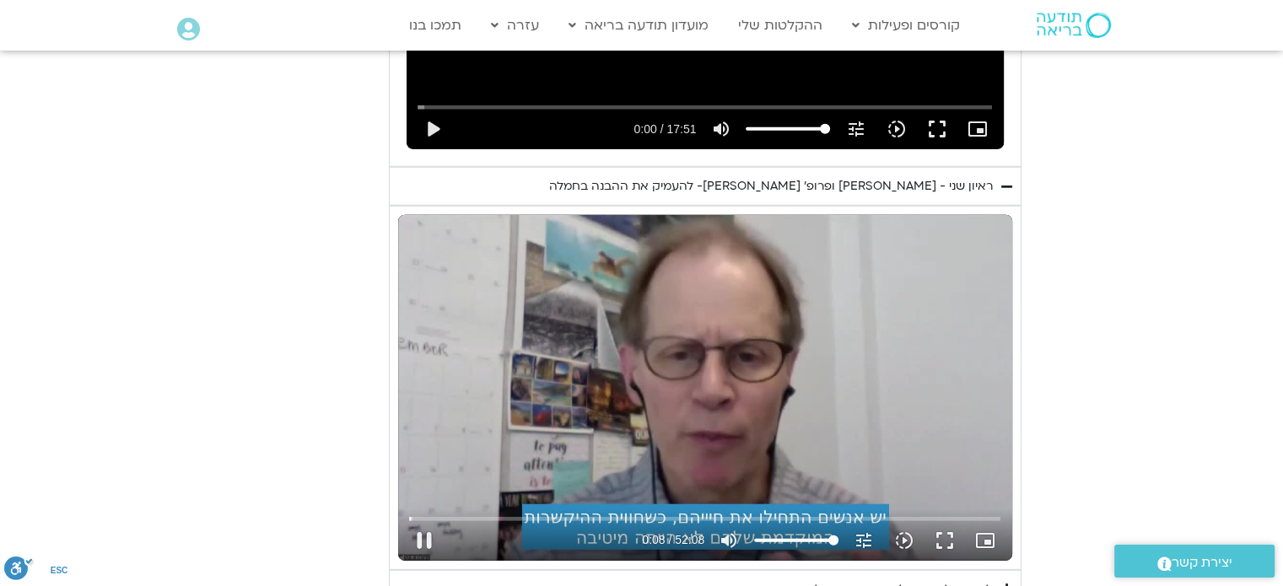
type input "9.094224"
type input "2817.733333"
type input "9.228687"
type input "2817.733333"
type input "9.369422"
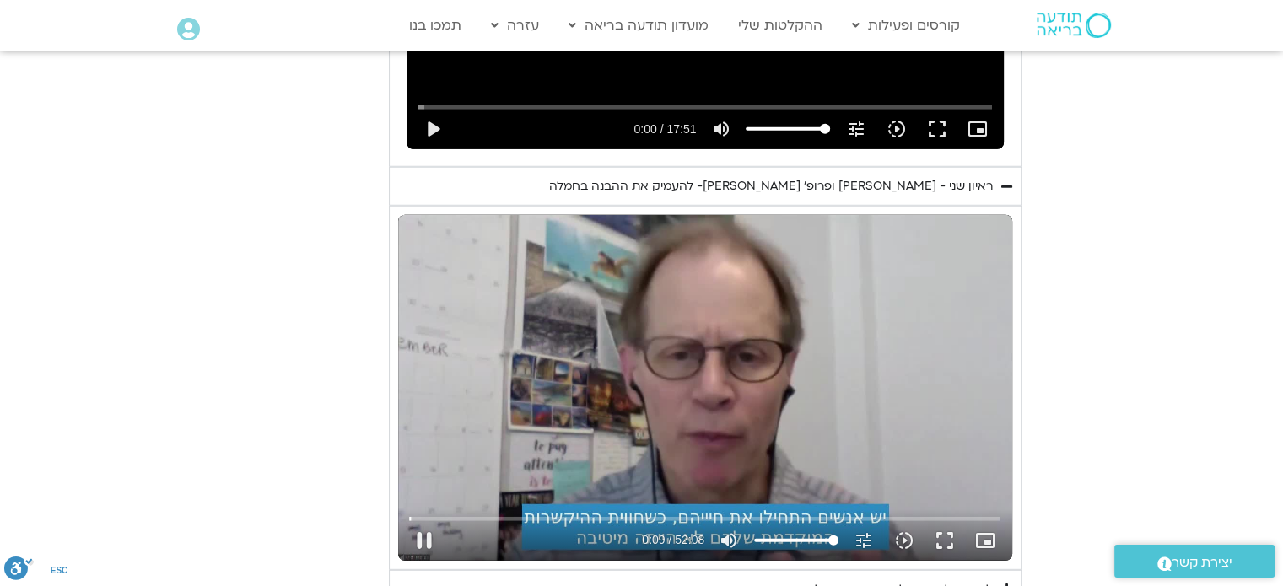
type input "2817.733333"
type input "9.502871"
type input "2817.733333"
type input "9.635519"
type input "2817.733333"
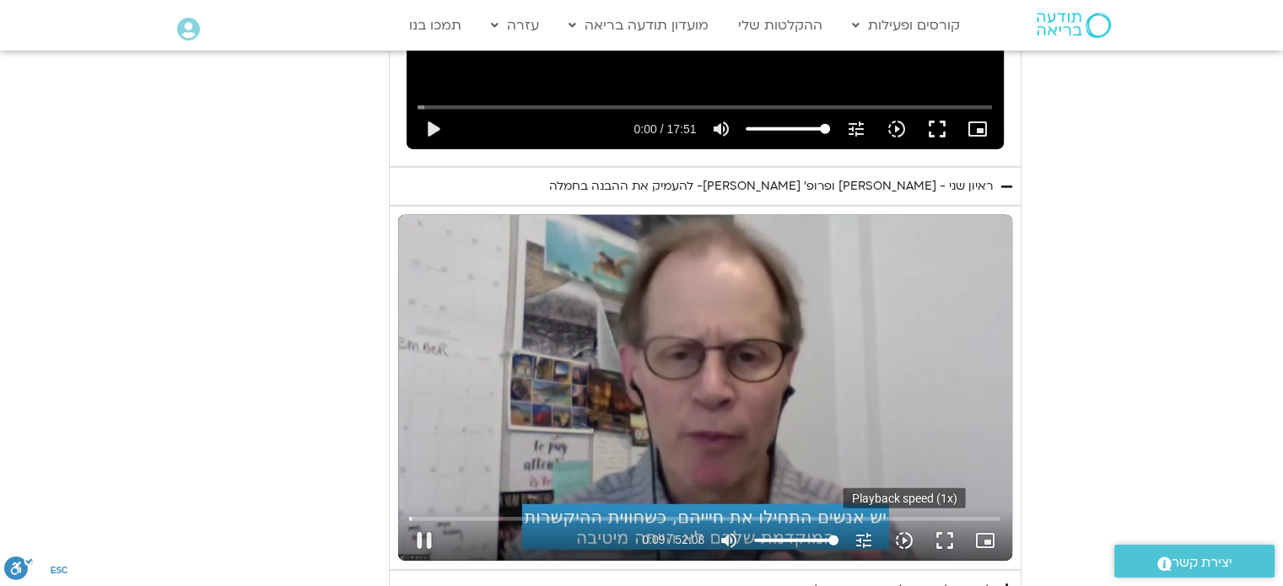
type input "9.768508"
type input "2817.733333"
type input "9.900198"
type input "2817.733333"
type input "10.035051"
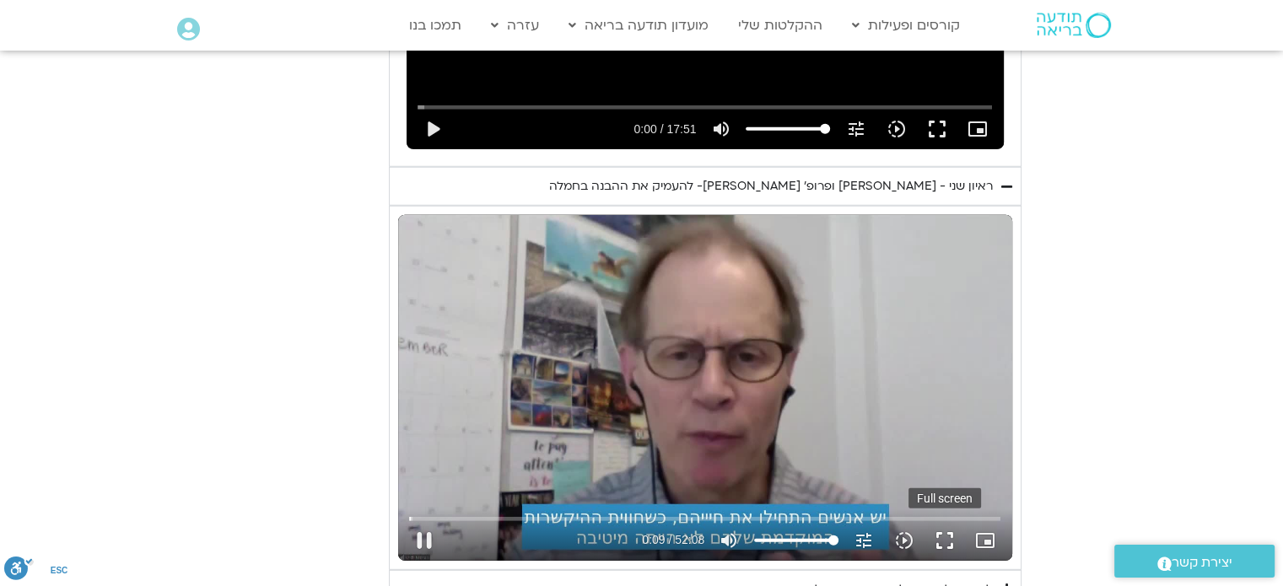
type input "2817.733333"
type input "10.166817"
type input "2817.733333"
type input "10.293707"
type input "2817.733333"
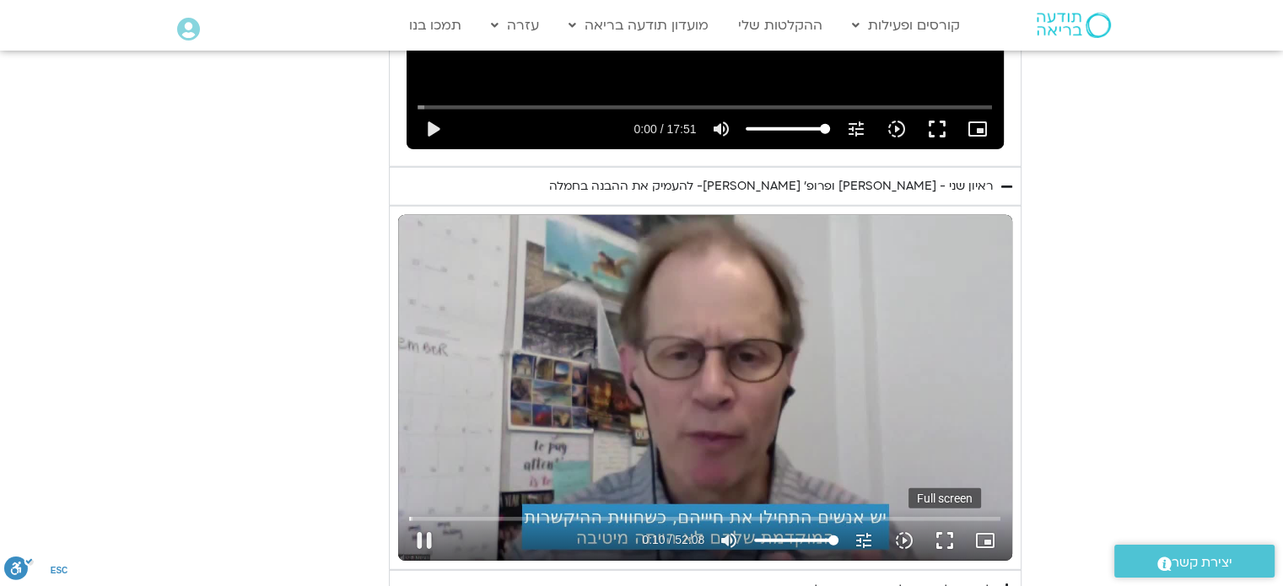
type input "10.433688"
type input "2817.733333"
type input "10.553563"
type input "2817.733333"
type input "10.685249"
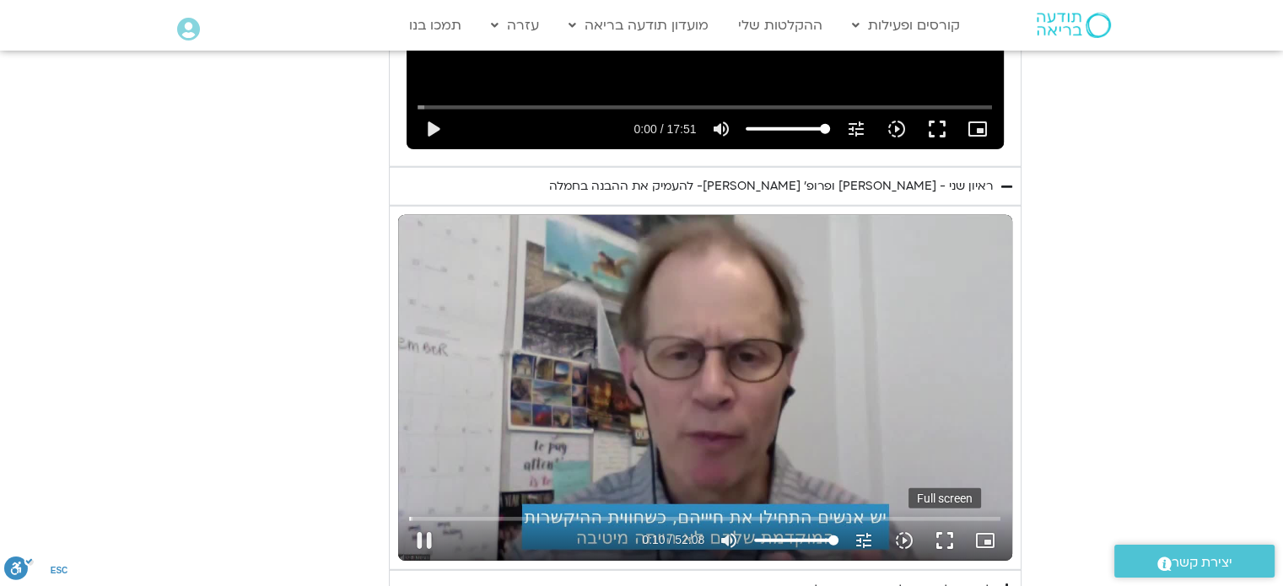
type input "2817.733333"
type input "10.815819"
type input "2817.733333"
type input "10.943605"
type input "2817.733333"
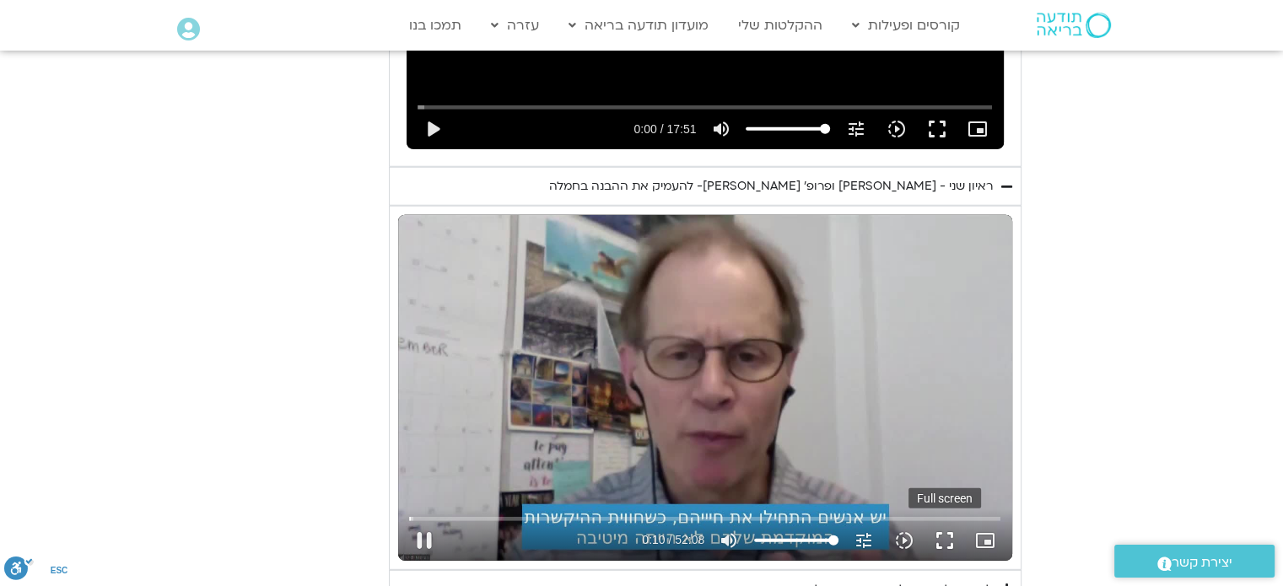
type input "11.078545"
type input "2817.733333"
type input "11.222579"
type input "2817.733333"
type input "11.353422"
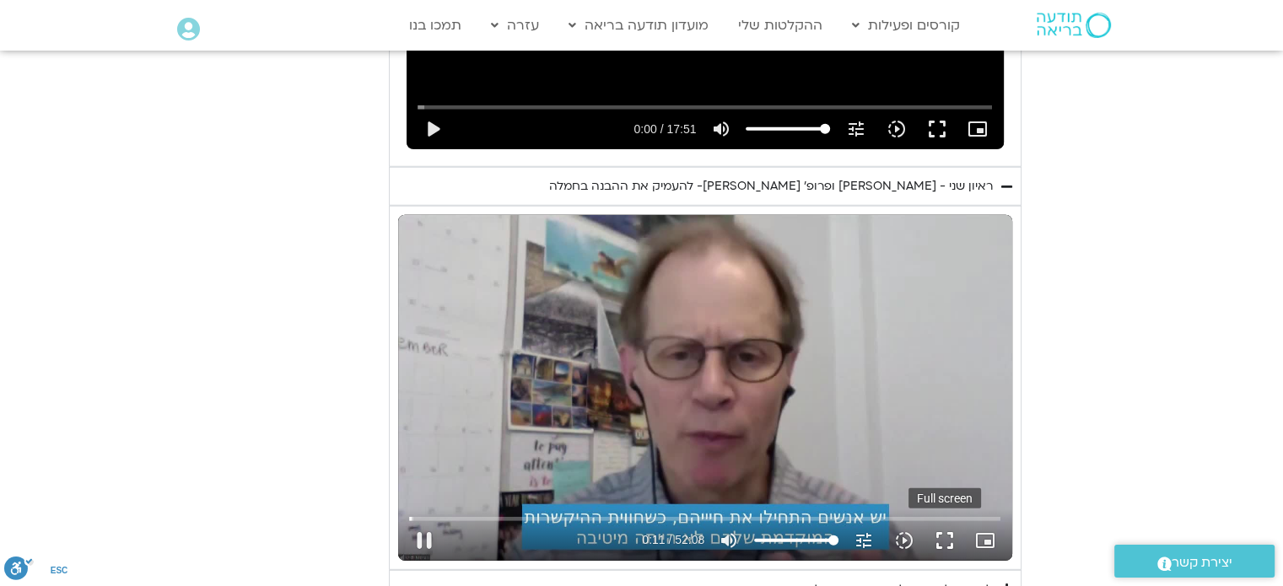
type input "2817.733333"
click at [945, 521] on button "fullscreen" at bounding box center [945, 541] width 40 height 40
type input "11.525926"
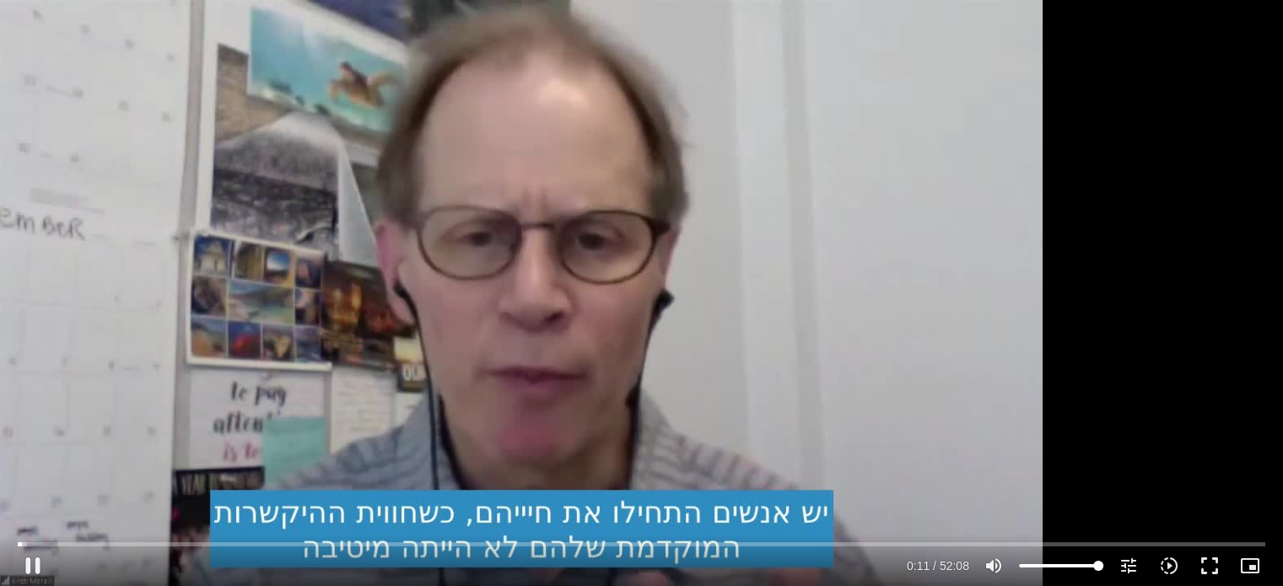
type input "2817.733333"
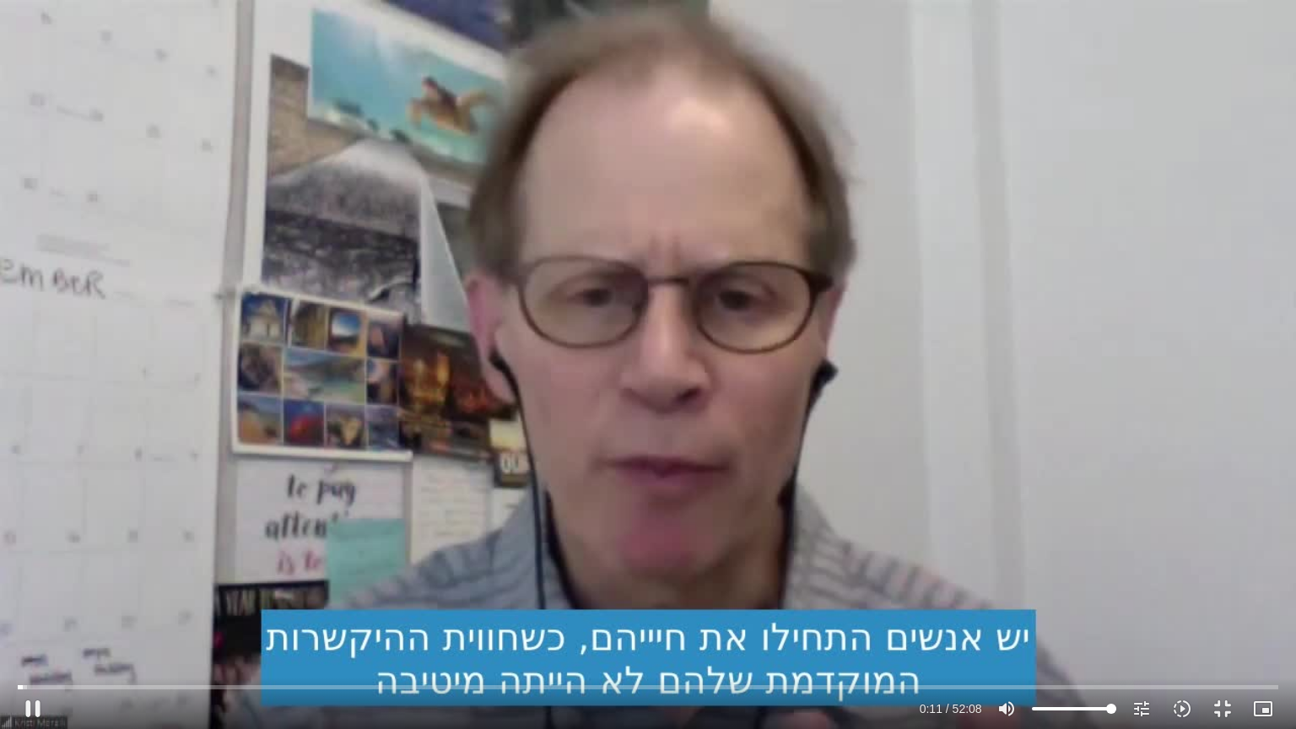
type input "11.687612"
type input "2817.733333"
type input "11.835707"
type input "2817.733333"
type input "11.967838"
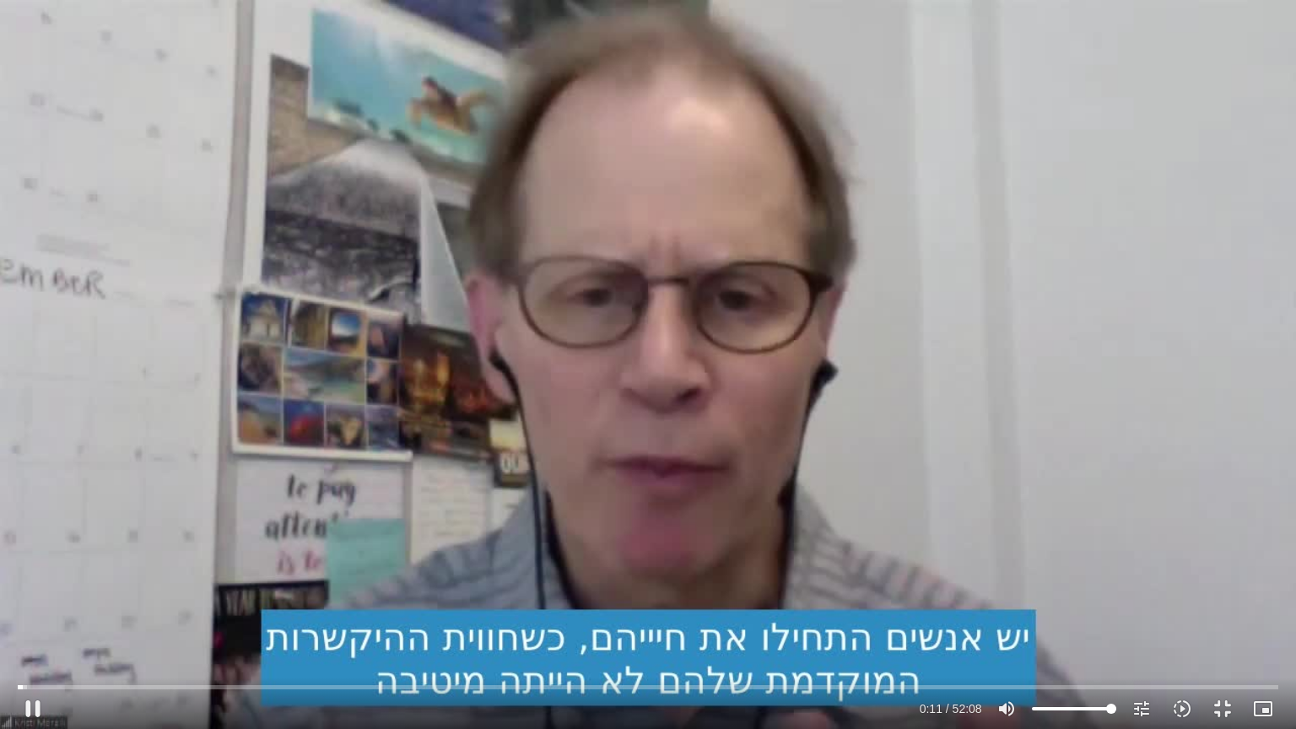
type input "2817.733333"
type input "12.101334"
type input "2817.733333"
type input "12.234205"
type input "2817.733333"
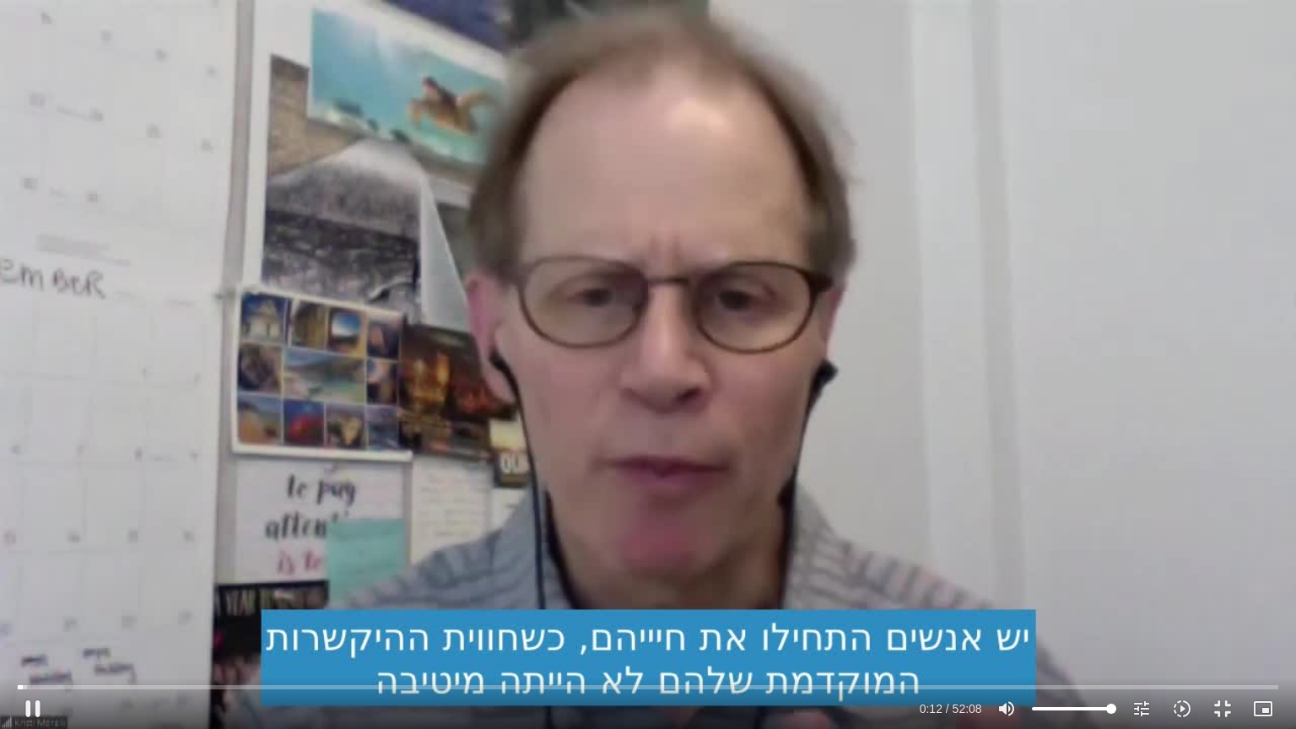
type input "12.367662"
type input "2817.733333"
type input "12.504702"
type input "2817.733333"
type input "12.632105"
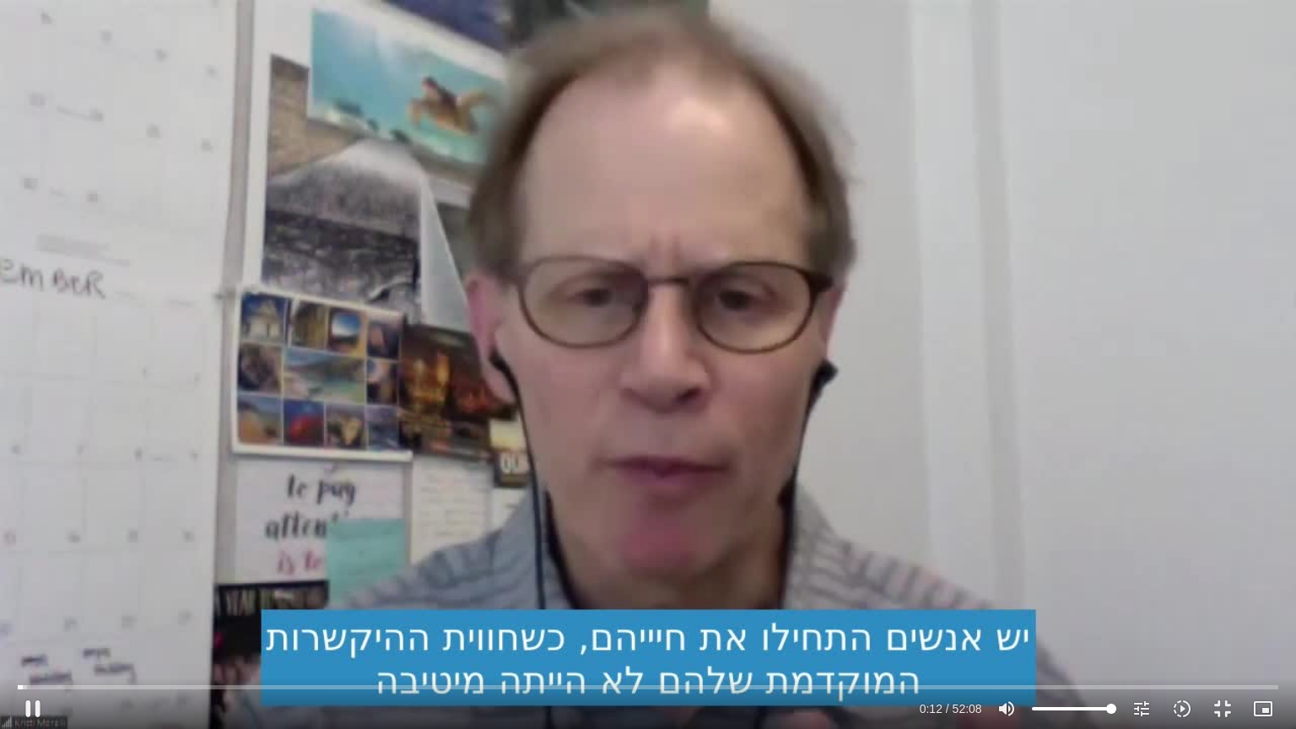
type input "2817.733333"
type input "12.691652"
type input "2817.733333"
type input "12.821519"
type input "2817.733333"
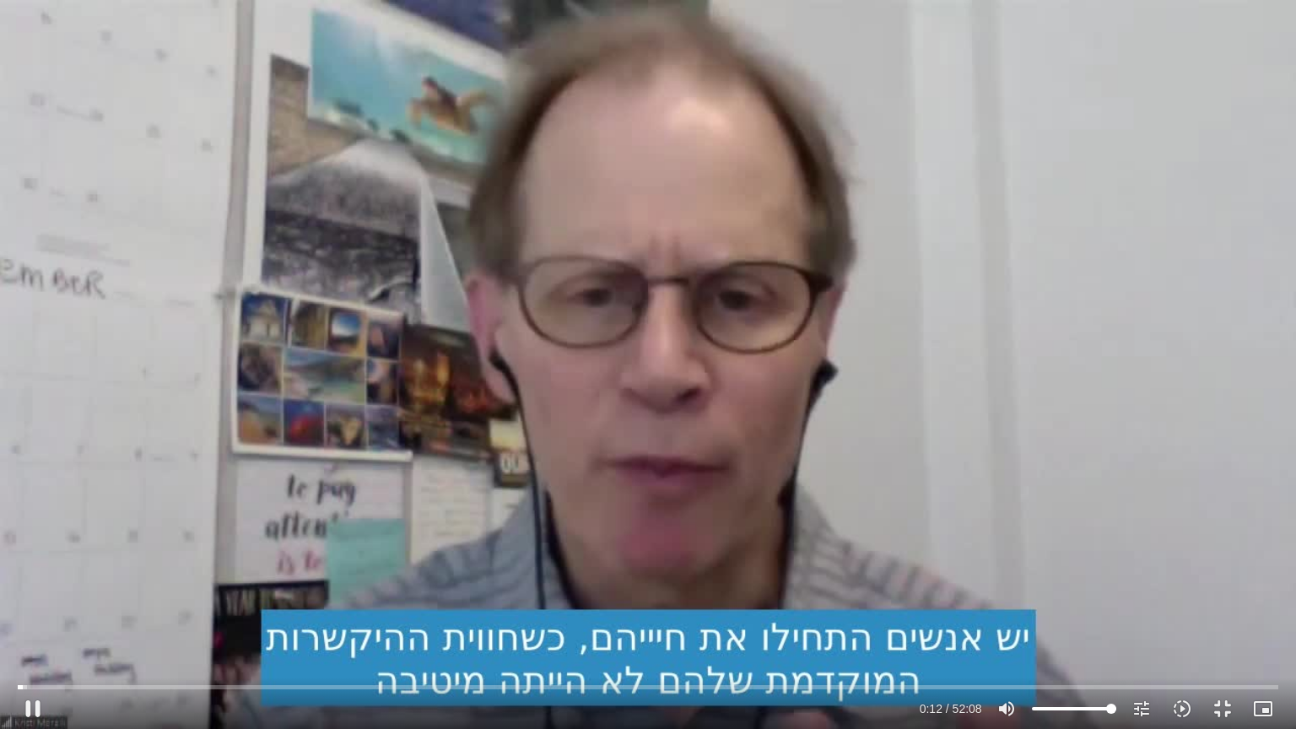
type input "12.955282"
type input "2817.733333"
type input "13.086788"
type input "2817.733333"
type input "13.218681"
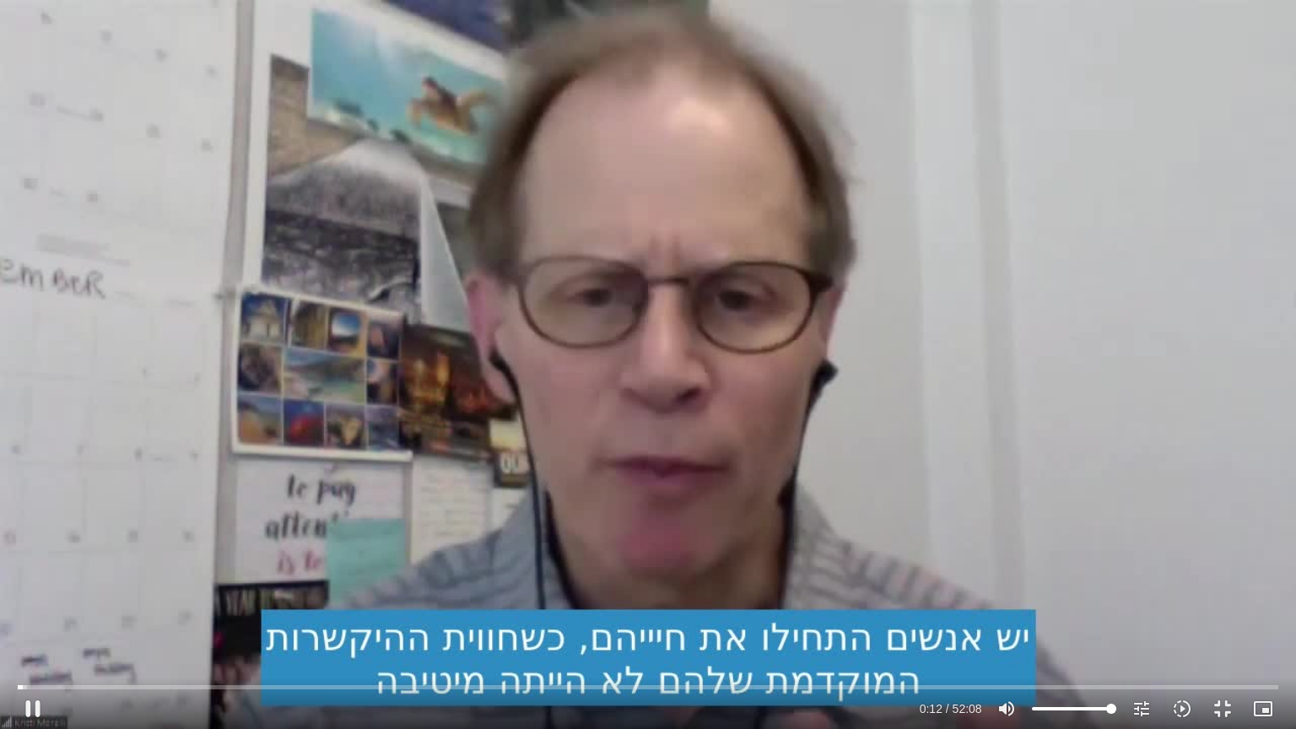
type input "2817.733333"
type input "13.347489"
type input "2817.733333"
type input "13.478405"
type input "2817.733333"
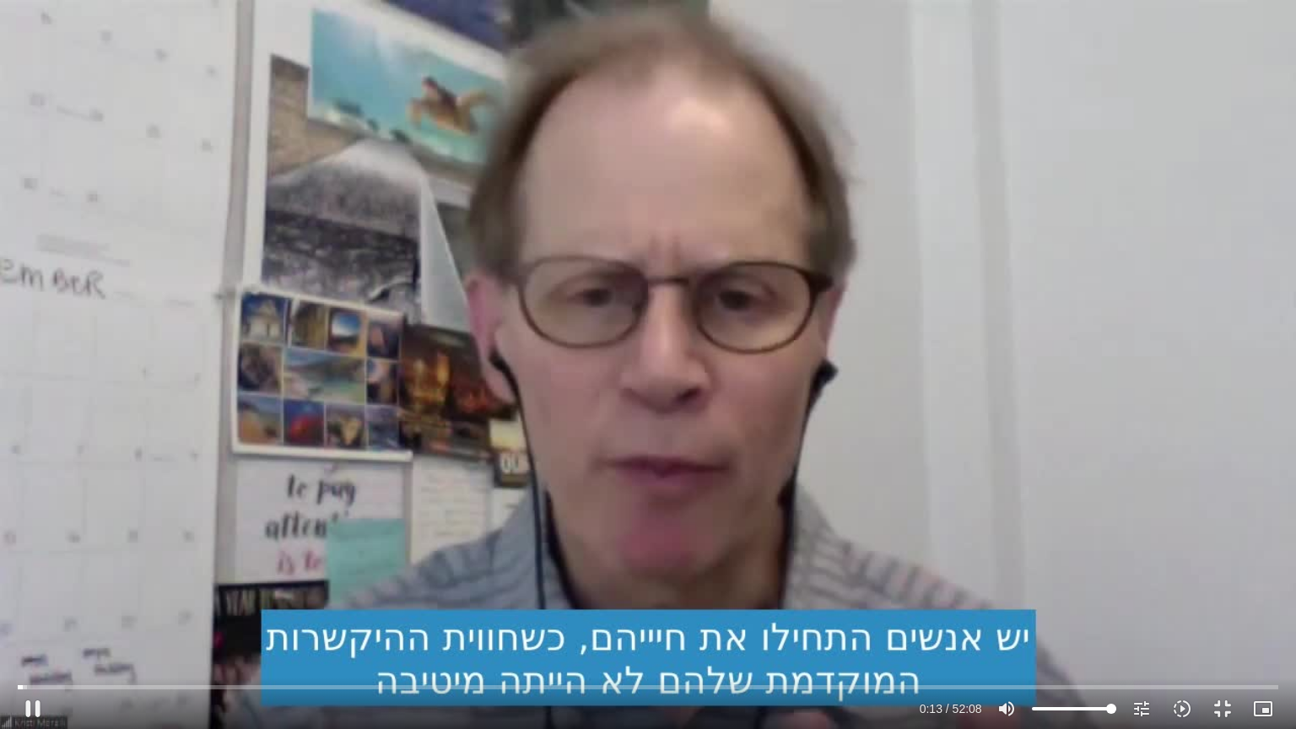
type input "13.604932"
type input "2817.733333"
type input "13.790568"
type input "2817.733333"
type input "13.904754"
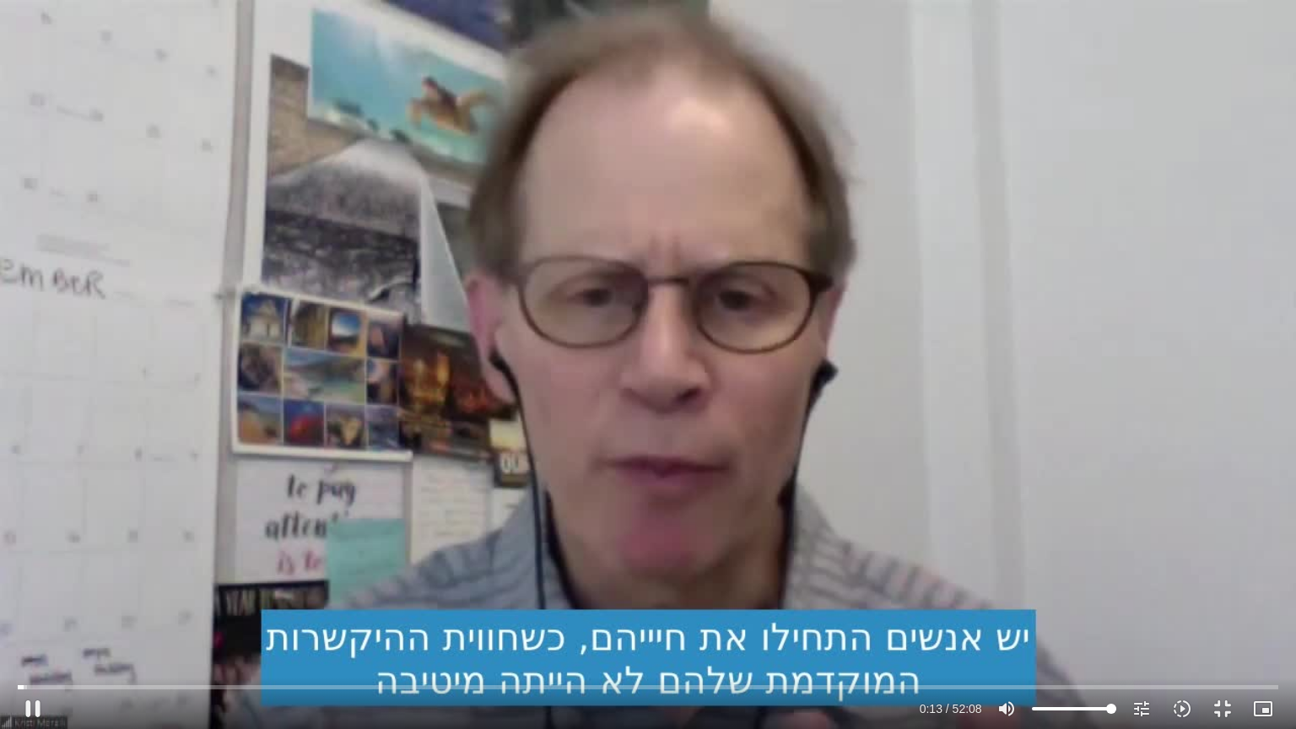
type input "2817.733333"
type input "14.035449"
type input "2817.733333"
type input "14.168406"
type input "2817.733333"
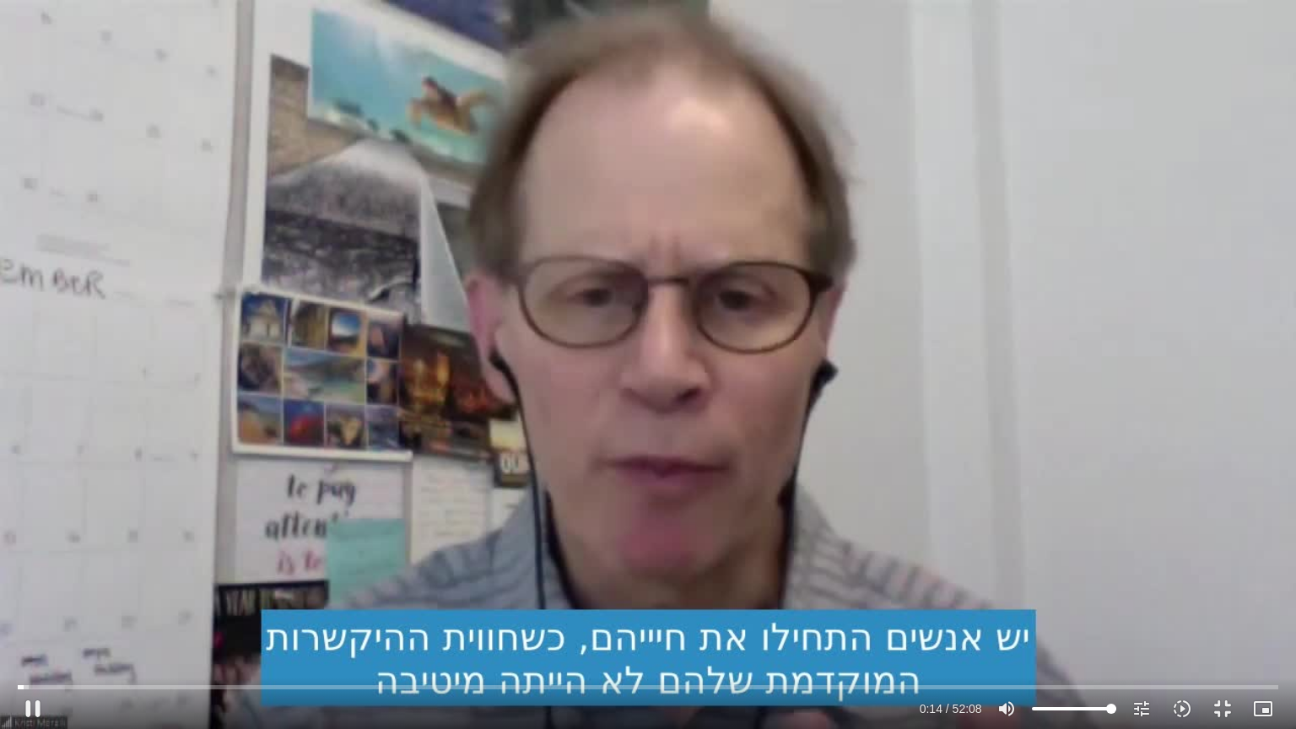
type input "14.316402"
type input "2817.733333"
type input "14.436595"
type input "2817.733333"
type input "14.543147"
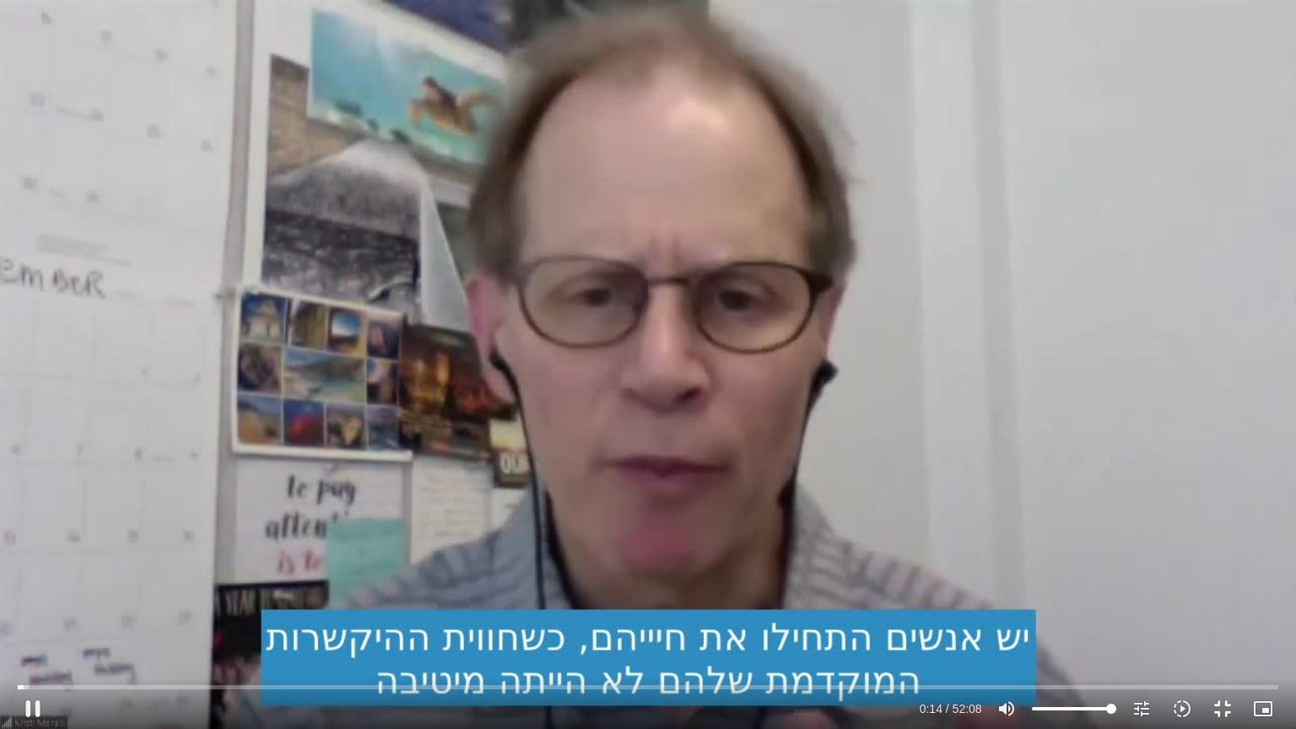
type input "2817.733333"
type input "14.700942"
type input "2817.733333"
type input "14.817721"
type input "2817.733333"
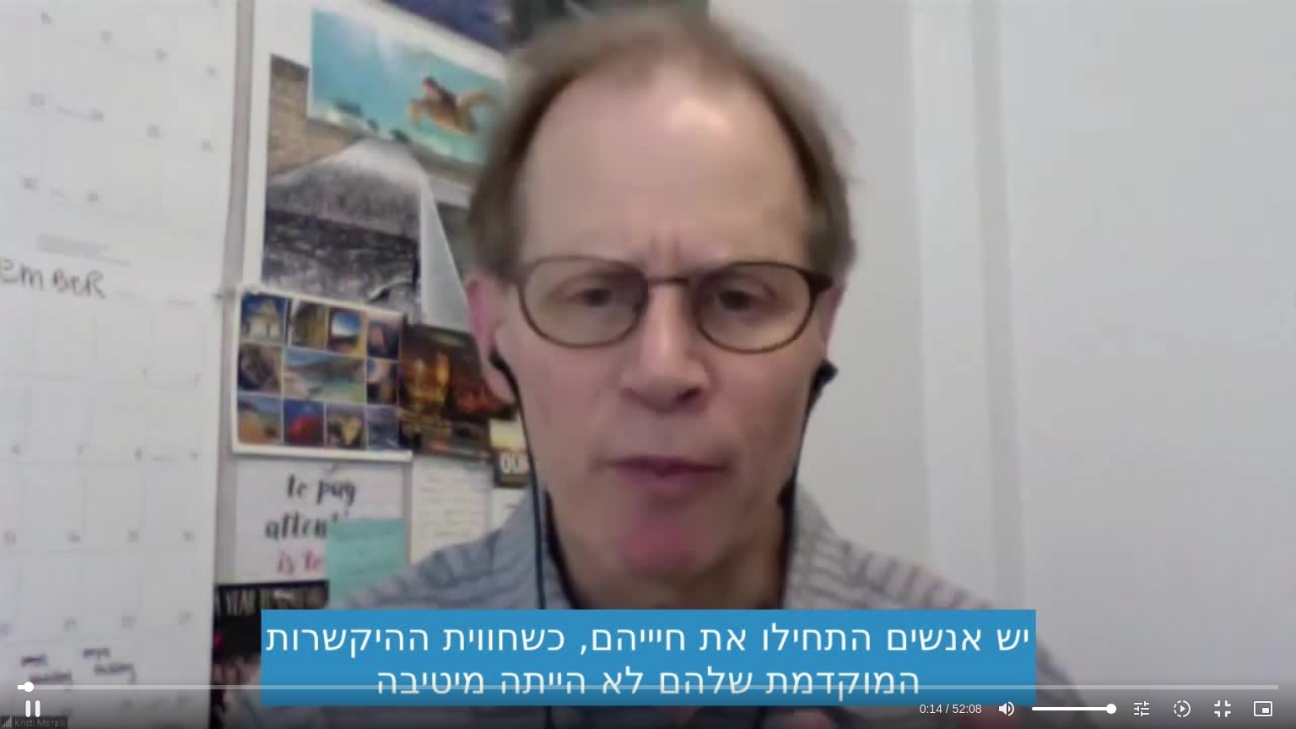
type input "14.951125"
type input "2817.733333"
type input "15.085655"
type input "2817.733333"
type input "15.217739"
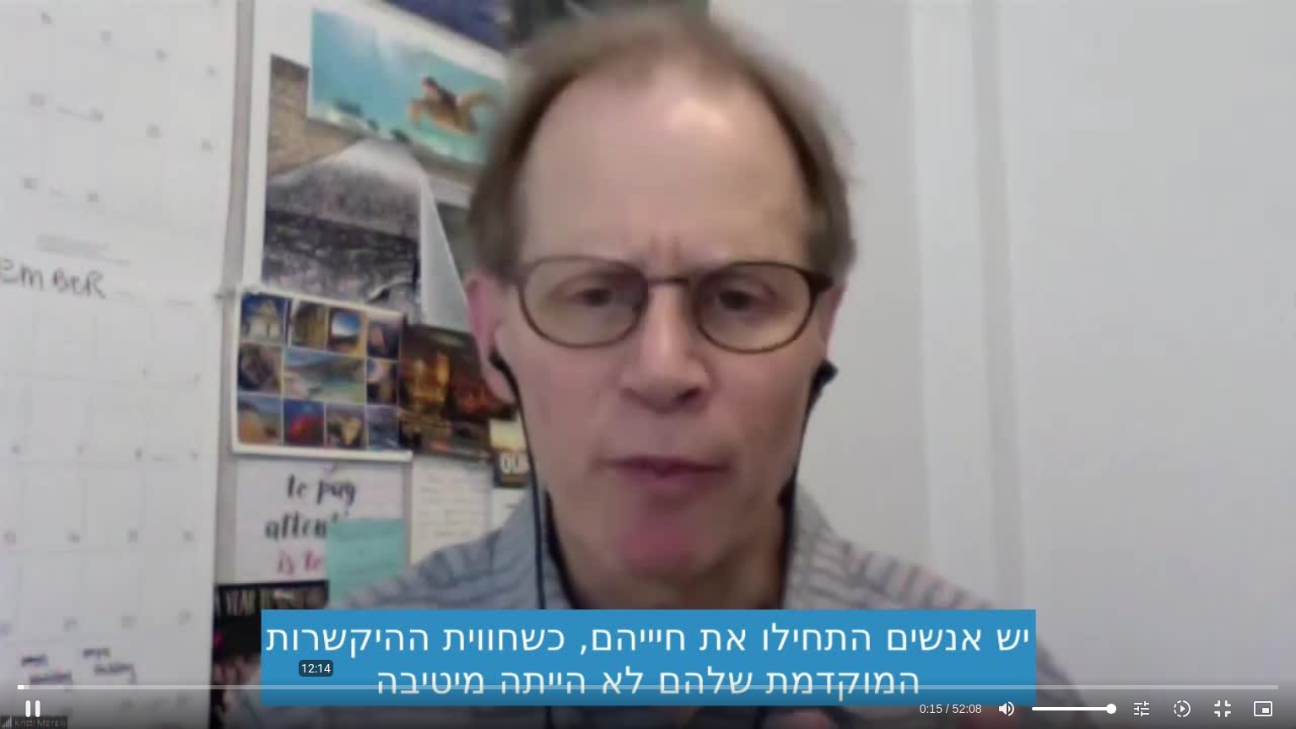
type input "2817.733333"
type input "15.350936"
type input "2817.733333"
type input "15.487497"
type input "2817.733333"
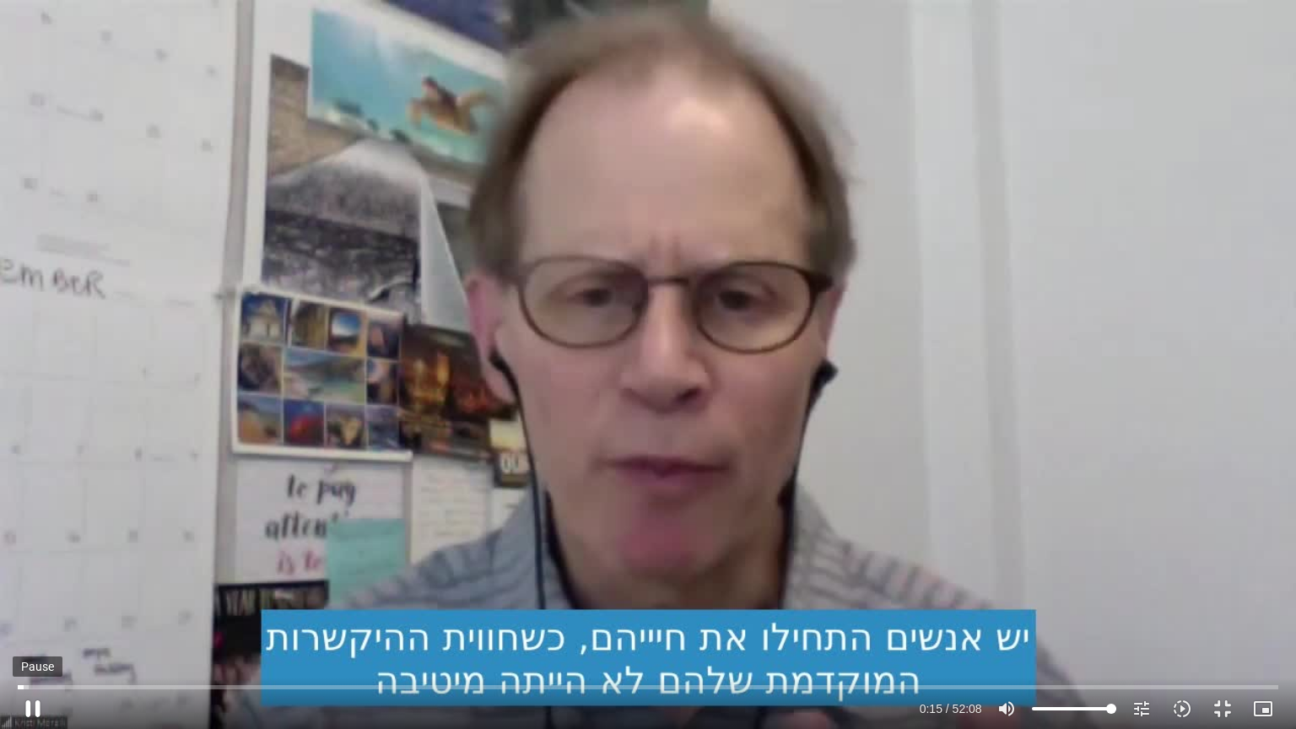
type input "15.621022"
type input "2817.733333"
type input "15.751062"
type input "2817.733333"
type input "15.875735"
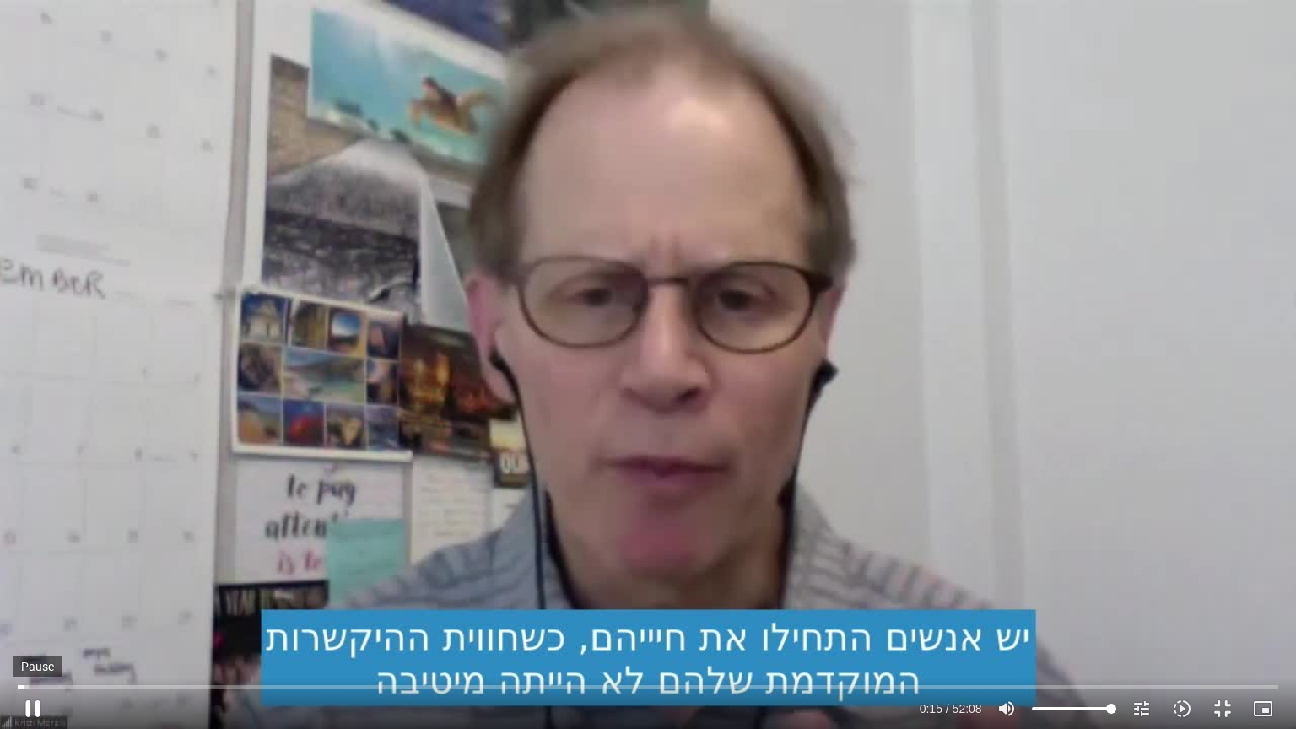
type input "2817.733333"
type input "16.005026"
type input "2817.733333"
type input "16.138499"
type input "2817.733333"
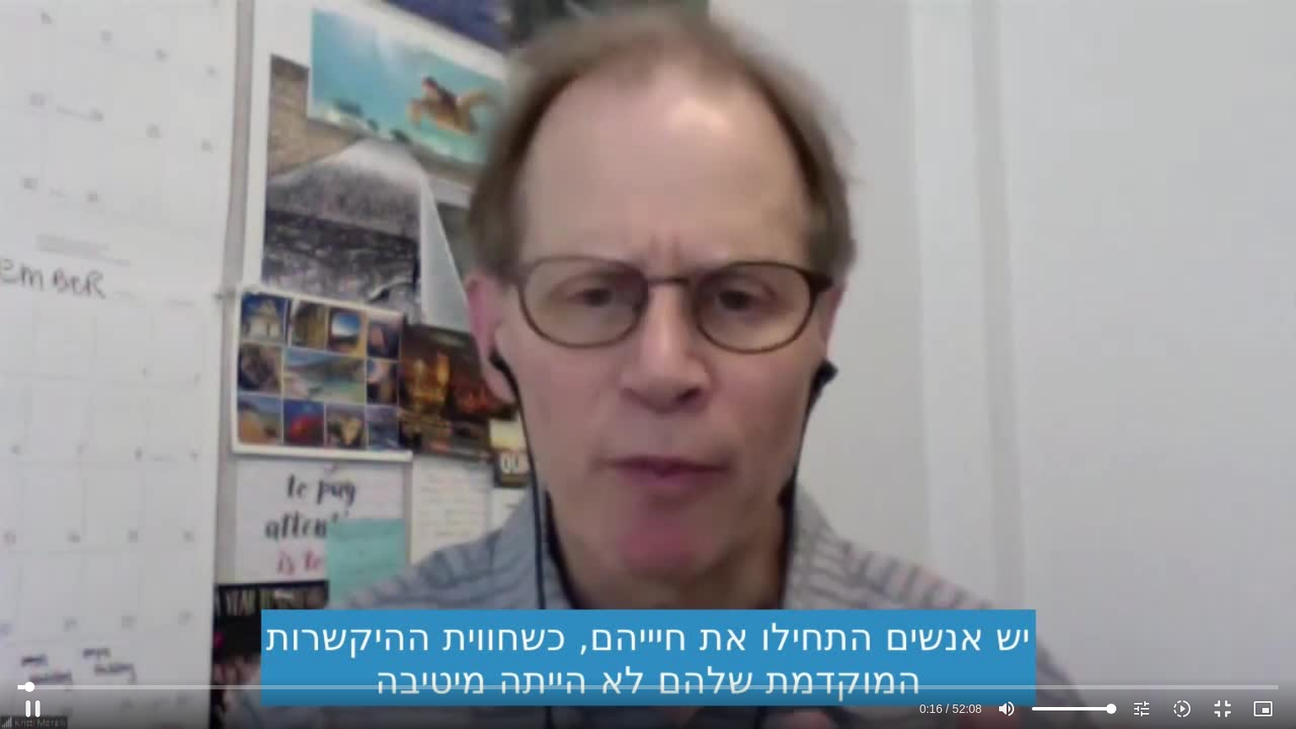
type input "16.27021"
click at [20, 585] on input "Seek" at bounding box center [648, 687] width 1260 height 10
click at [30, 585] on input "Seek" at bounding box center [648, 687] width 1260 height 10
click at [915, 511] on div "Skip Ad 14:53 pause 0:40 / 52:08 volume_up Mute tune Resolution Auto 720p slow_…" at bounding box center [648, 364] width 1296 height 729
click at [906, 444] on div "Skip Ad 14:53 play_arrow 0:40 / 52:08 volume_up Mute tune Resolution Auto 720p …" at bounding box center [648, 364] width 1296 height 729
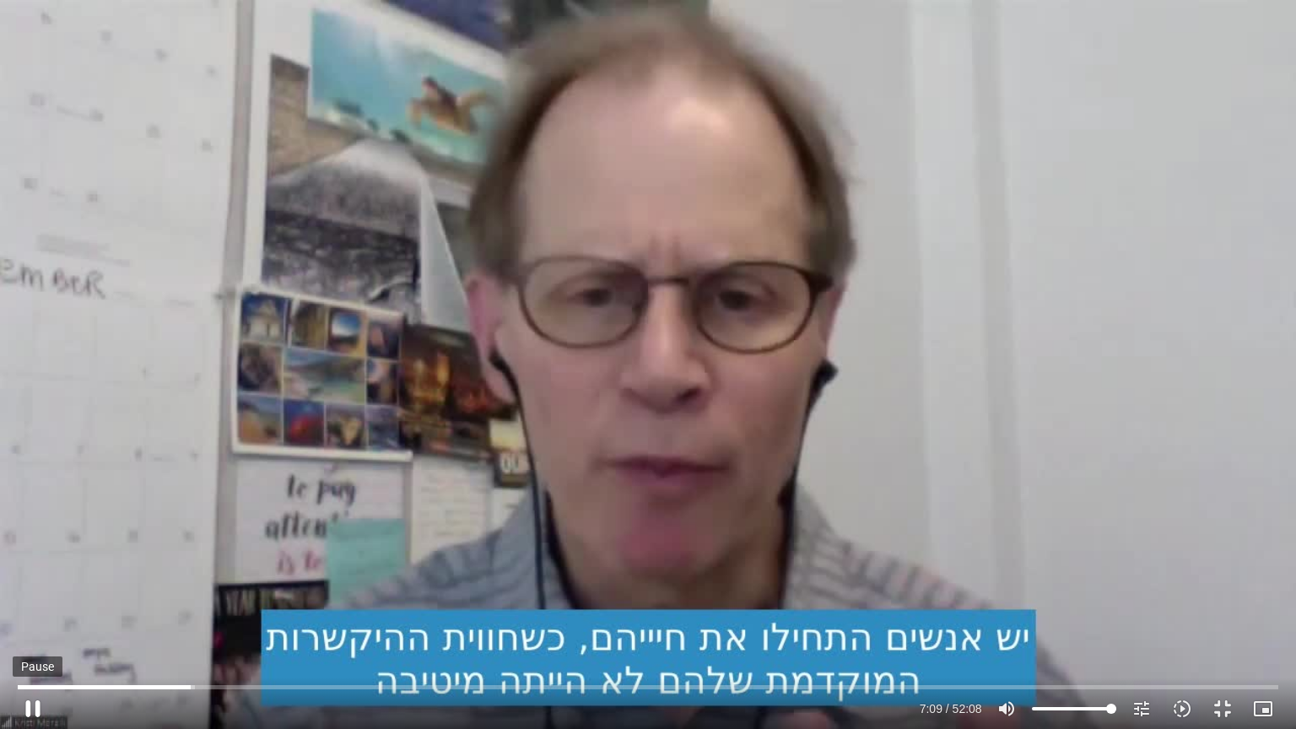
click at [29, 585] on button "pause" at bounding box center [33, 708] width 40 height 40
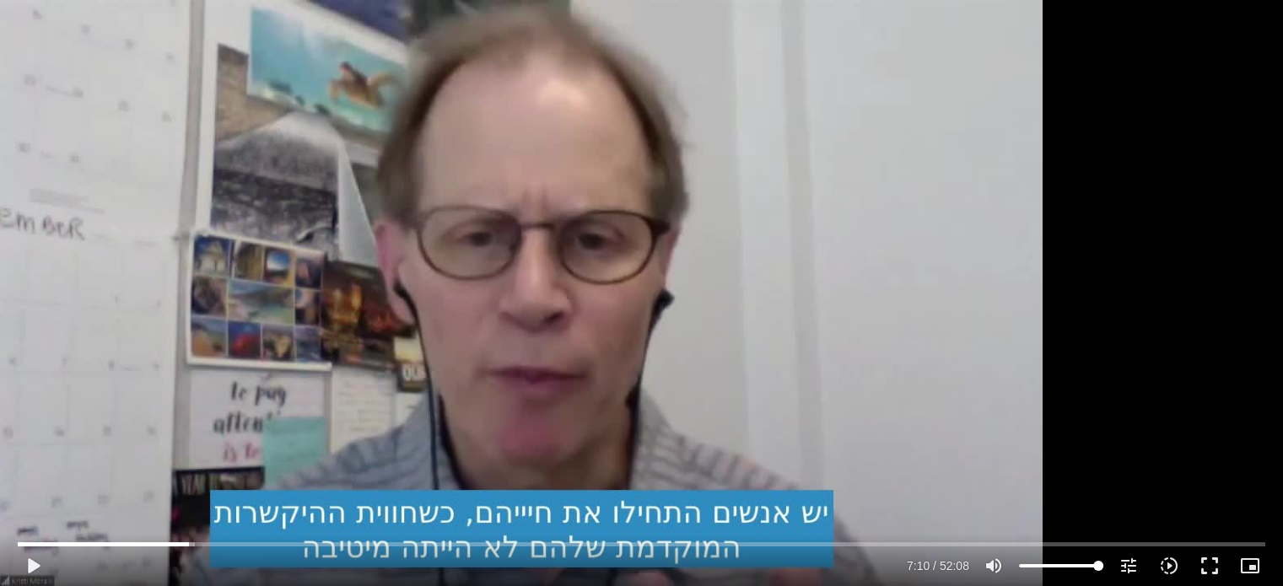
scroll to position [3965, 0]
